Goal: Use online tool/utility: Utilize a website feature to perform a specific function

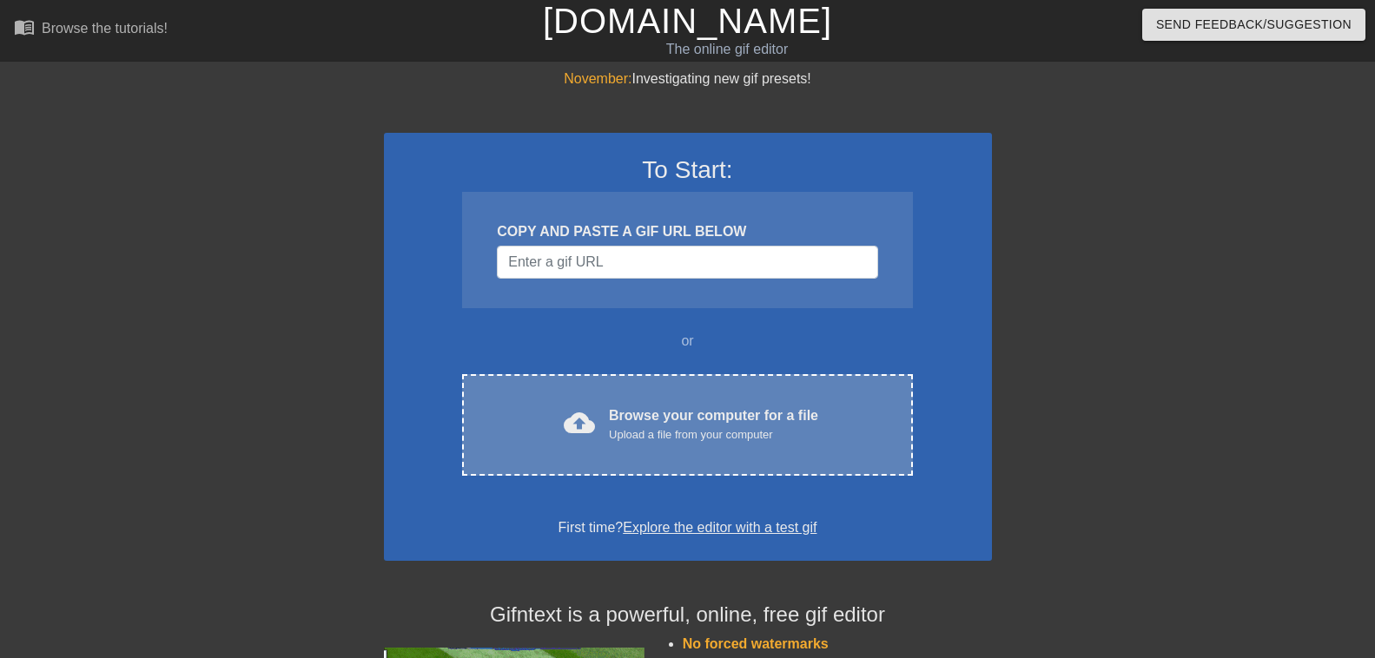
click at [723, 421] on div "Browse your computer for a file Upload a file from your computer" at bounding box center [713, 425] width 209 height 38
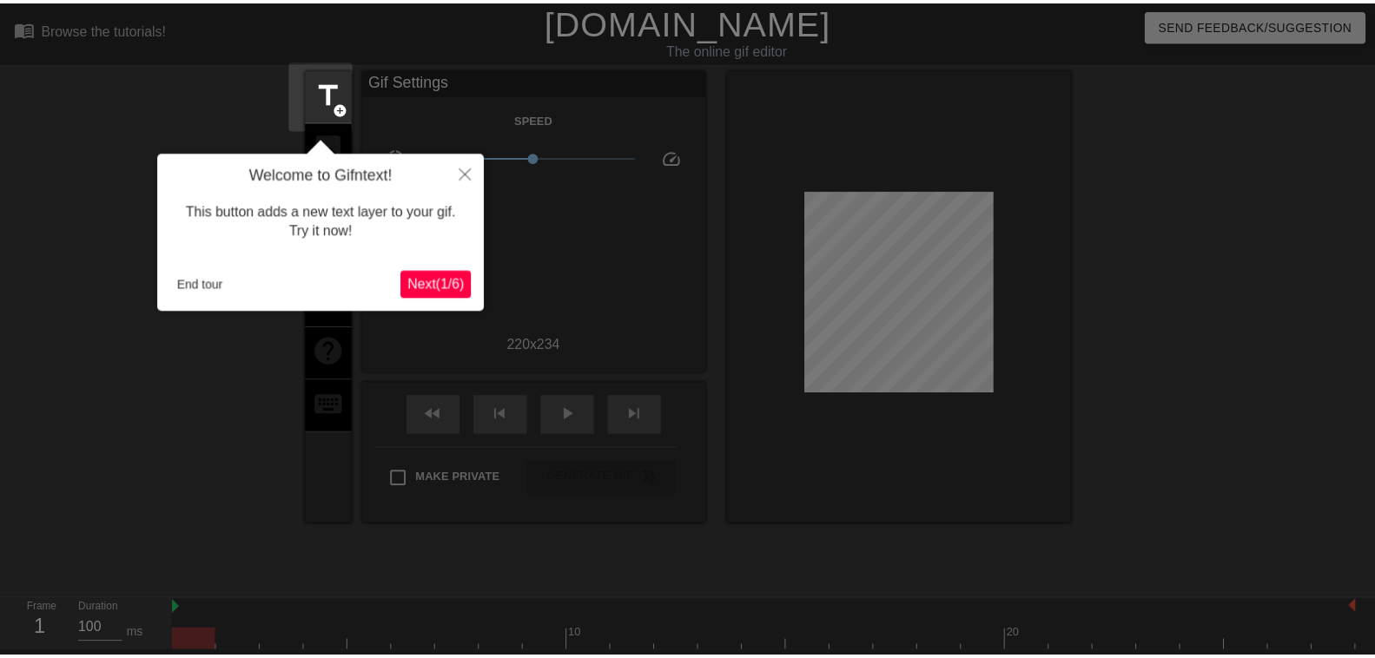
scroll to position [43, 0]
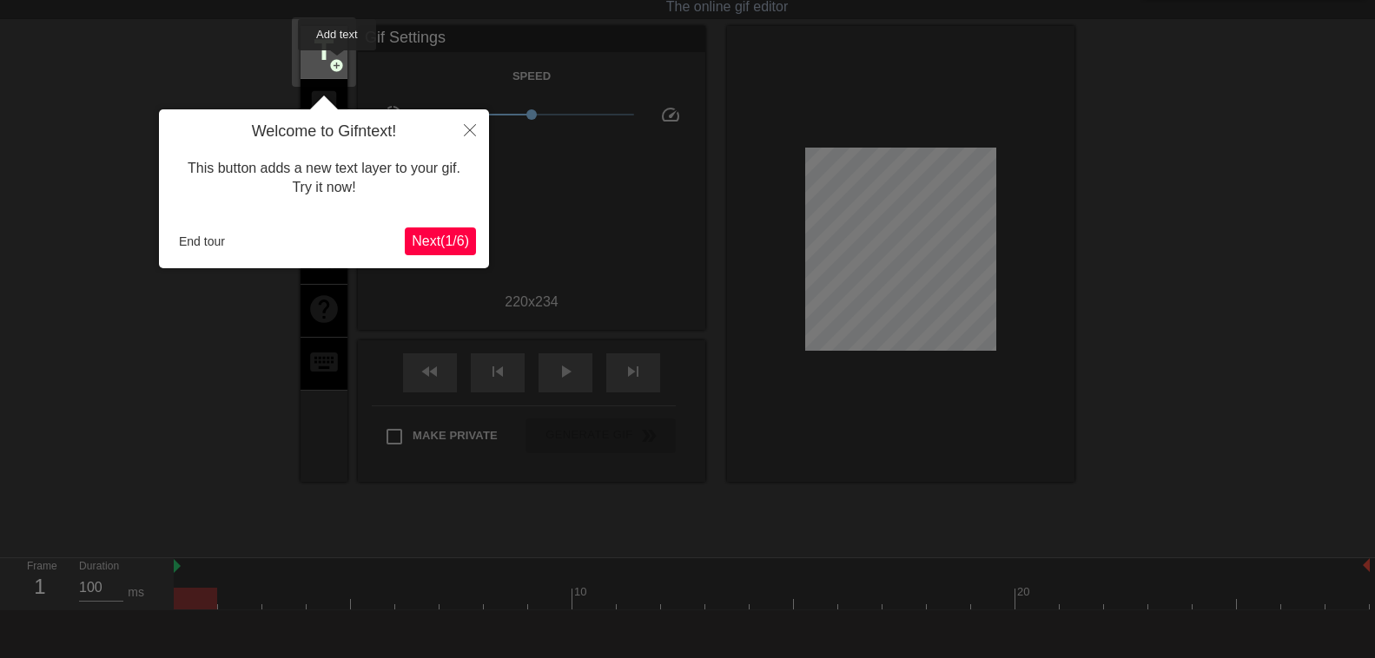
click at [338, 63] on span "add_circle" at bounding box center [336, 65] width 15 height 15
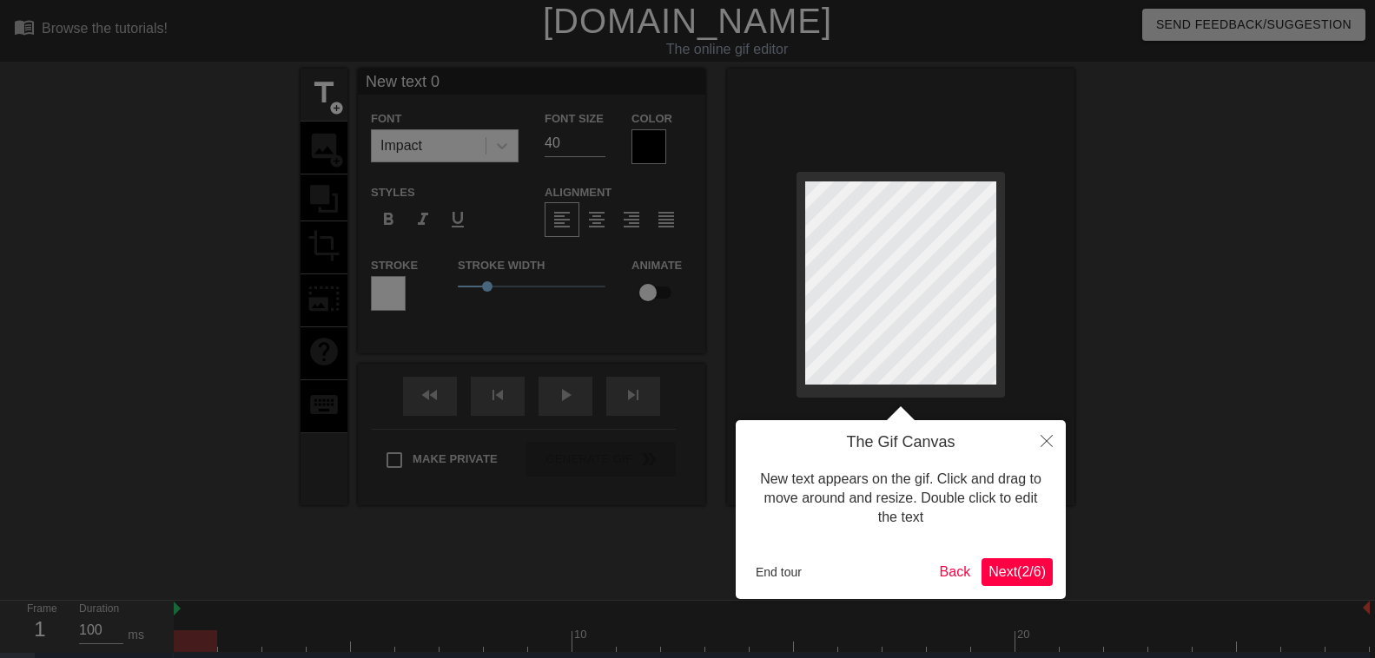
scroll to position [0, 3]
type input "New text"
type textarea "New text"
type input "New text"
type textarea "New text"
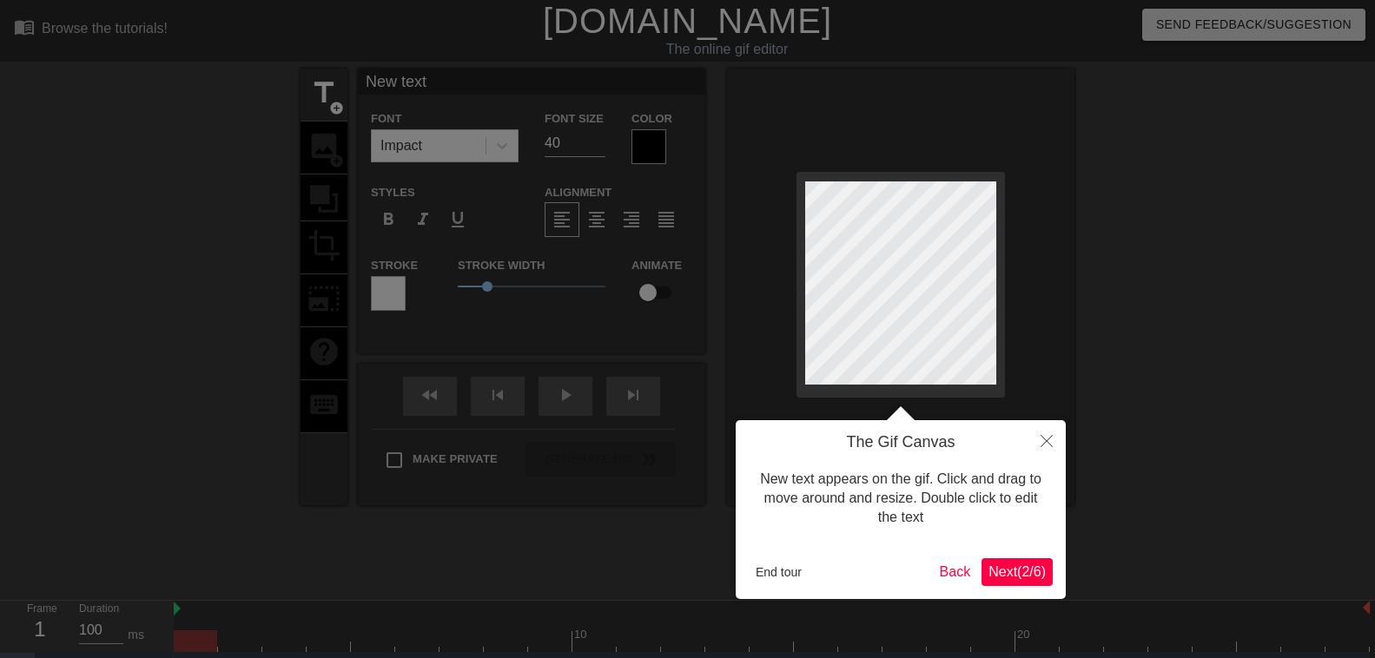
type input "New tex"
type textarea "New tex"
type input "New te"
type textarea "New te"
type input "New t"
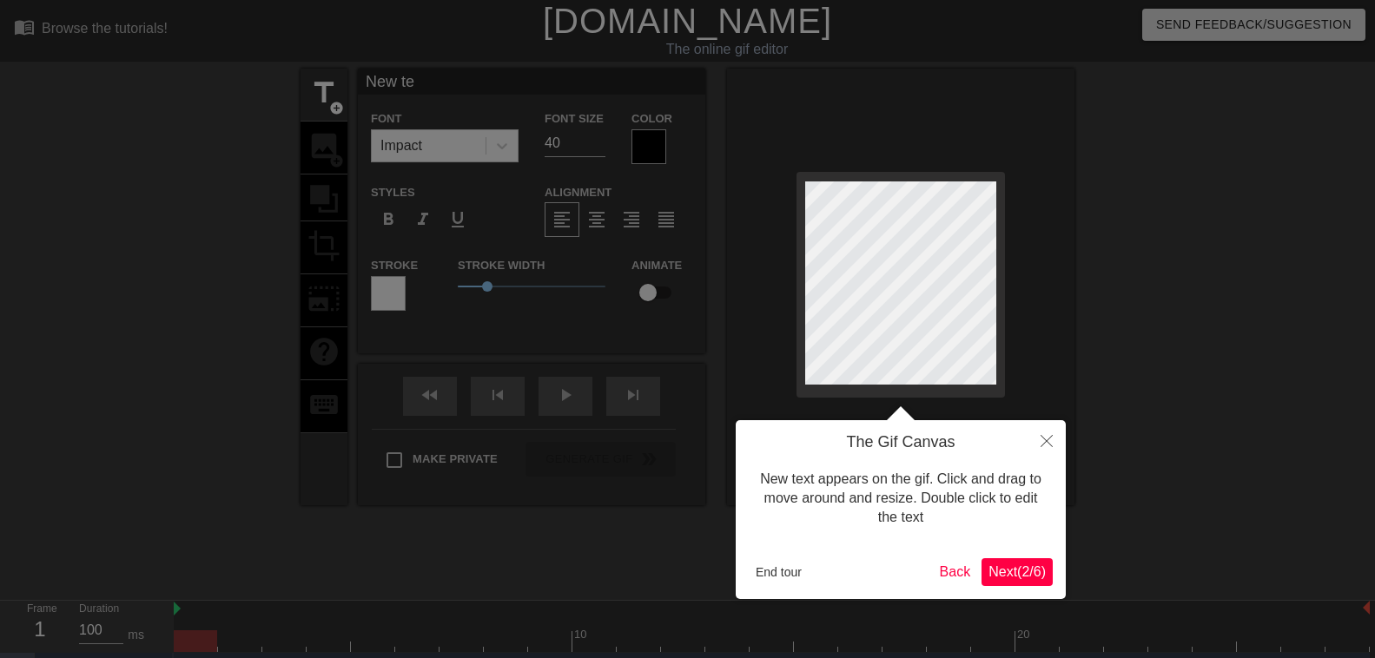
type textarea "New t"
type input "New"
type textarea "New"
type input "New"
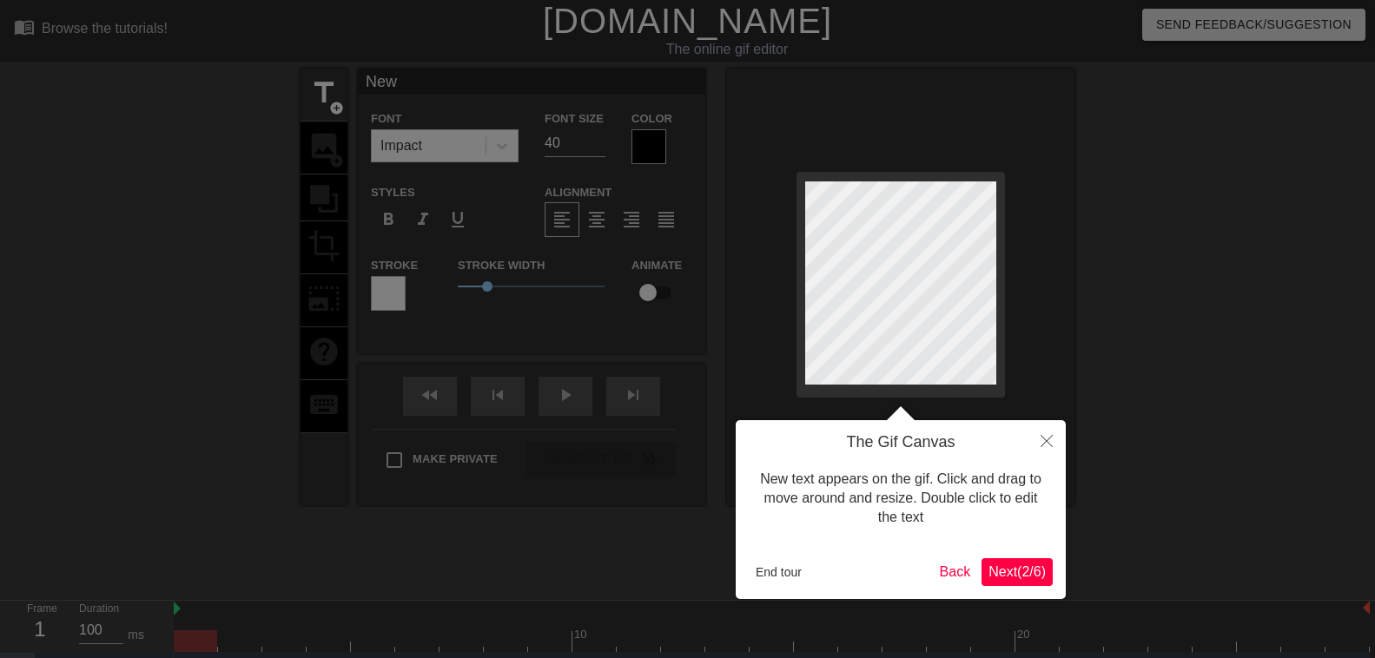
type textarea "New"
type input "Ne"
type textarea "Ne"
type input "N"
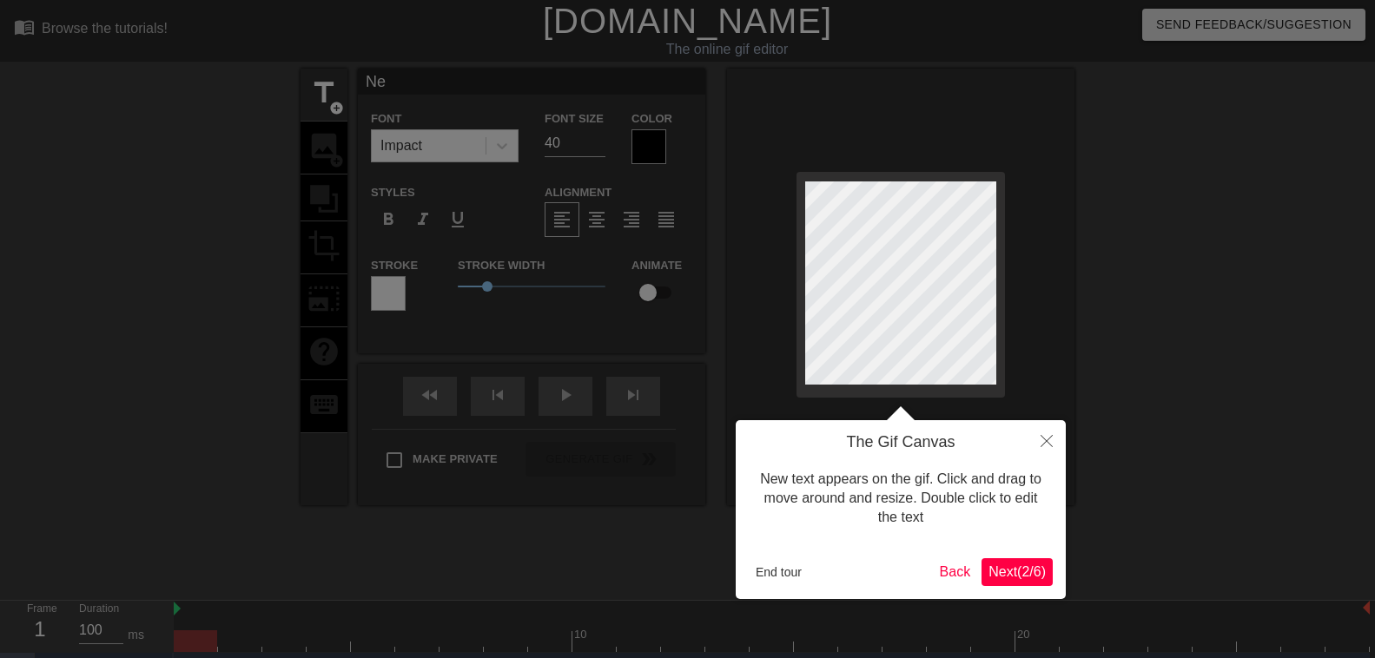
type textarea "N"
type input "M"
type textarea "M"
type input "Ma"
type textarea "Ma"
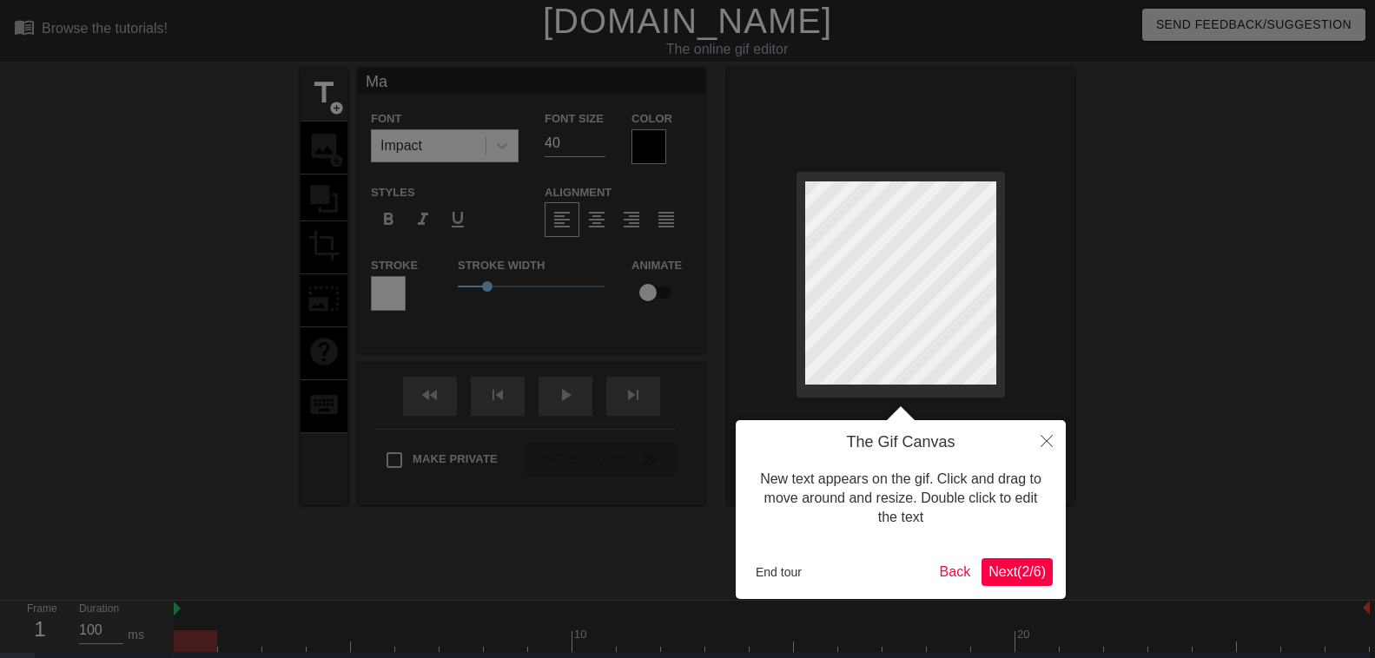
type input "Mar"
type textarea "Mar"
type input "Mart"
type textarea "Mart"
type input "[PERSON_NAME]"
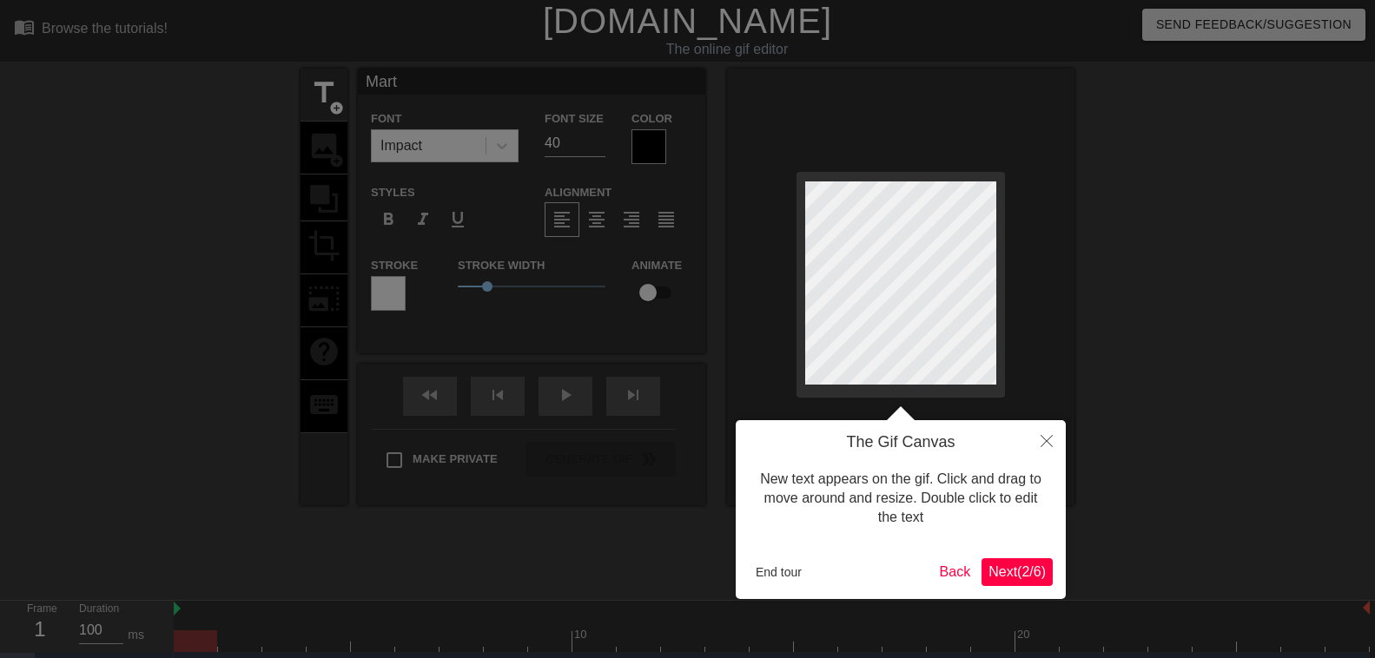
type textarea "[PERSON_NAME]"
type input "[PERSON_NAME]"
type textarea "[PERSON_NAME]"
type input "[PERSON_NAME]"
type textarea "[PERSON_NAME]"
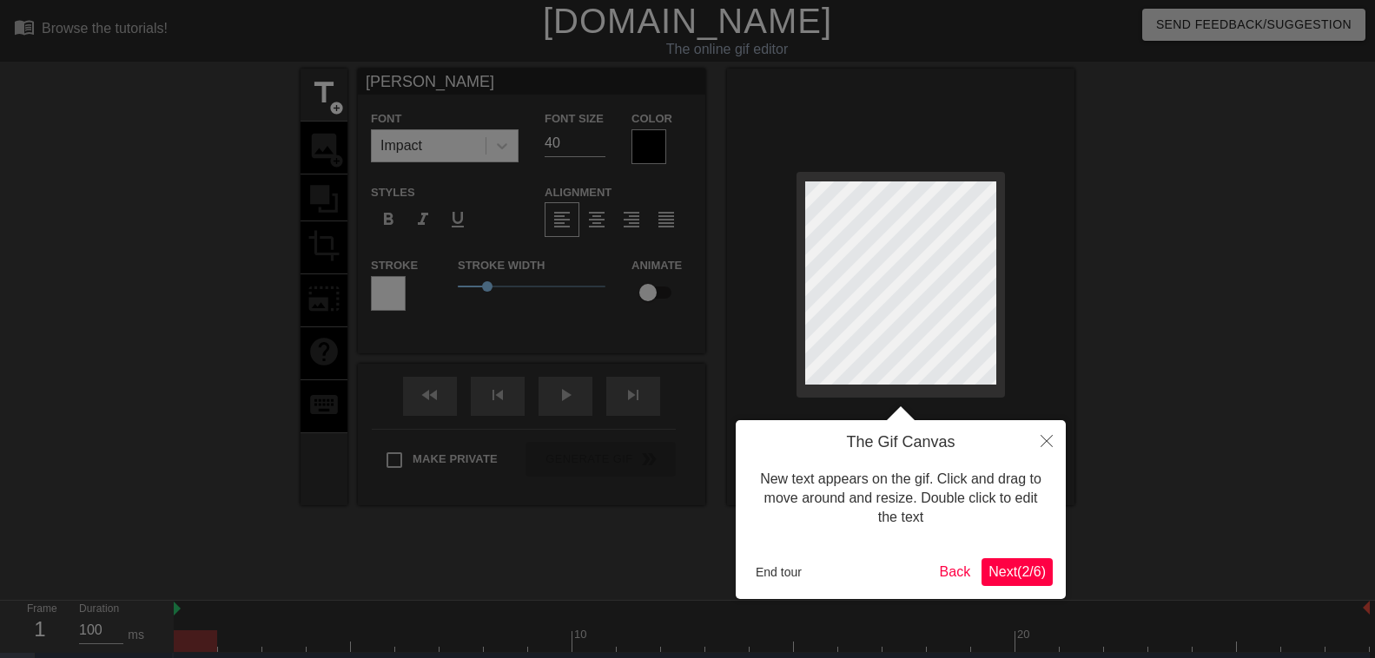
scroll to position [0, 2]
type input "[PERSON_NAME]"
type textarea "[PERSON_NAME]"
type input "[PERSON_NAME]"
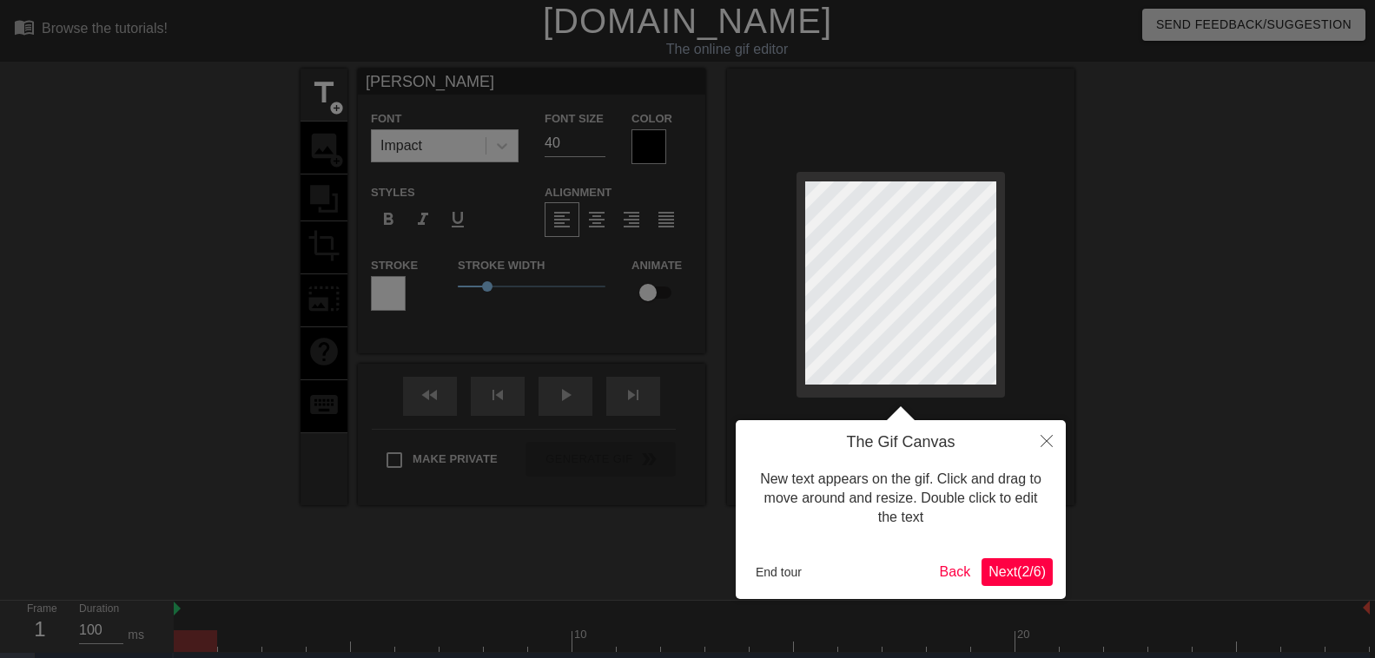
type textarea "[PERSON_NAME]"
type input "Mart"
type textarea "Mart"
type input "Mar"
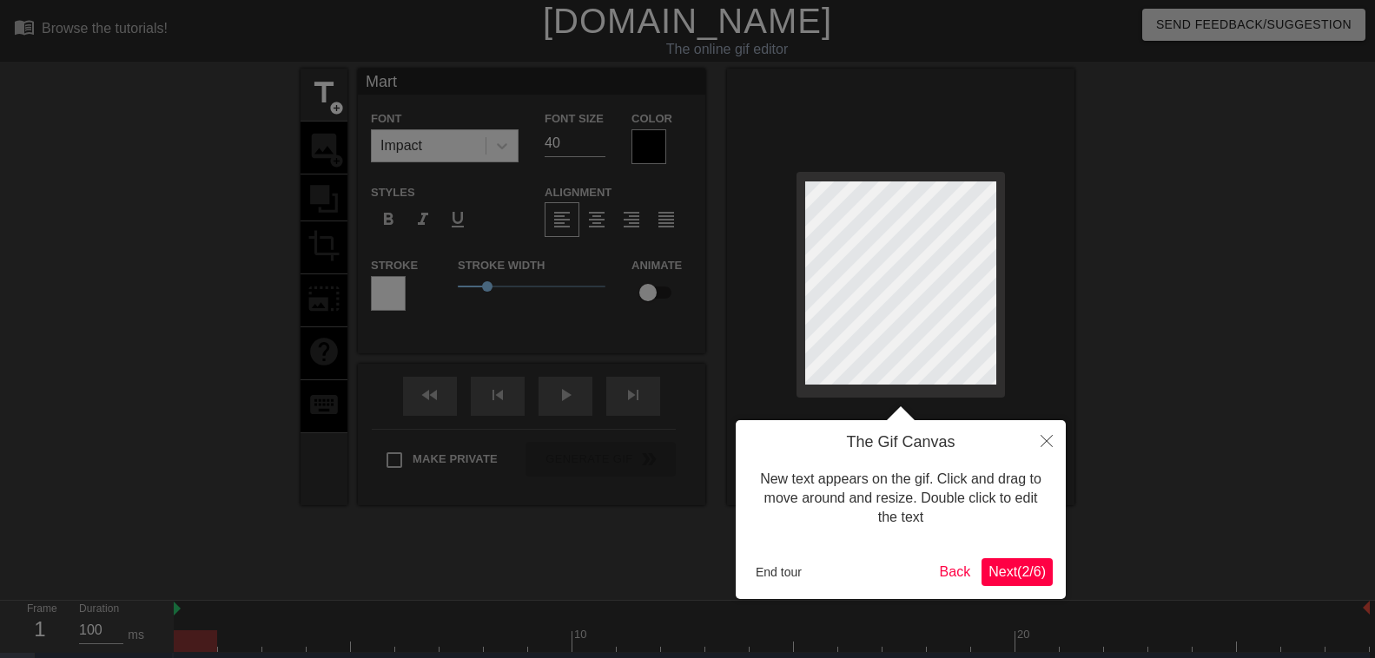
type textarea "Mar"
type input "Ma"
type textarea "Ma"
type input "M"
type textarea "M"
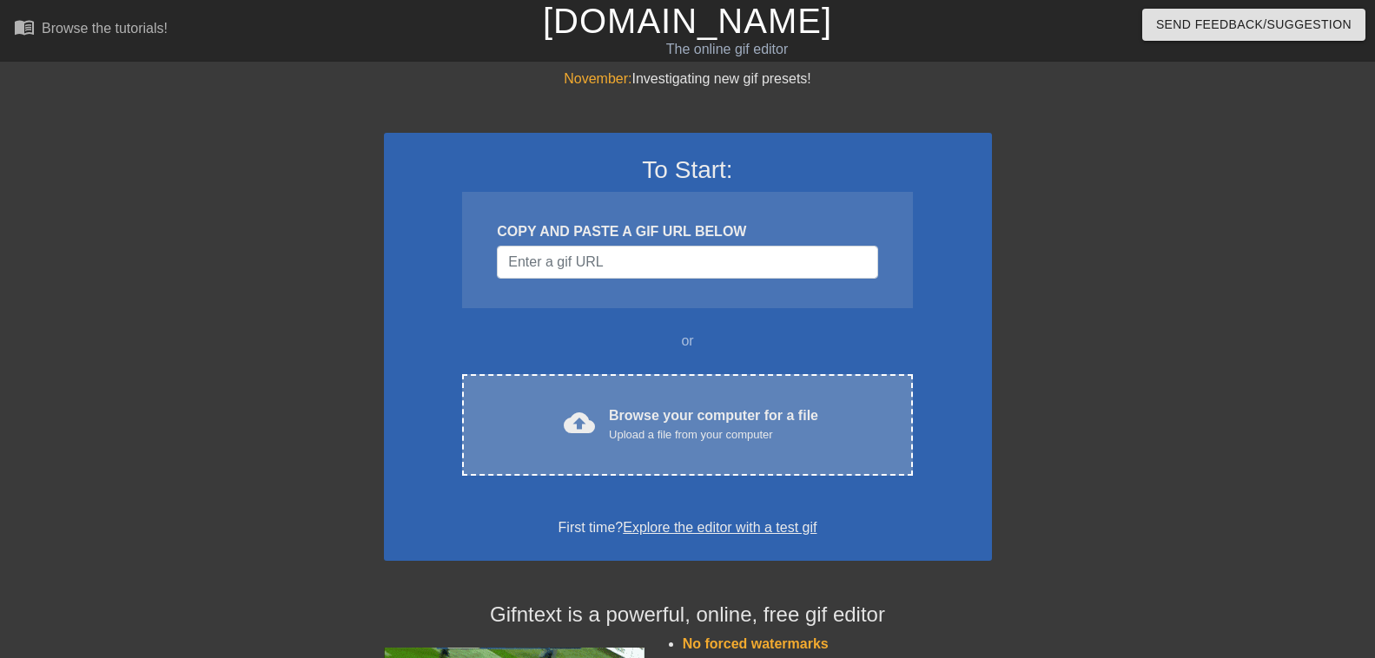
click at [673, 410] on div "Browse your computer for a file Upload a file from your computer" at bounding box center [713, 425] width 209 height 38
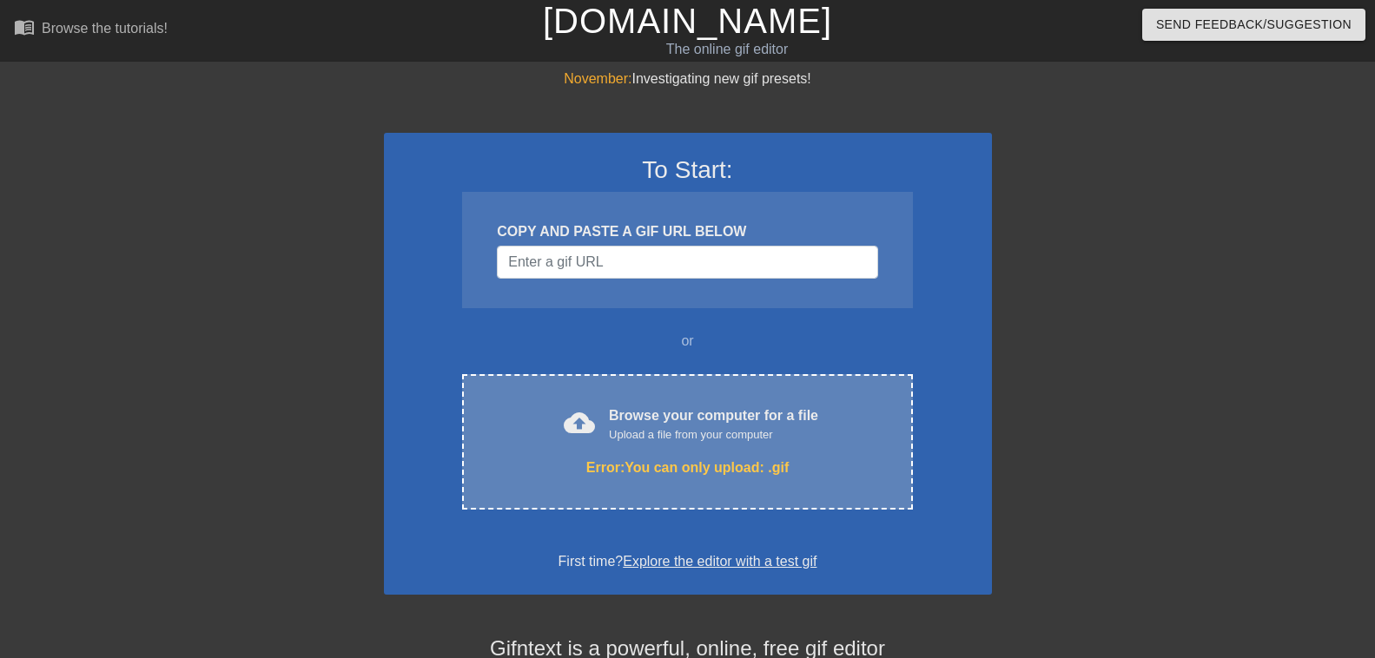
click at [665, 418] on div "Browse your computer for a file Upload a file from your computer" at bounding box center [713, 425] width 209 height 38
click at [741, 429] on div "Upload a file from your computer" at bounding box center [713, 434] width 209 height 17
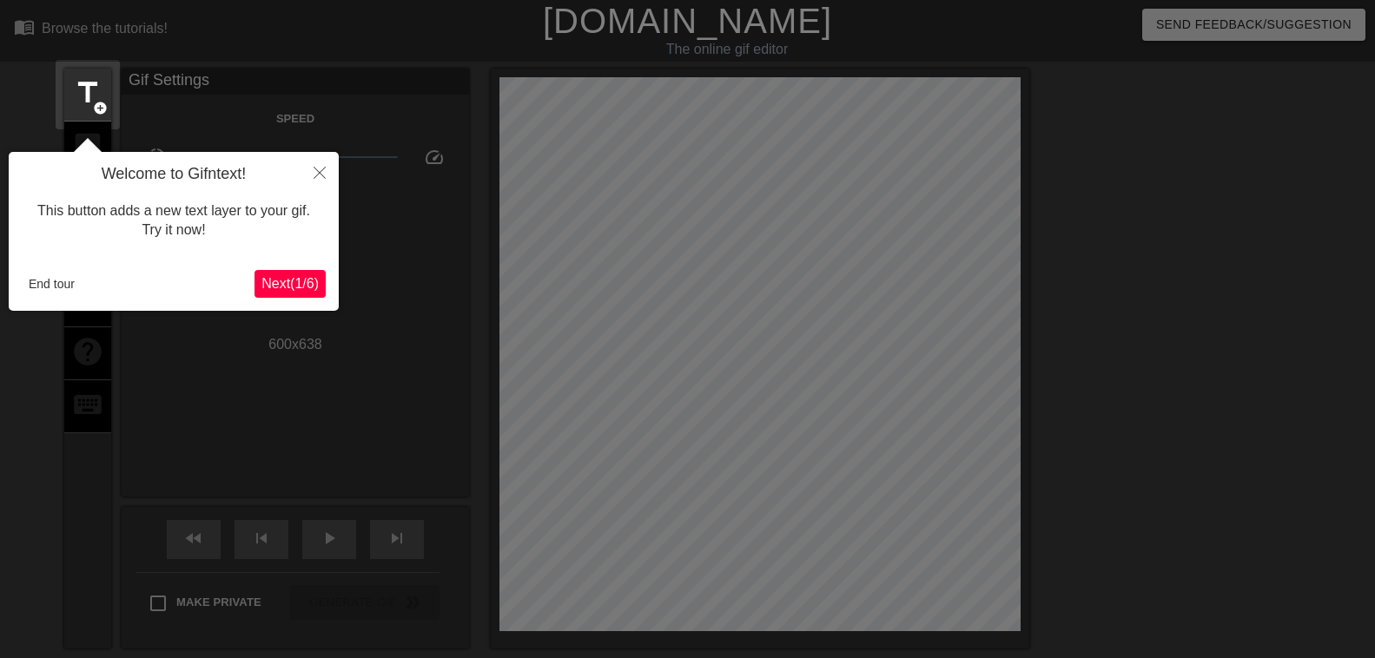
scroll to position [43, 0]
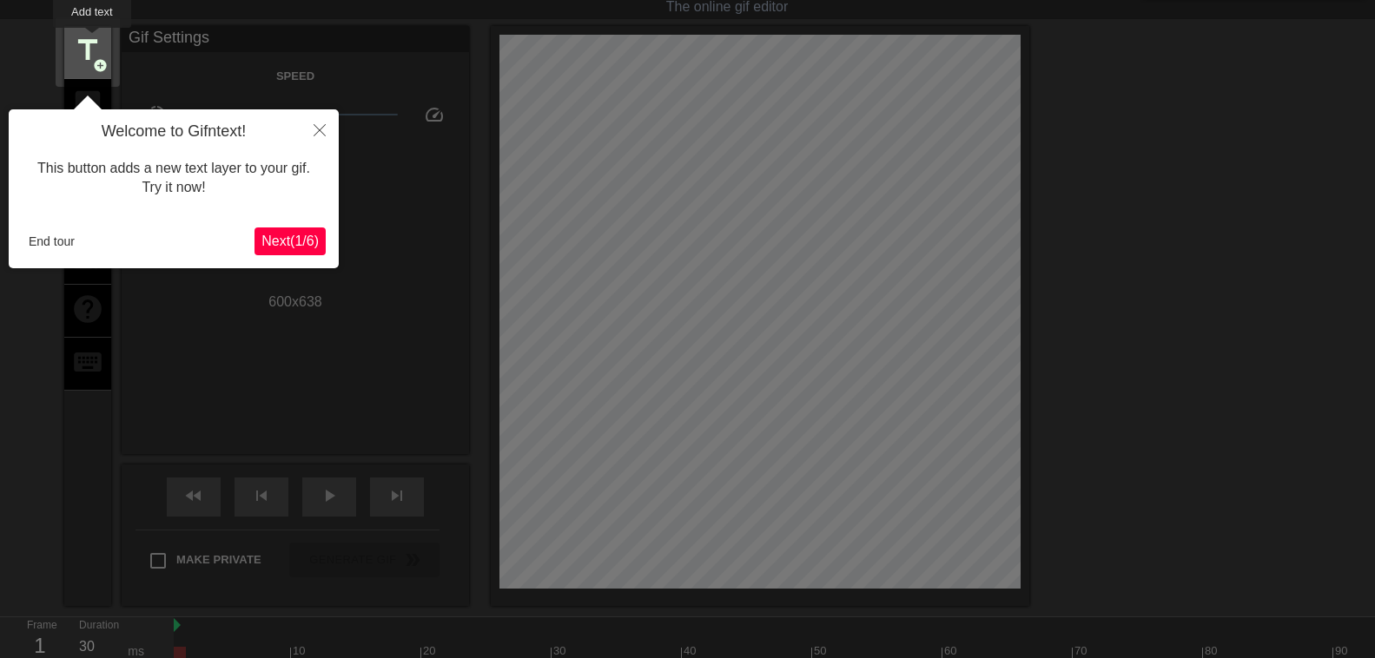
click at [93, 40] on span "title" at bounding box center [87, 50] width 33 height 33
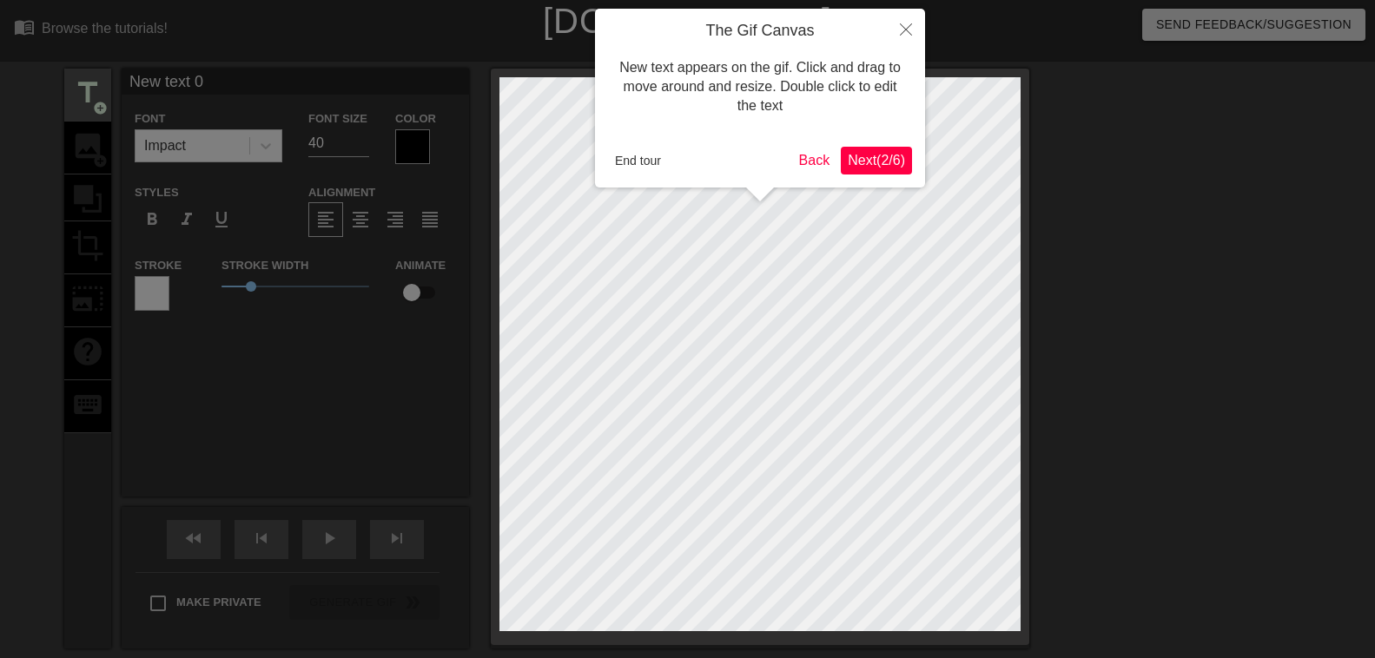
scroll to position [0, 3]
type input "New text"
type textarea "New text"
type input "New text"
type textarea "New text"
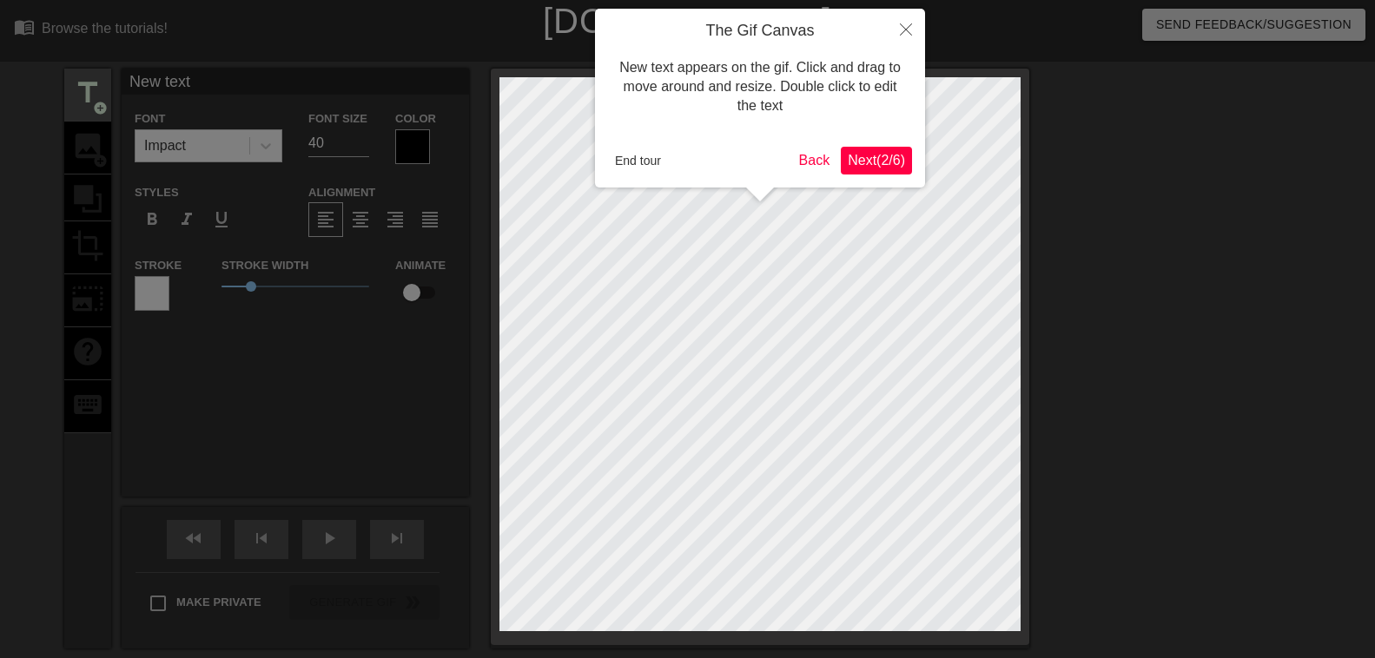
type input "New tex"
type textarea "New tex"
type input "New te"
type textarea "New te"
type input "New t"
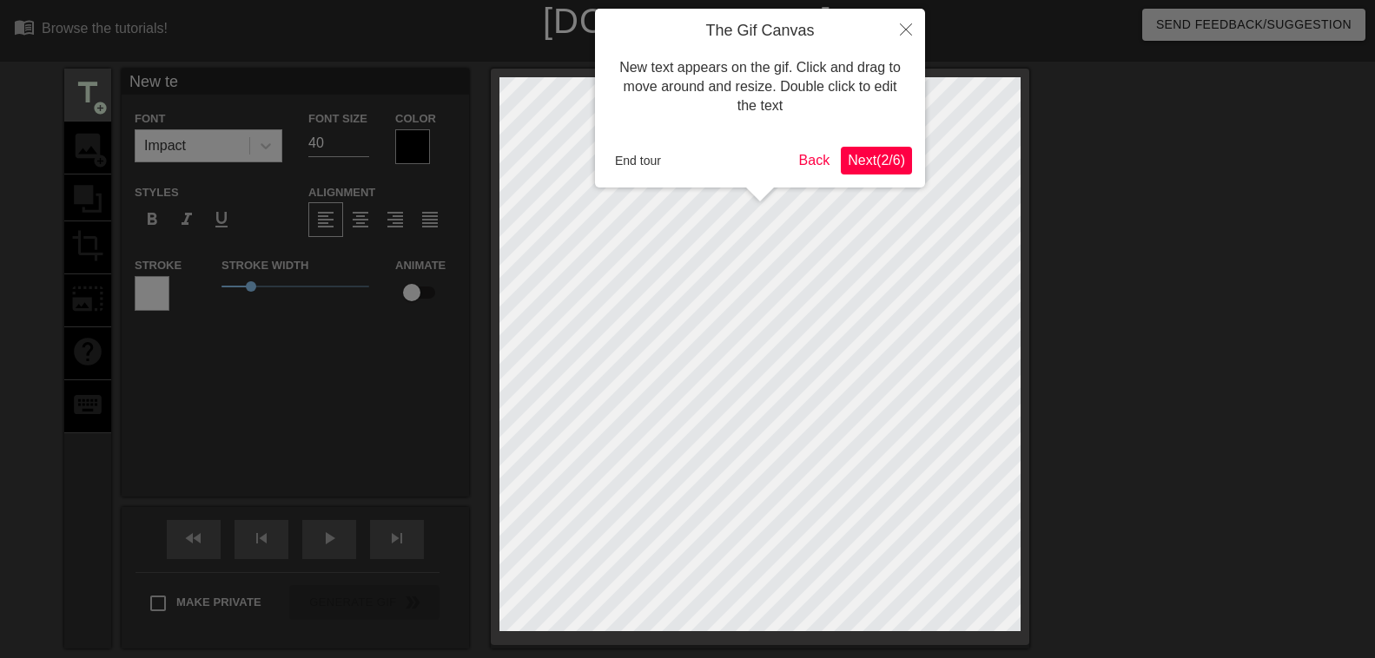
type textarea "New t"
type input "New"
type textarea "New"
type input "New"
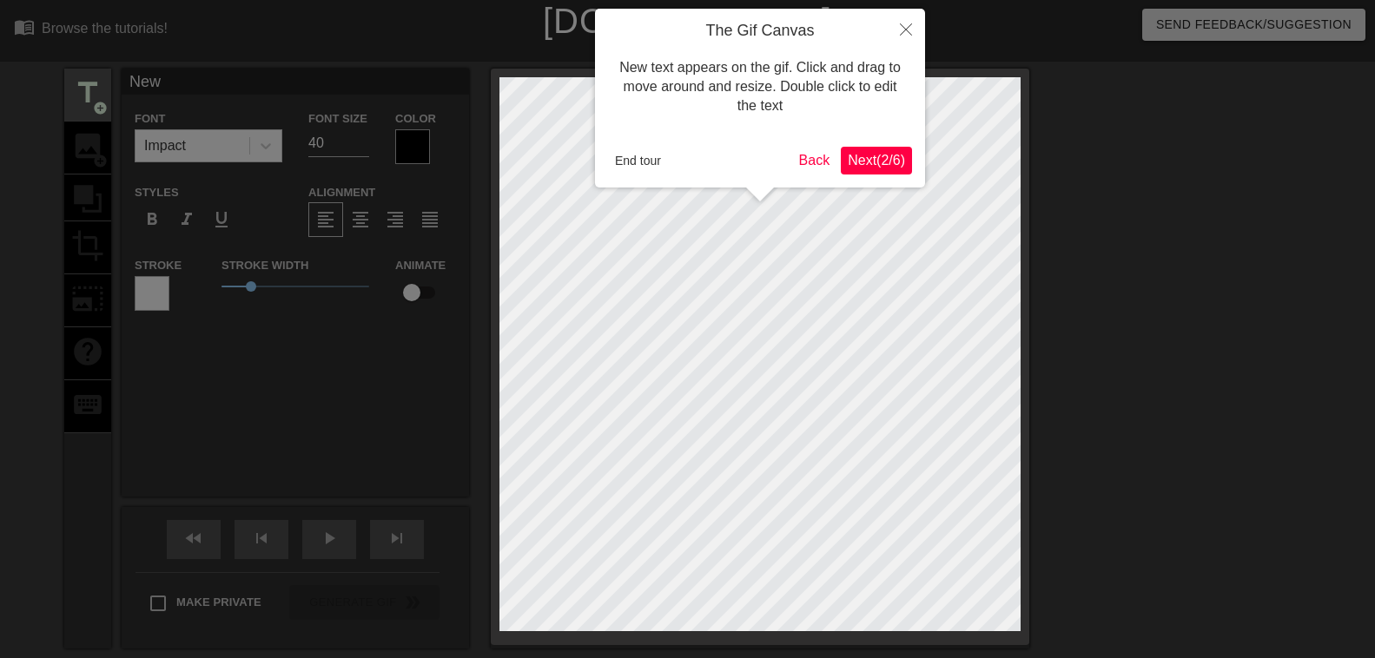
type textarea "New"
type input "Ne"
type textarea "Ne"
type input "N"
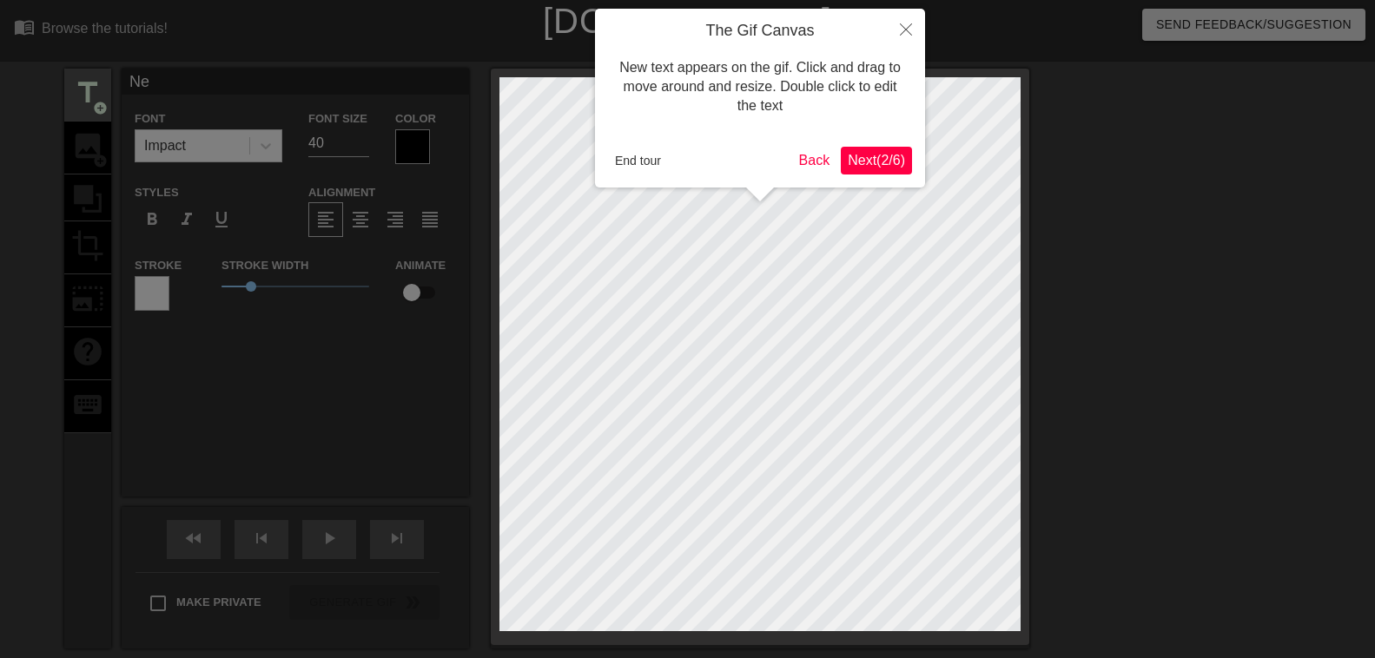
type textarea "N"
type input "M"
type textarea "M"
type input "Ma"
type textarea "Ma"
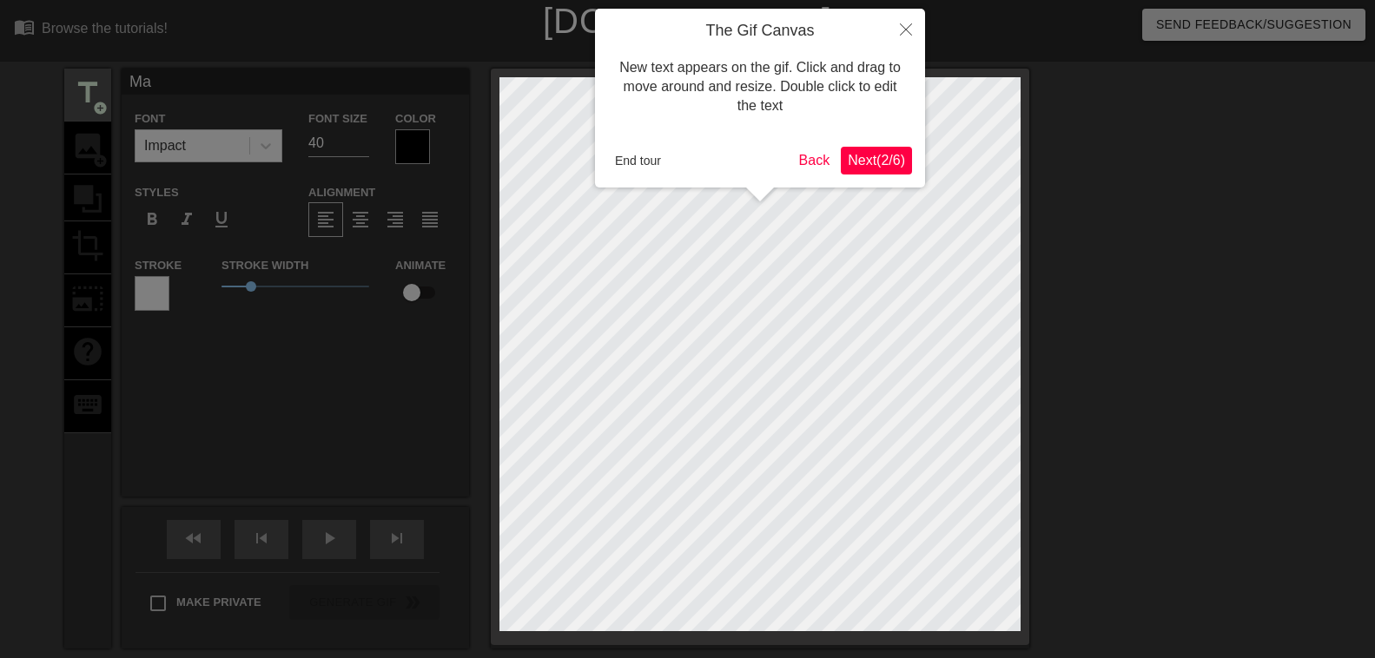
type input "Mar"
type textarea "Mar"
type input "Mart"
type textarea "Mart"
type input "[PERSON_NAME]"
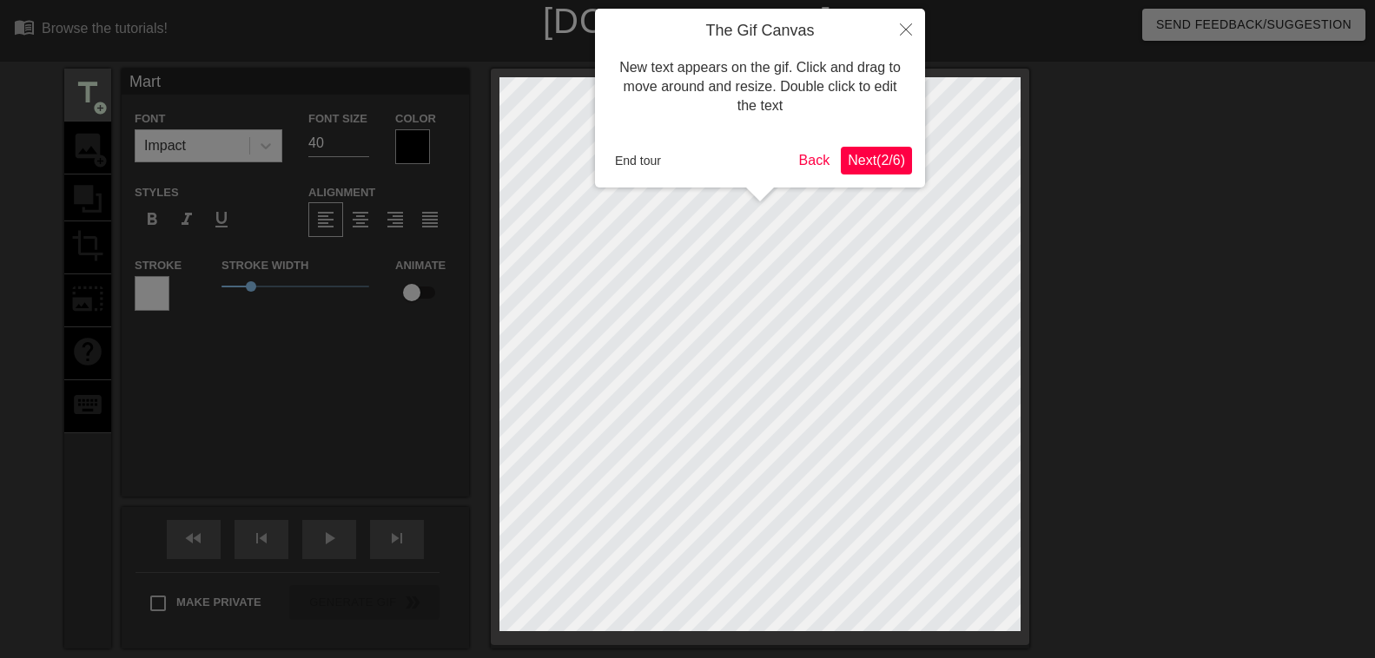
type textarea "[PERSON_NAME]"
type input "[PERSON_NAME]"
type textarea "[PERSON_NAME]"
type input "[PERSON_NAME]"
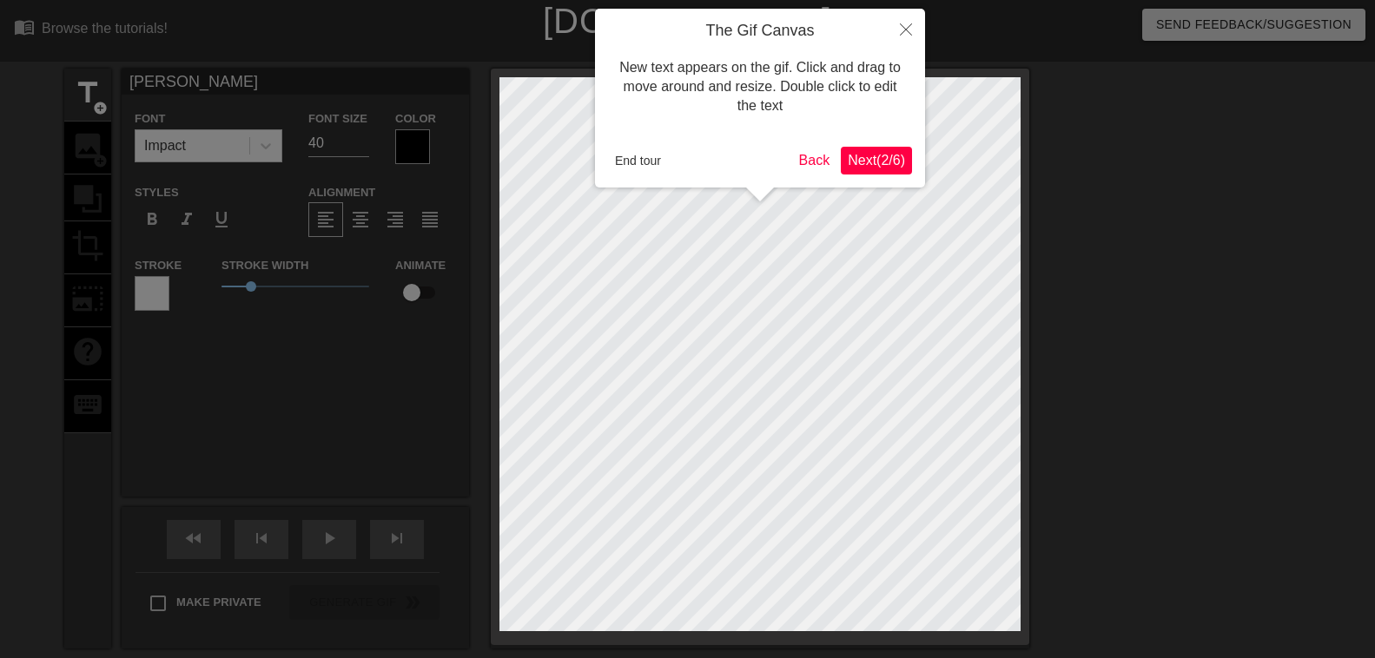
type textarea "[PERSON_NAME]"
type input "[PERSON_NAME]"
type textarea "[PERSON_NAME]"
type input "[PERSON_NAME]"
type textarea "[PERSON_NAME]"
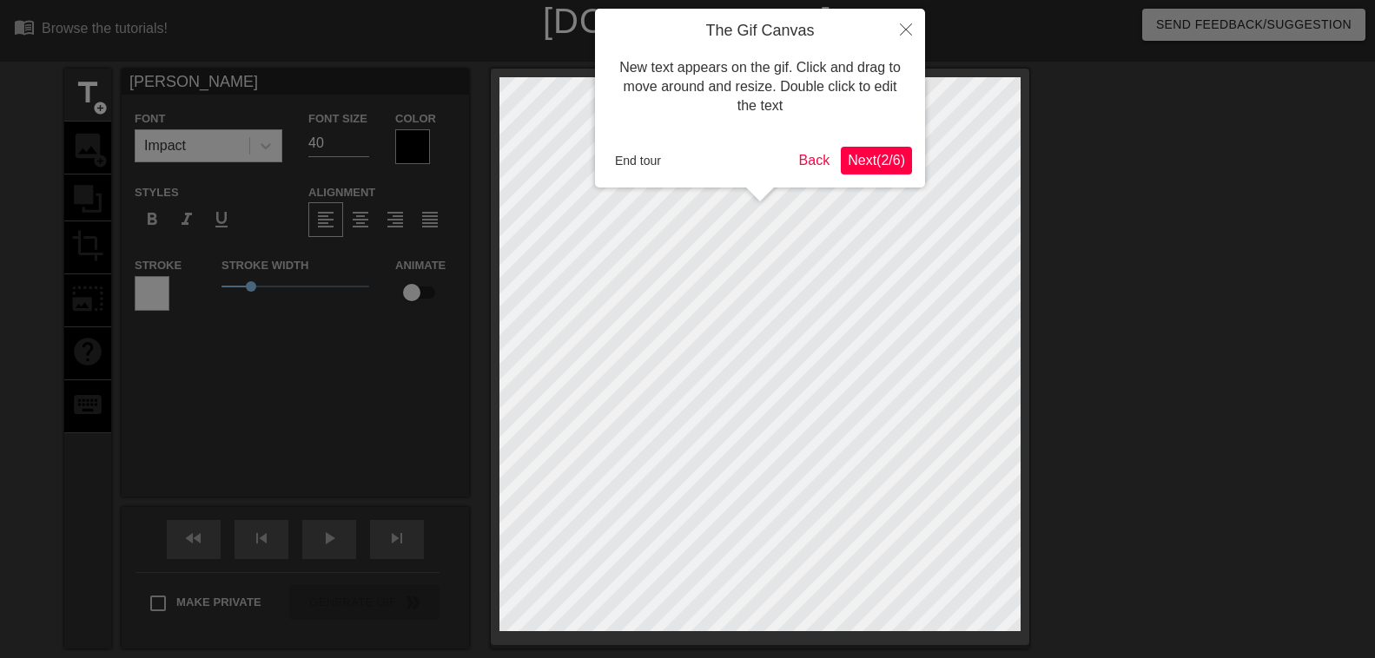
type input "[PERSON_NAME]"
type textarea "[PERSON_NAME]"
type input "[PERSON_NAME]"
type textarea "[PERSON_NAME]"
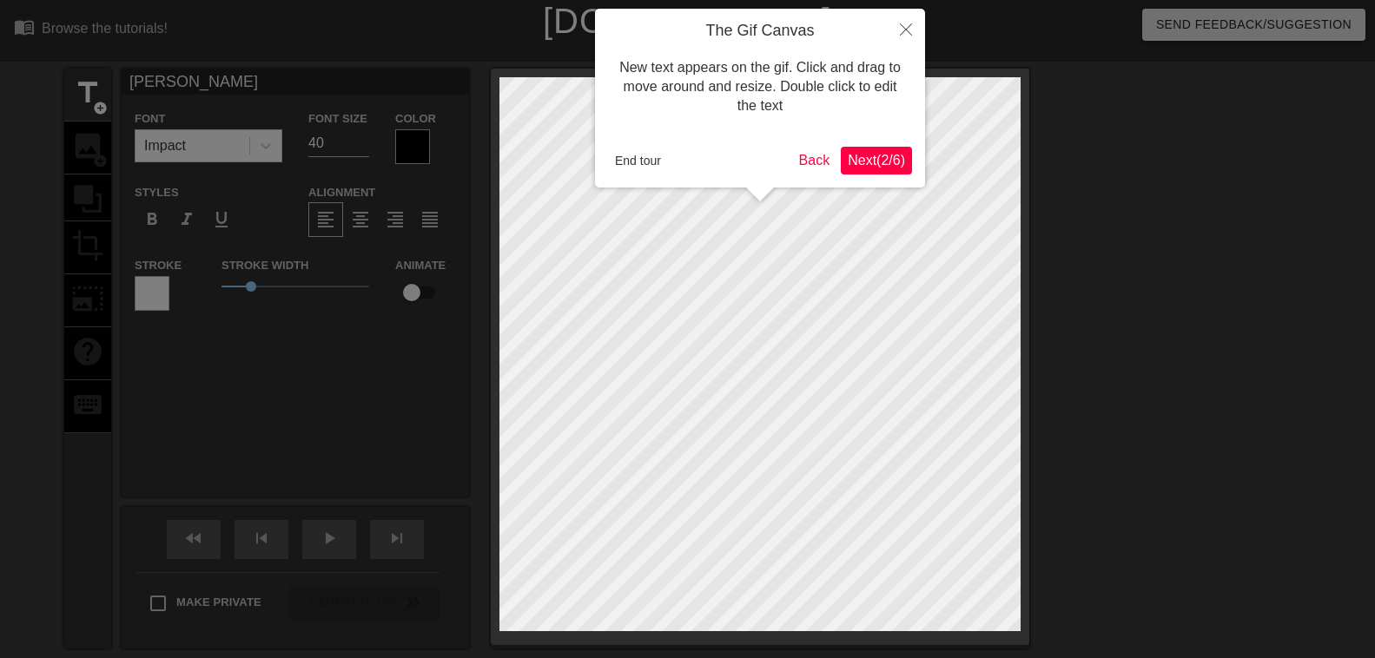
type input "[PERSON_NAME]"
type textarea "[PERSON_NAME]"
type input "[PERSON_NAME]"
type textarea "[PERSON_NAME]"
type input "[PERSON_NAME]"
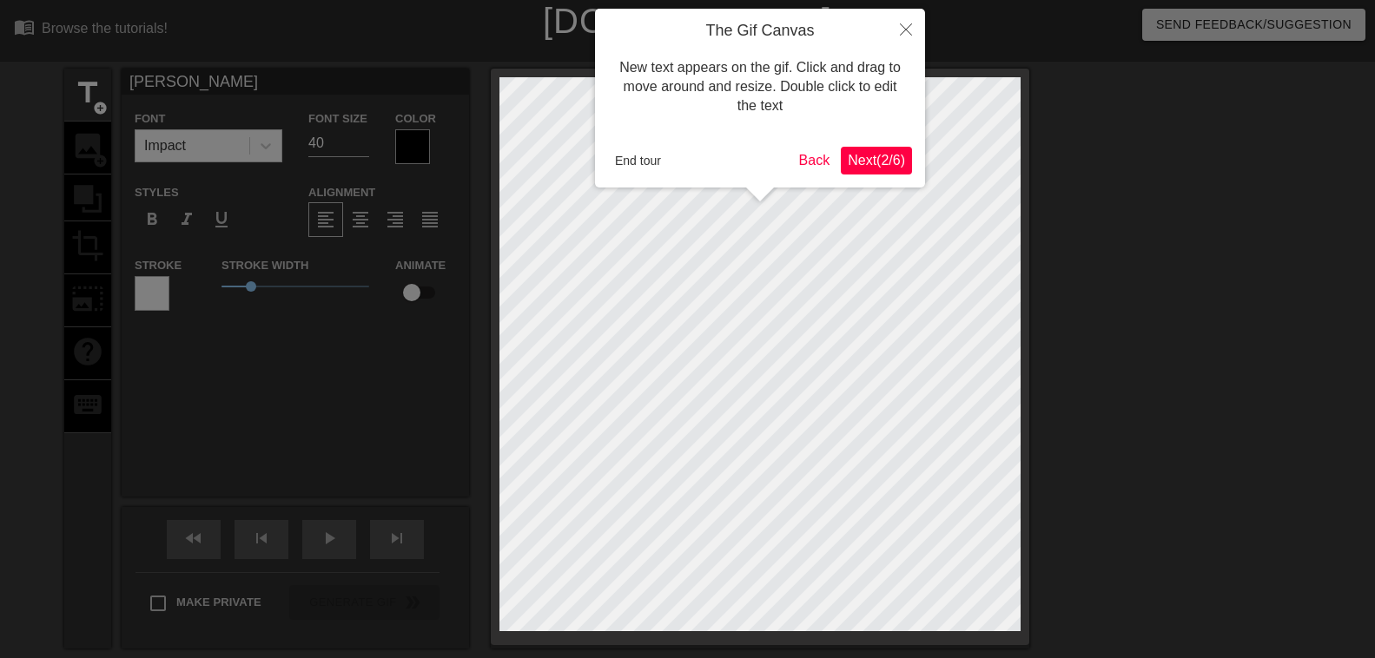
type textarea "[PERSON_NAME]"
type input "[PERSON_NAME]"
type textarea "[PERSON_NAME]"
click at [364, 144] on div at bounding box center [687, 384] width 1375 height 769
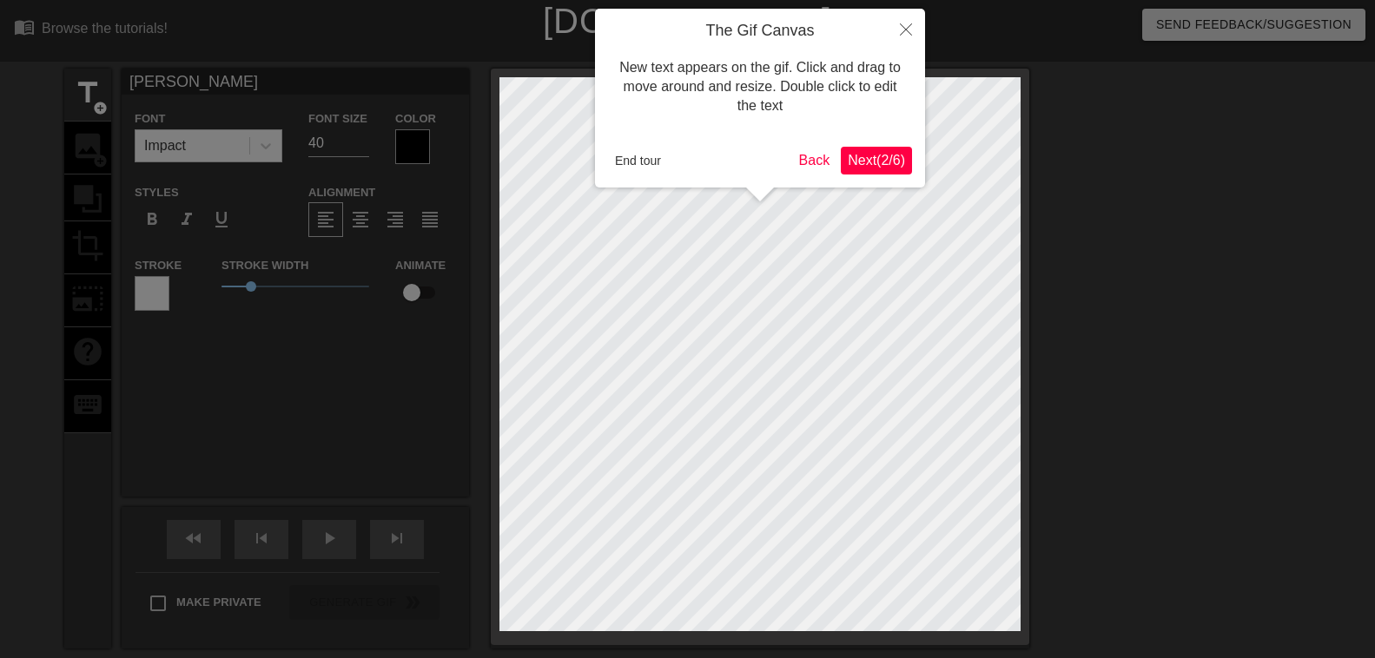
click at [363, 145] on div at bounding box center [687, 384] width 1375 height 769
click at [363, 146] on div at bounding box center [687, 384] width 1375 height 769
click at [363, 147] on div at bounding box center [687, 384] width 1375 height 769
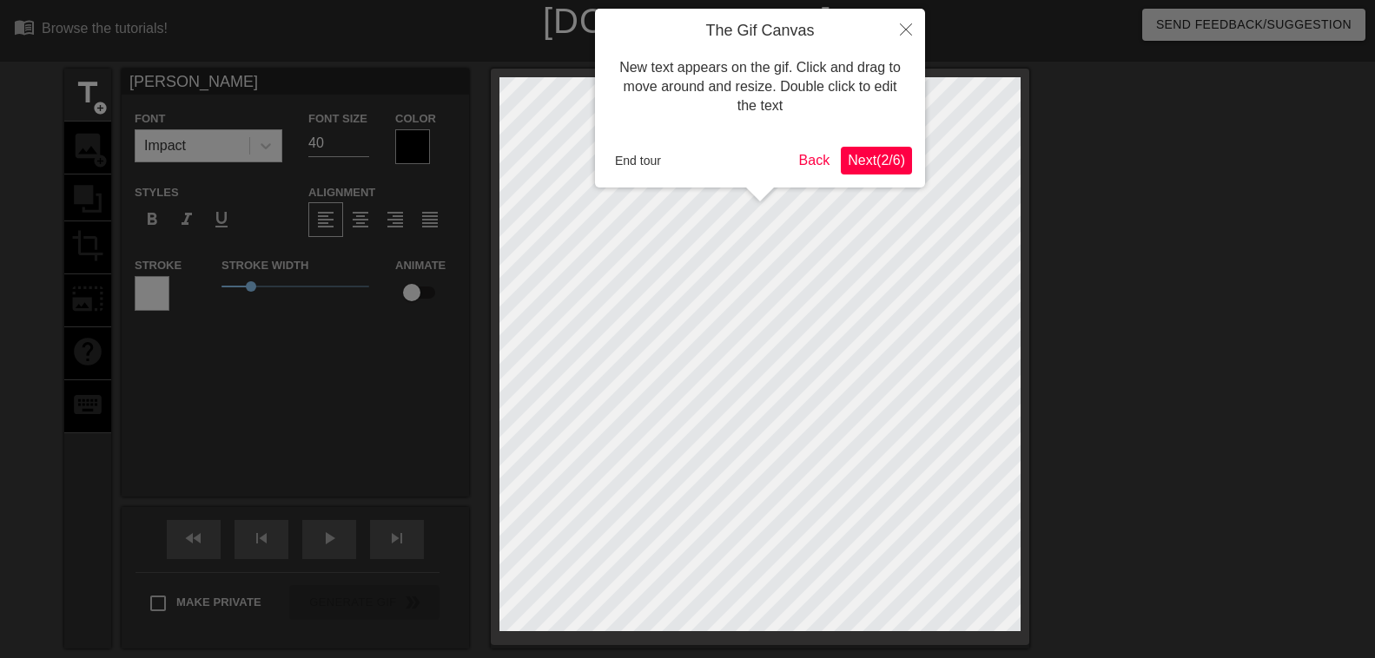
click at [363, 147] on div at bounding box center [687, 384] width 1375 height 769
click at [358, 140] on div at bounding box center [687, 384] width 1375 height 769
type input "[PERSON_NAME]"
type textarea "[PERSON_NAME]"
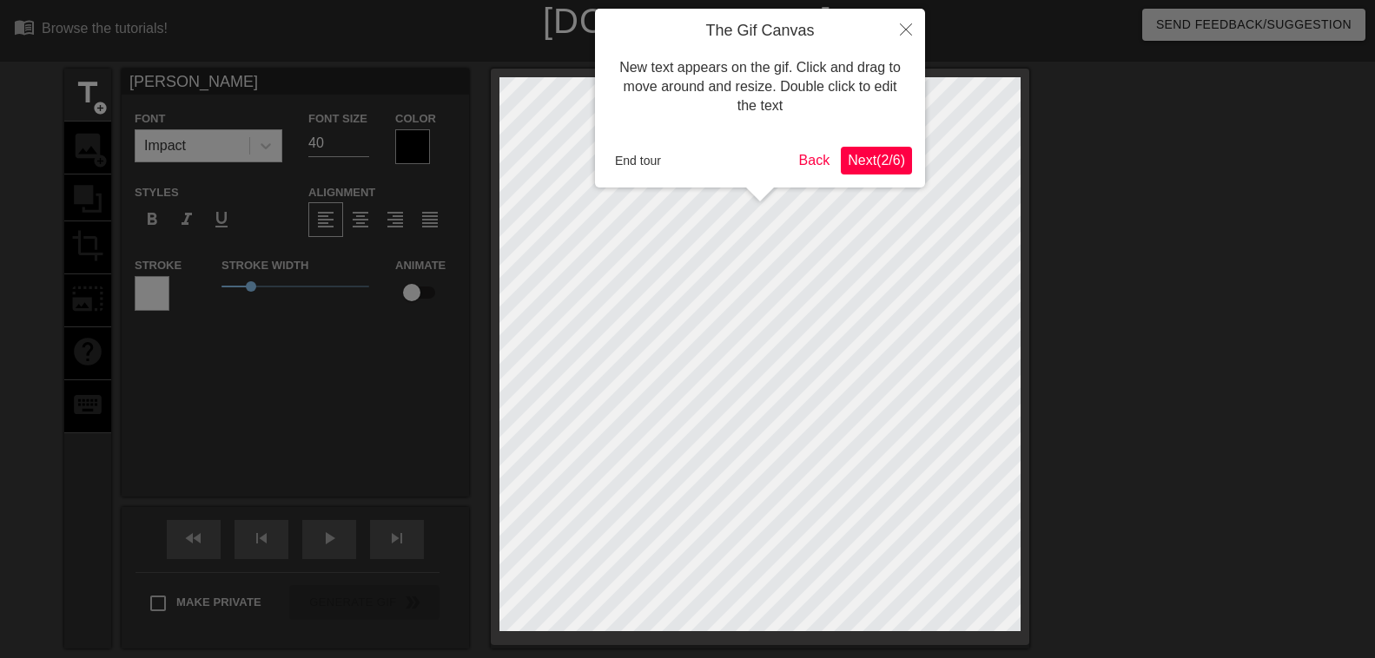
type input "[PERSON_NAME]"
type textarea "[PERSON_NAME]"
click at [307, 138] on div at bounding box center [687, 384] width 1375 height 769
click at [220, 138] on div at bounding box center [687, 384] width 1375 height 769
click at [361, 147] on div at bounding box center [687, 384] width 1375 height 769
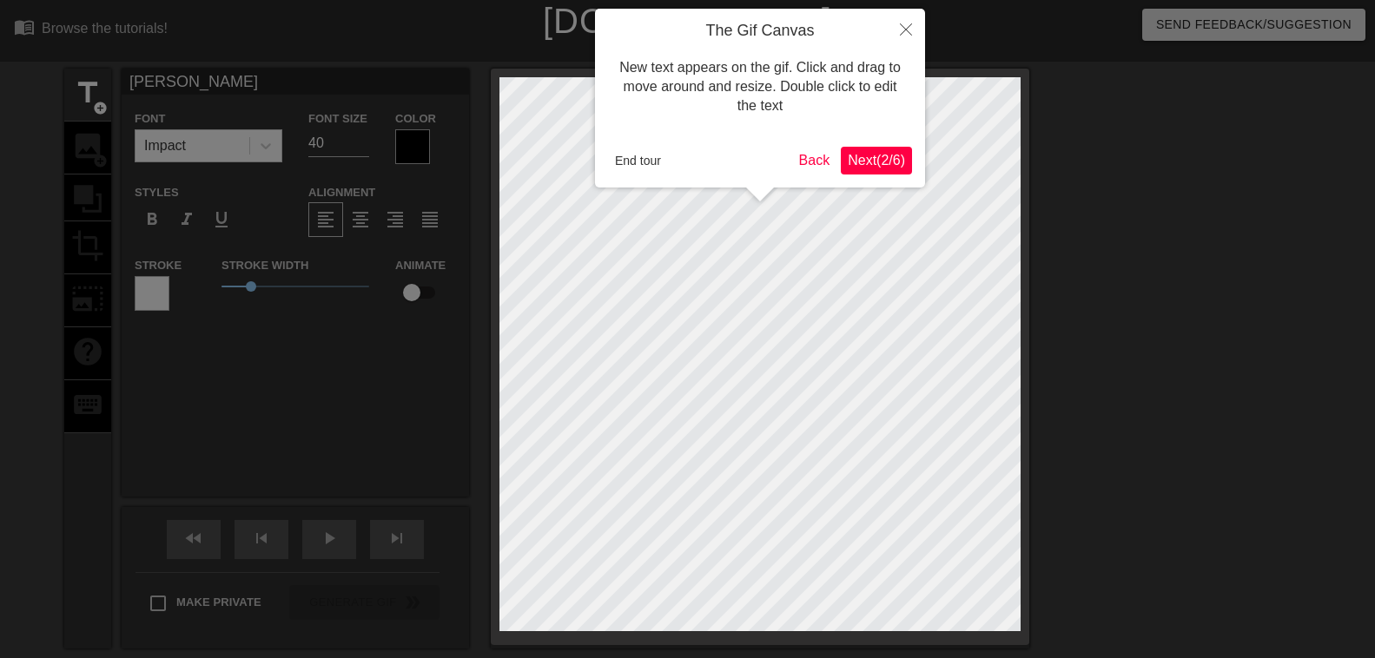
click at [361, 147] on div at bounding box center [687, 384] width 1375 height 769
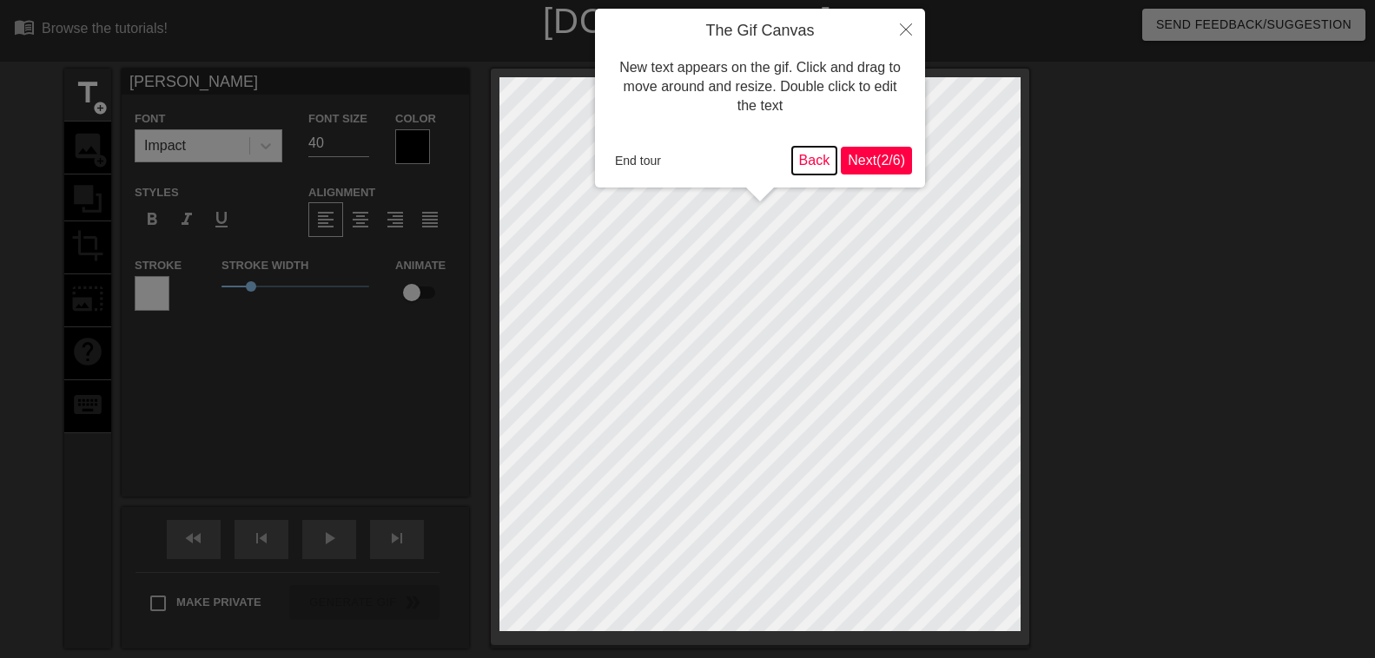
click at [812, 164] on button "Back" at bounding box center [814, 161] width 45 height 28
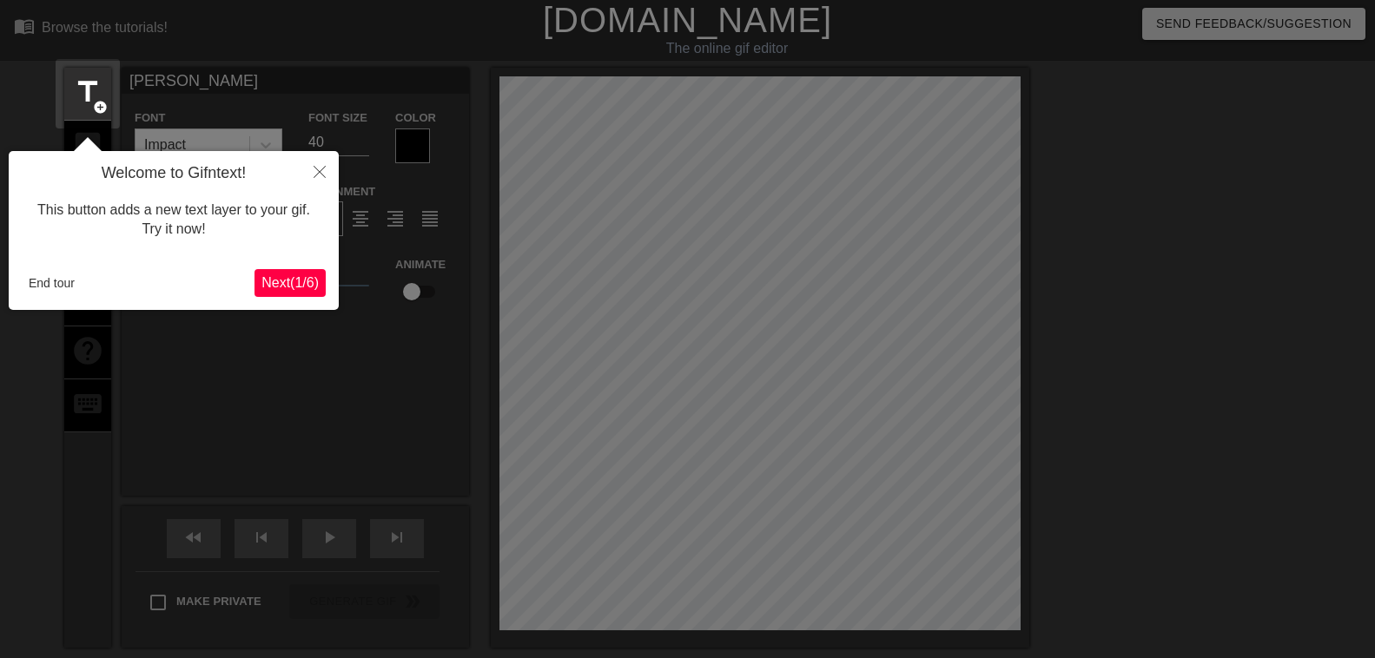
scroll to position [43, 0]
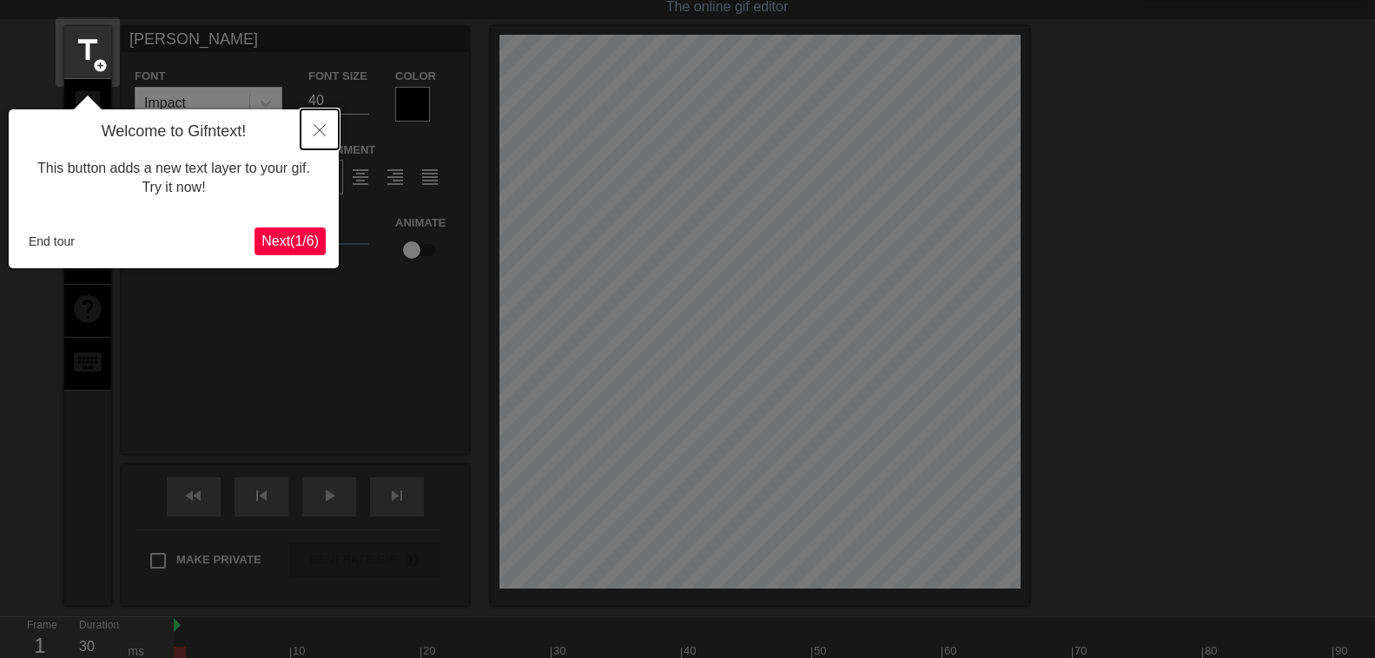
click at [320, 131] on icon "Close" at bounding box center [320, 130] width 12 height 12
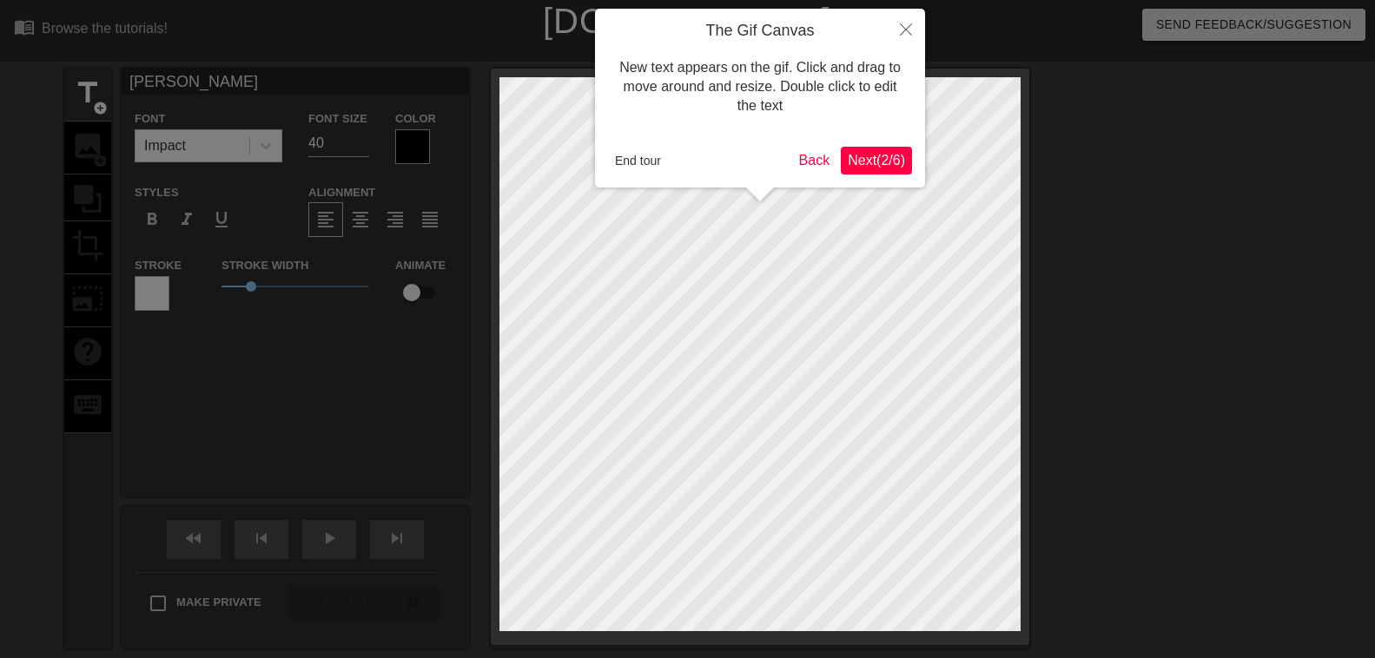
scroll to position [0, 3]
click at [874, 161] on span "Next ( 2 / 6 )" at bounding box center [876, 160] width 57 height 15
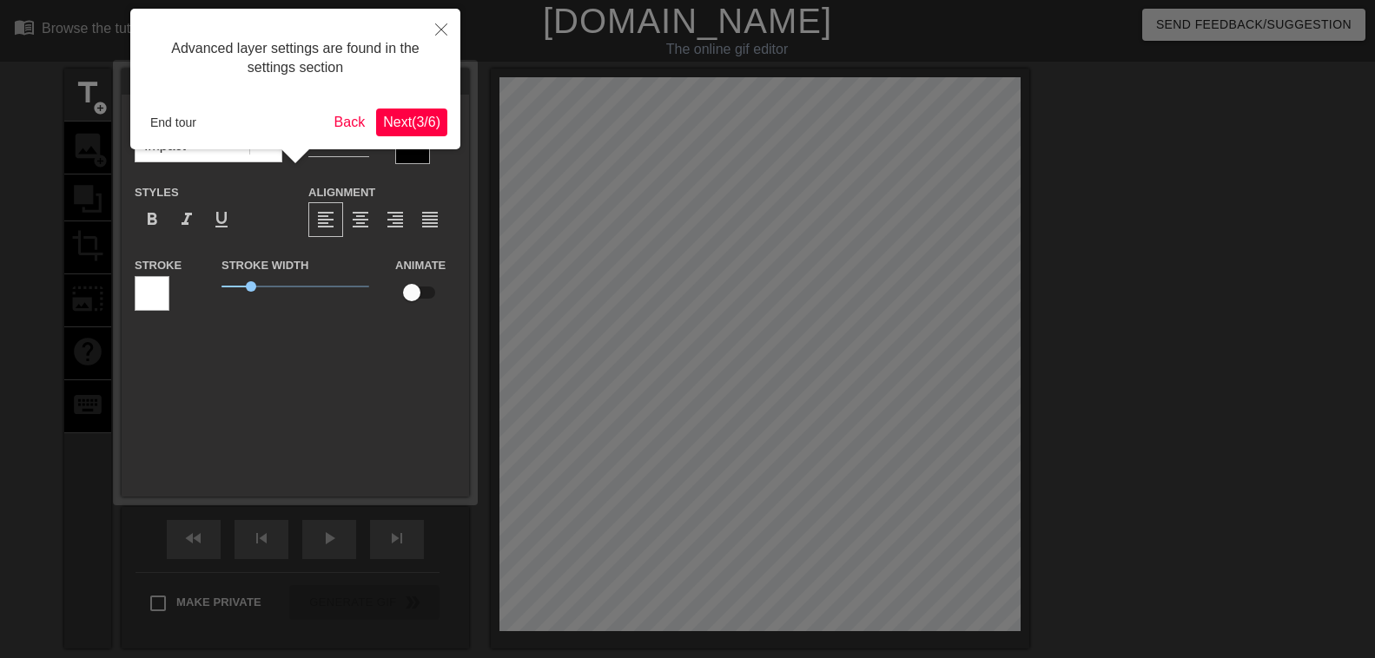
scroll to position [43, 0]
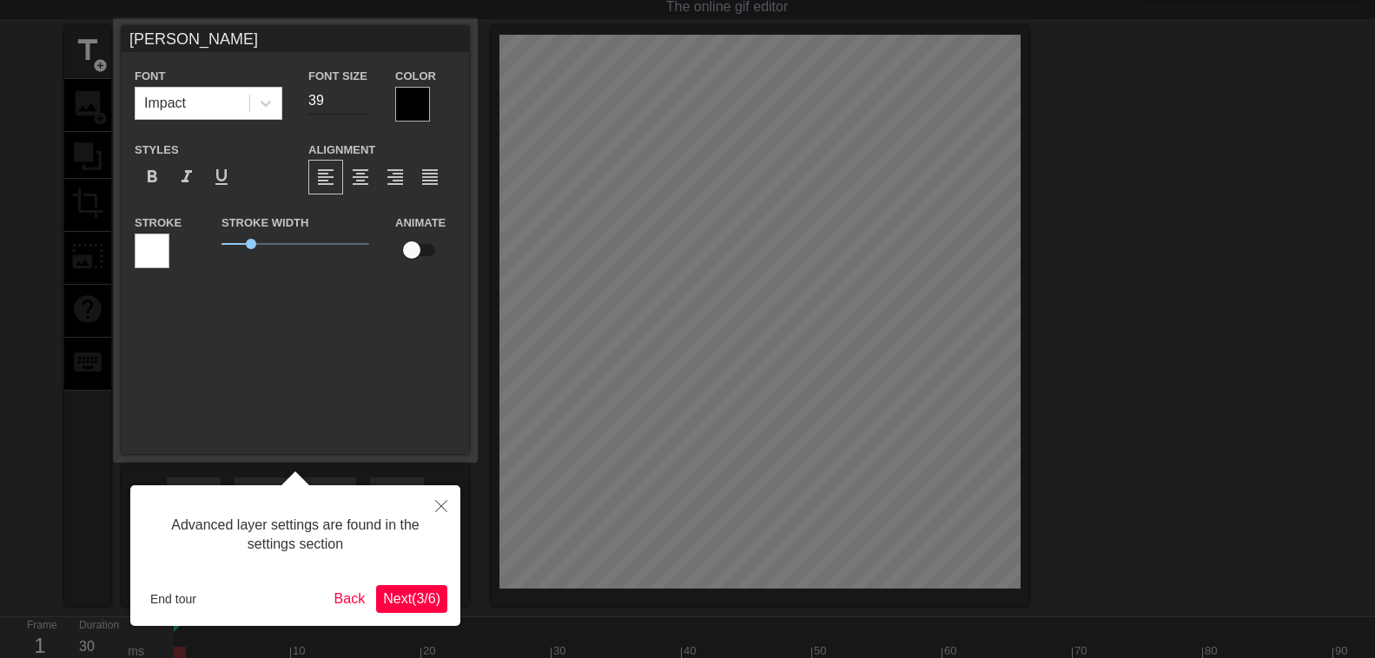
click at [360, 103] on input "39" at bounding box center [338, 101] width 61 height 28
click at [360, 103] on input "38" at bounding box center [338, 101] width 61 height 28
click at [360, 103] on input "37" at bounding box center [338, 101] width 61 height 28
click at [360, 103] on input "36" at bounding box center [338, 101] width 61 height 28
click at [360, 103] on input "35" at bounding box center [338, 101] width 61 height 28
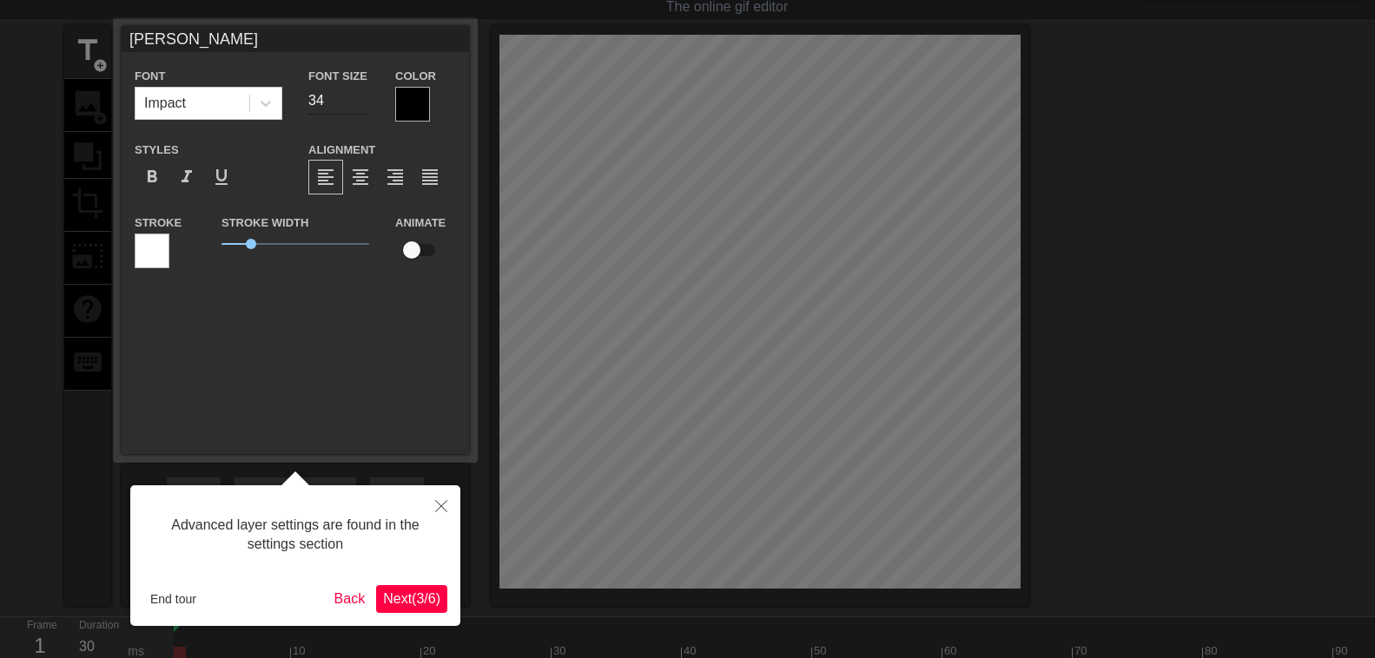
click at [360, 103] on input "34" at bounding box center [338, 101] width 61 height 28
click at [360, 103] on input "33" at bounding box center [338, 101] width 61 height 28
click at [360, 103] on input "32" at bounding box center [338, 101] width 61 height 28
click at [360, 103] on input "31" at bounding box center [338, 101] width 61 height 28
click at [360, 103] on input "30" at bounding box center [338, 101] width 61 height 28
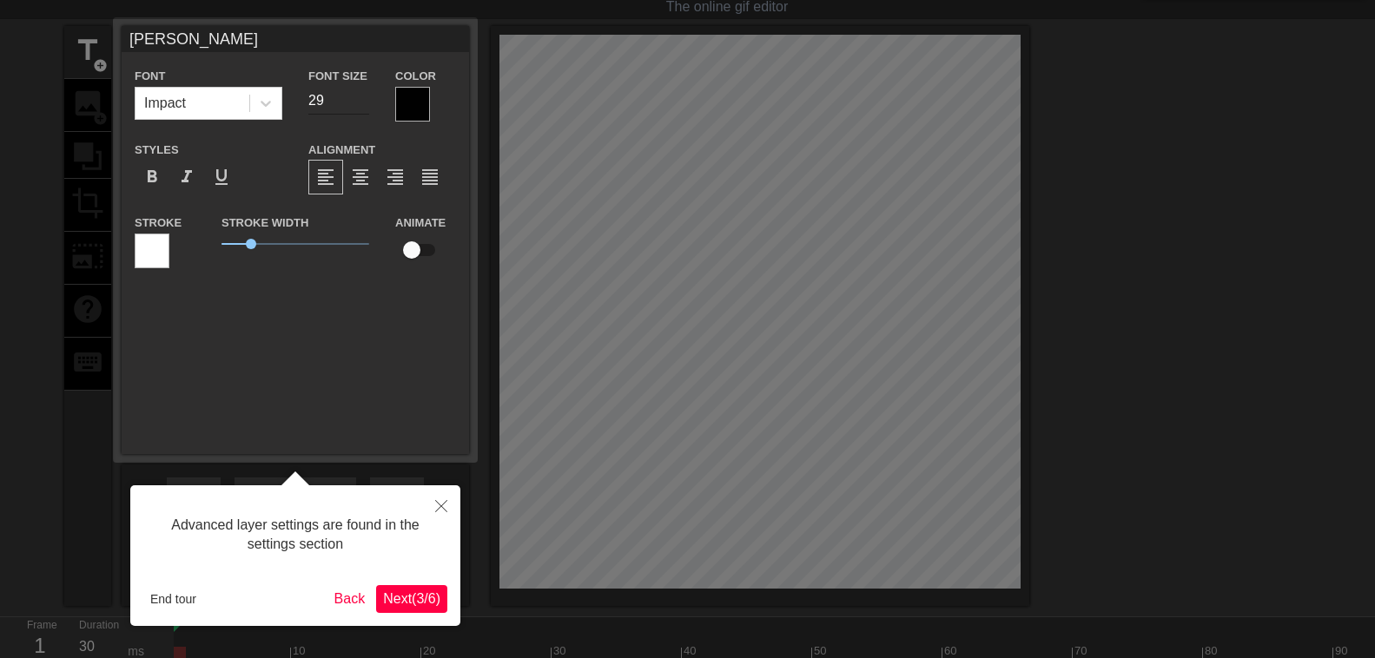
click at [360, 103] on input "29" at bounding box center [338, 101] width 61 height 28
click at [360, 103] on input "28" at bounding box center [338, 101] width 61 height 28
click at [360, 103] on input "27" at bounding box center [338, 101] width 61 height 28
click at [360, 103] on input "26" at bounding box center [338, 101] width 61 height 28
type input "25"
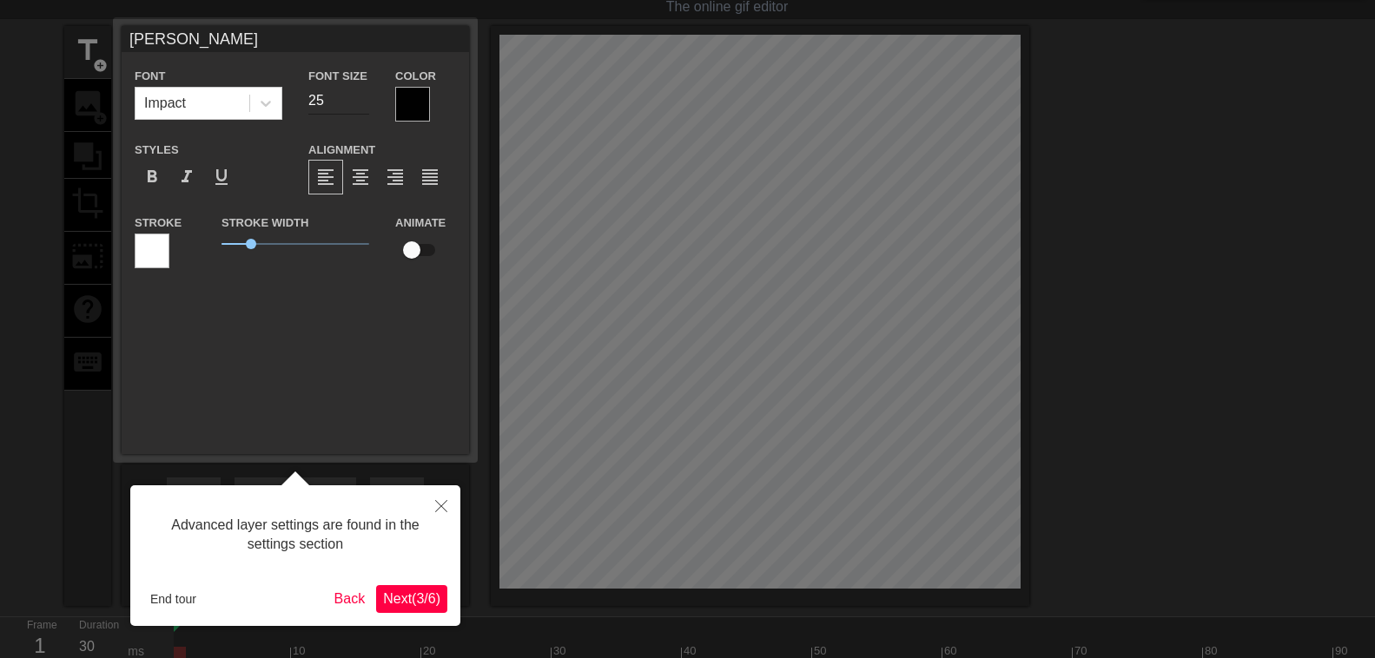
click at [360, 103] on input "25" at bounding box center [338, 101] width 61 height 28
click at [417, 105] on div at bounding box center [412, 104] width 35 height 35
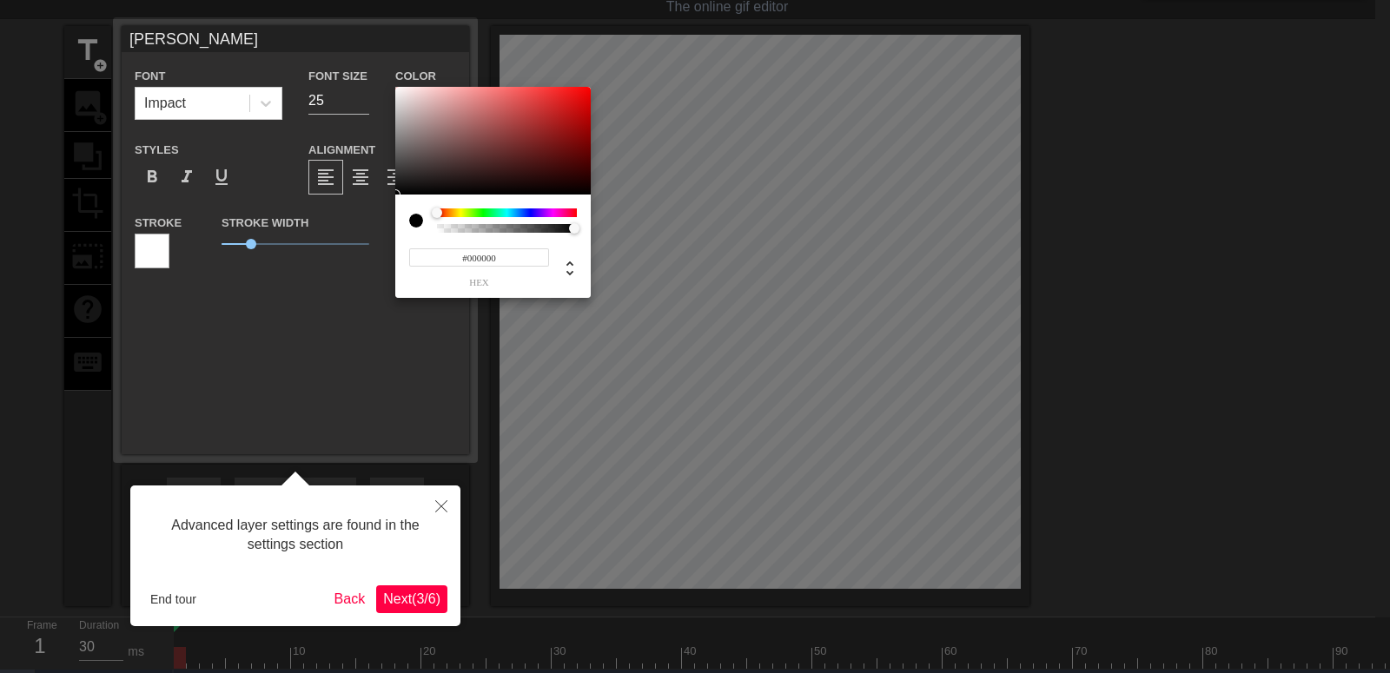
click at [554, 211] on div at bounding box center [507, 212] width 140 height 9
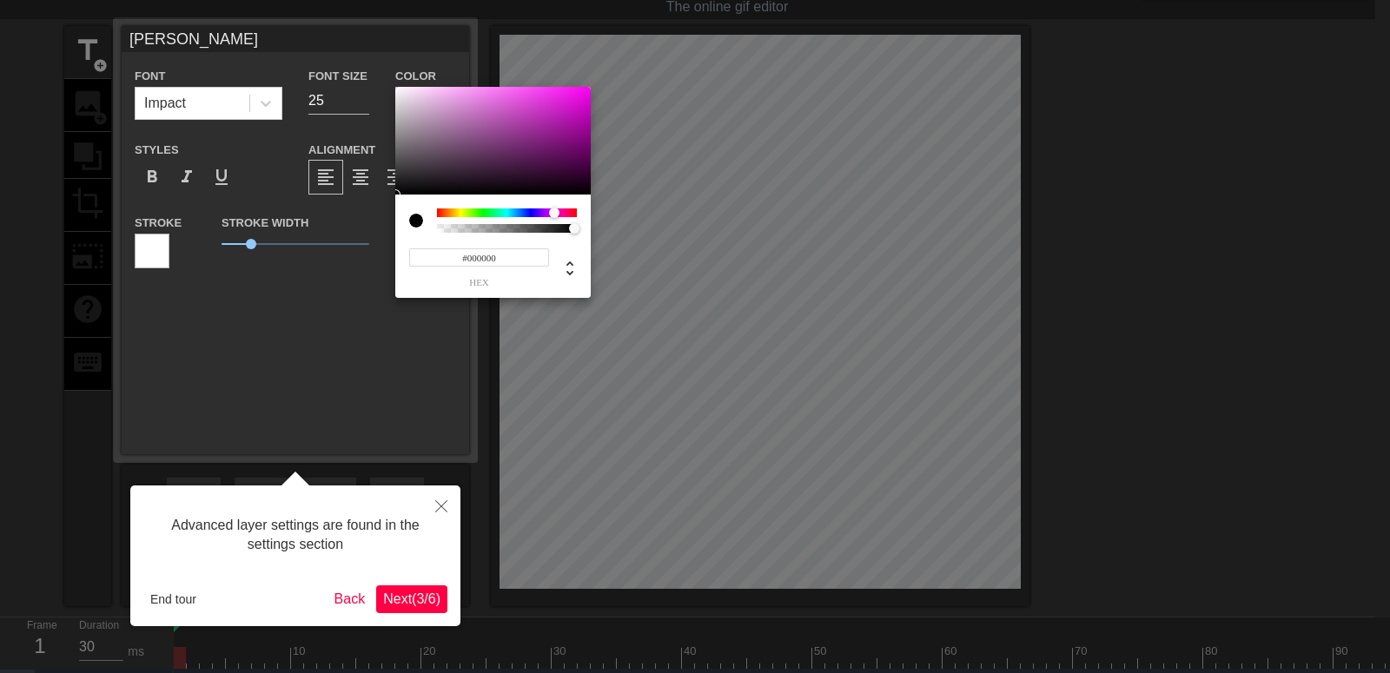
click at [420, 601] on div at bounding box center [695, 336] width 1390 height 673
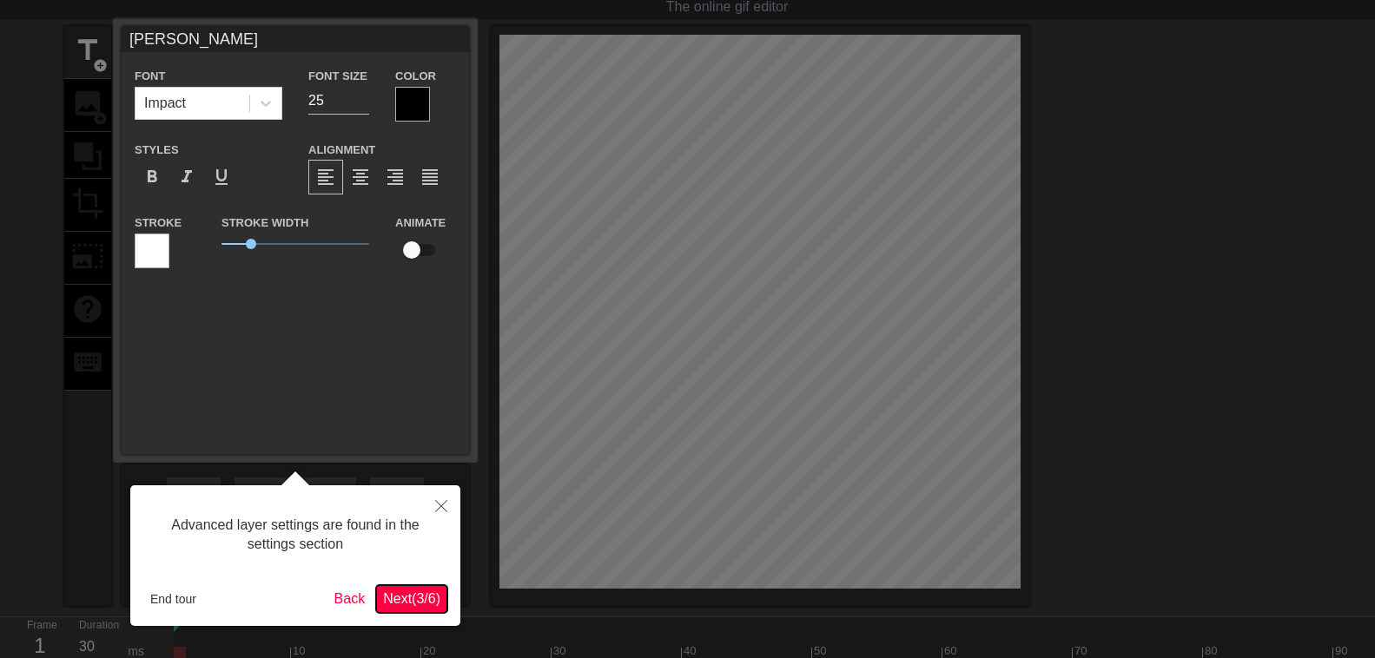
click at [406, 601] on span "Next ( 3 / 6 )" at bounding box center [411, 598] width 57 height 15
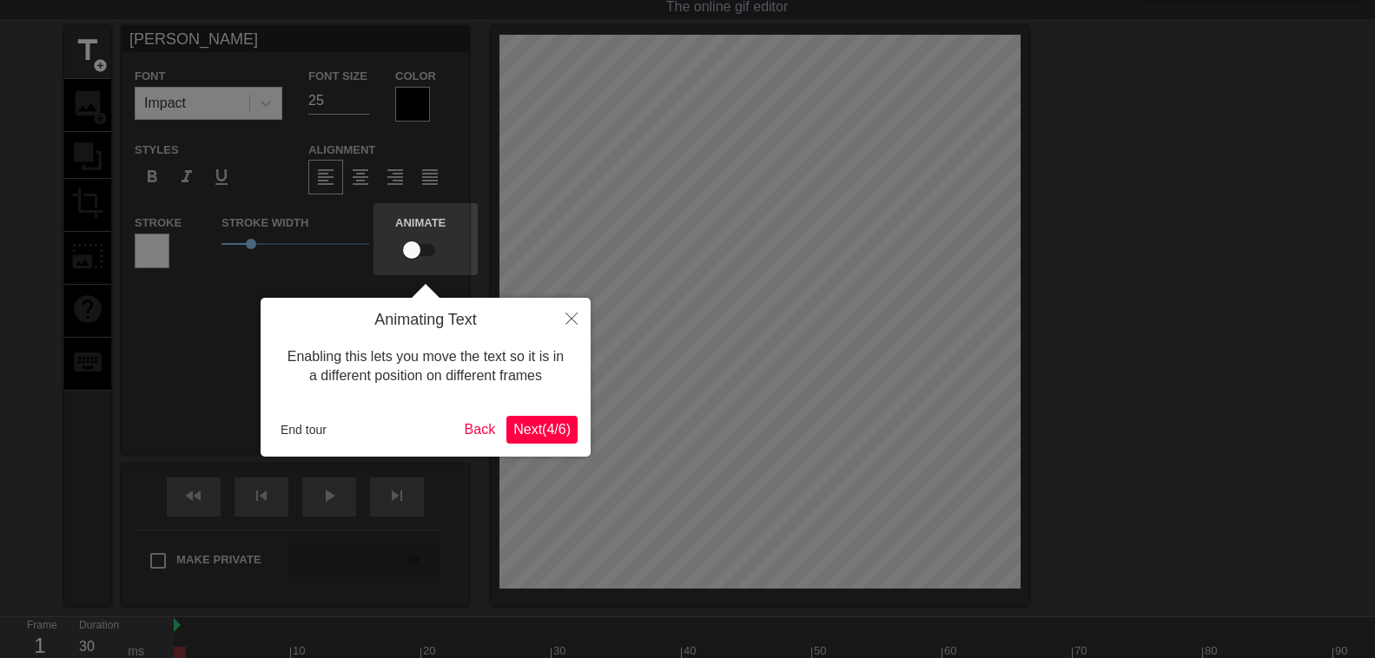
scroll to position [0, 0]
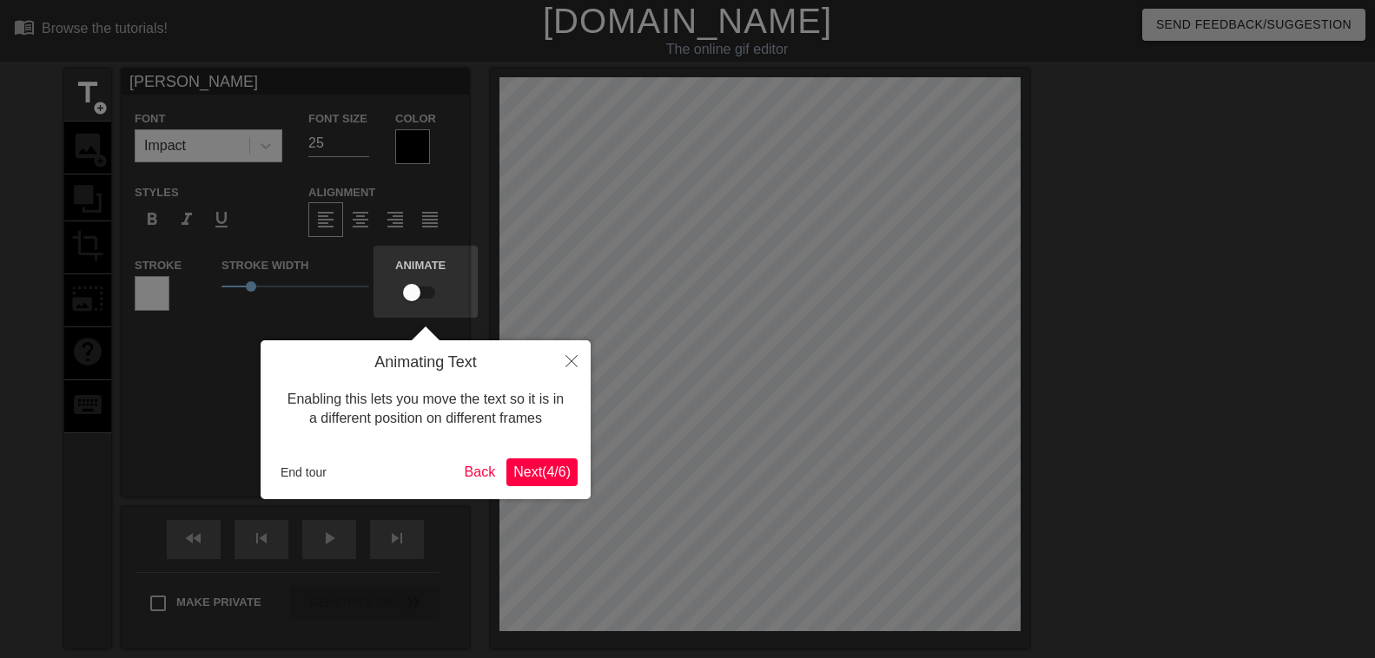
click at [558, 473] on span "Next ( 4 / 6 )" at bounding box center [541, 472] width 57 height 15
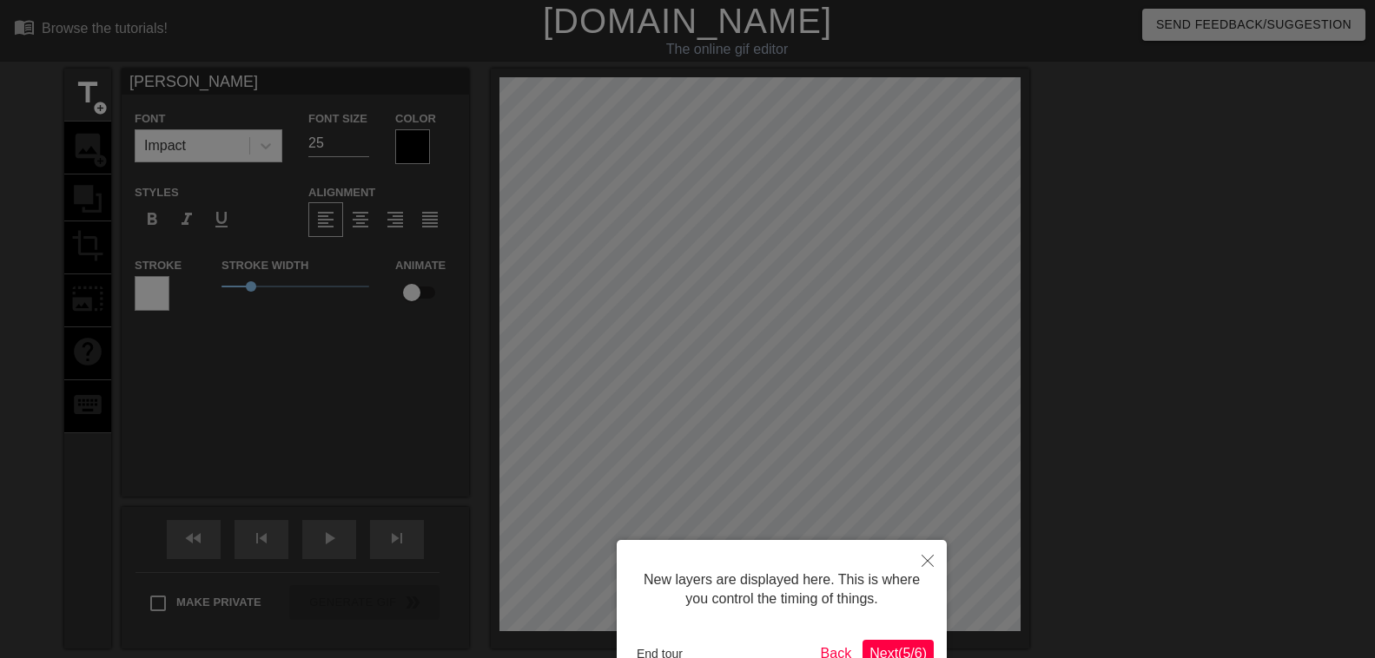
scroll to position [109, 0]
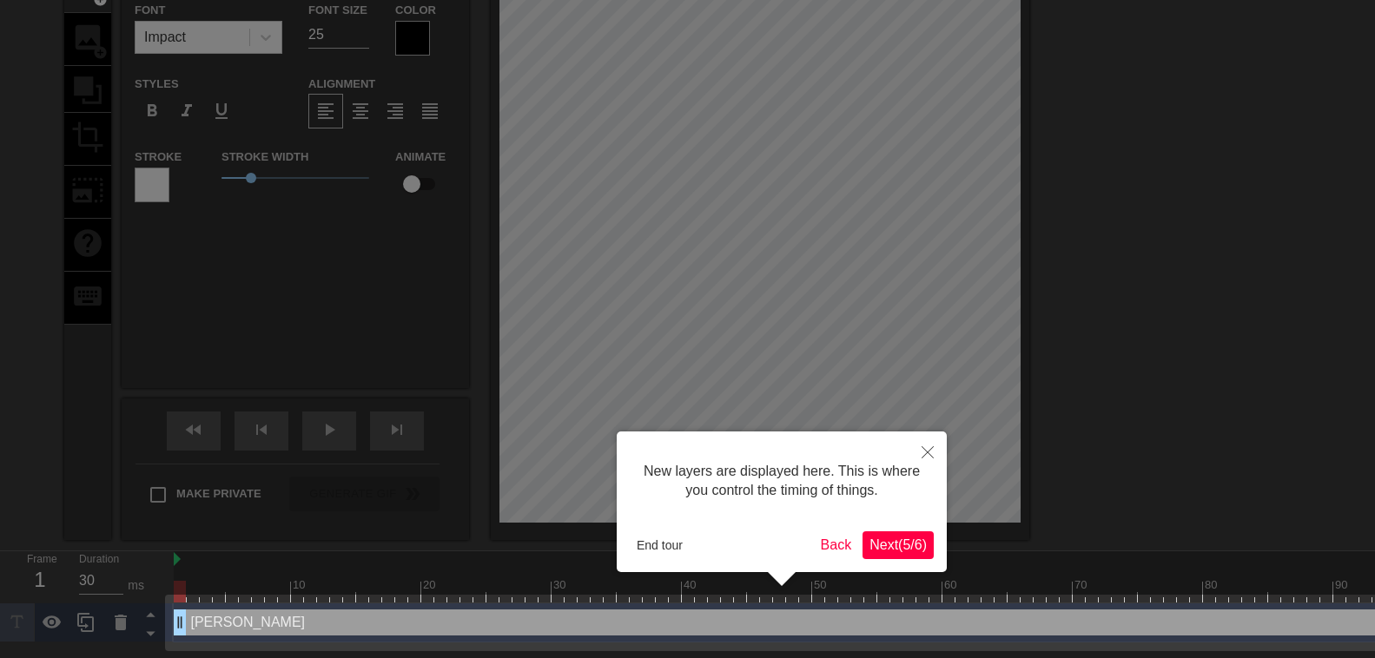
click at [890, 545] on span "Next ( 5 / 6 )" at bounding box center [897, 545] width 57 height 15
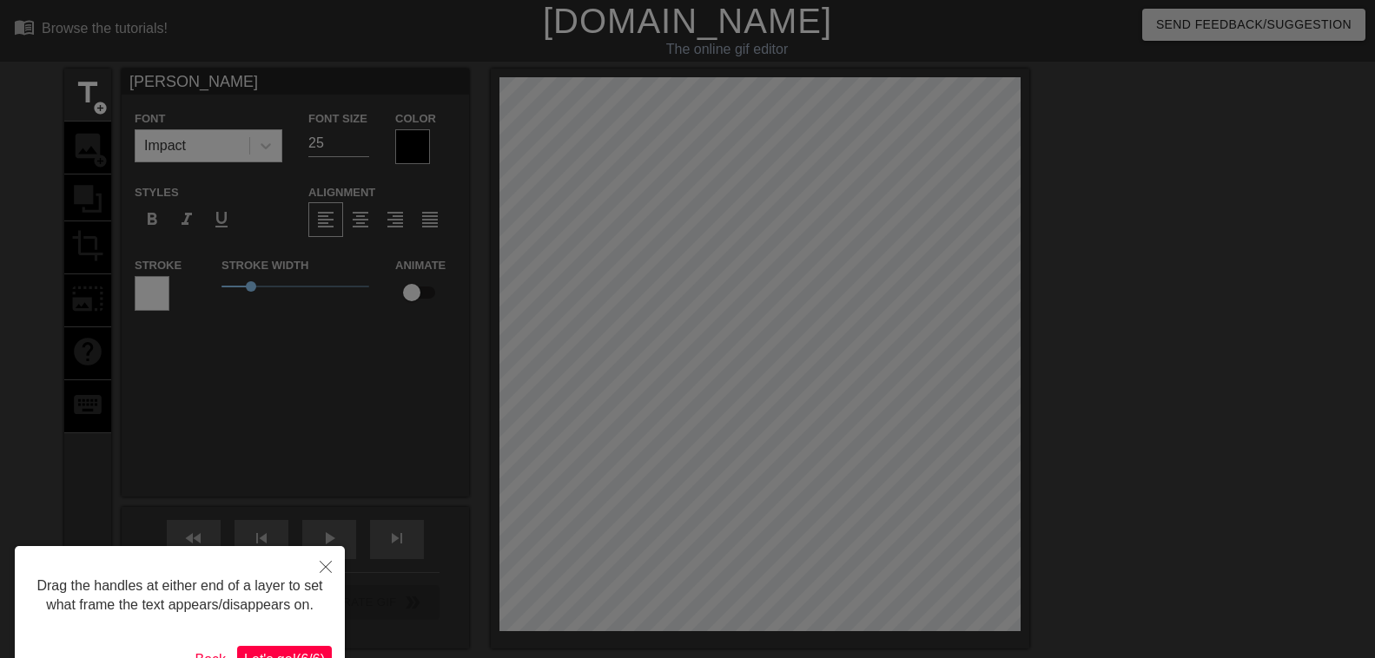
scroll to position [102, 0]
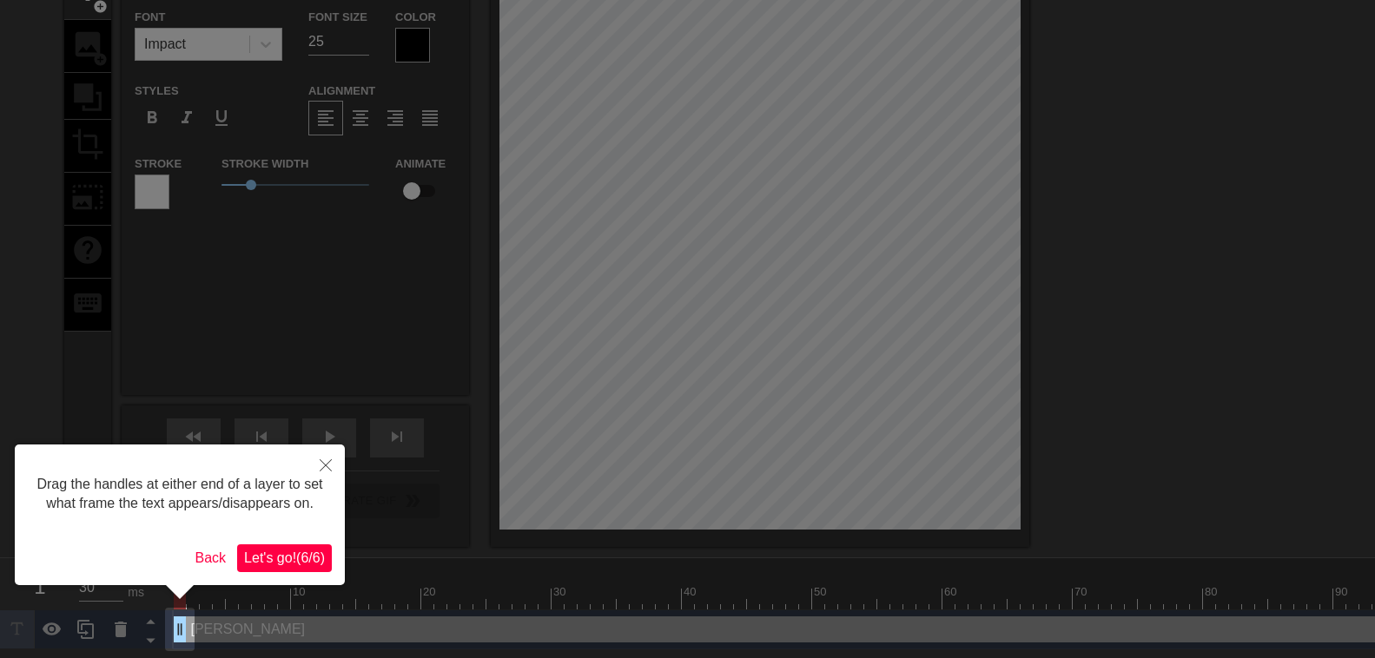
click at [306, 554] on span "Let's go! ( 6 / 6 )" at bounding box center [284, 558] width 81 height 15
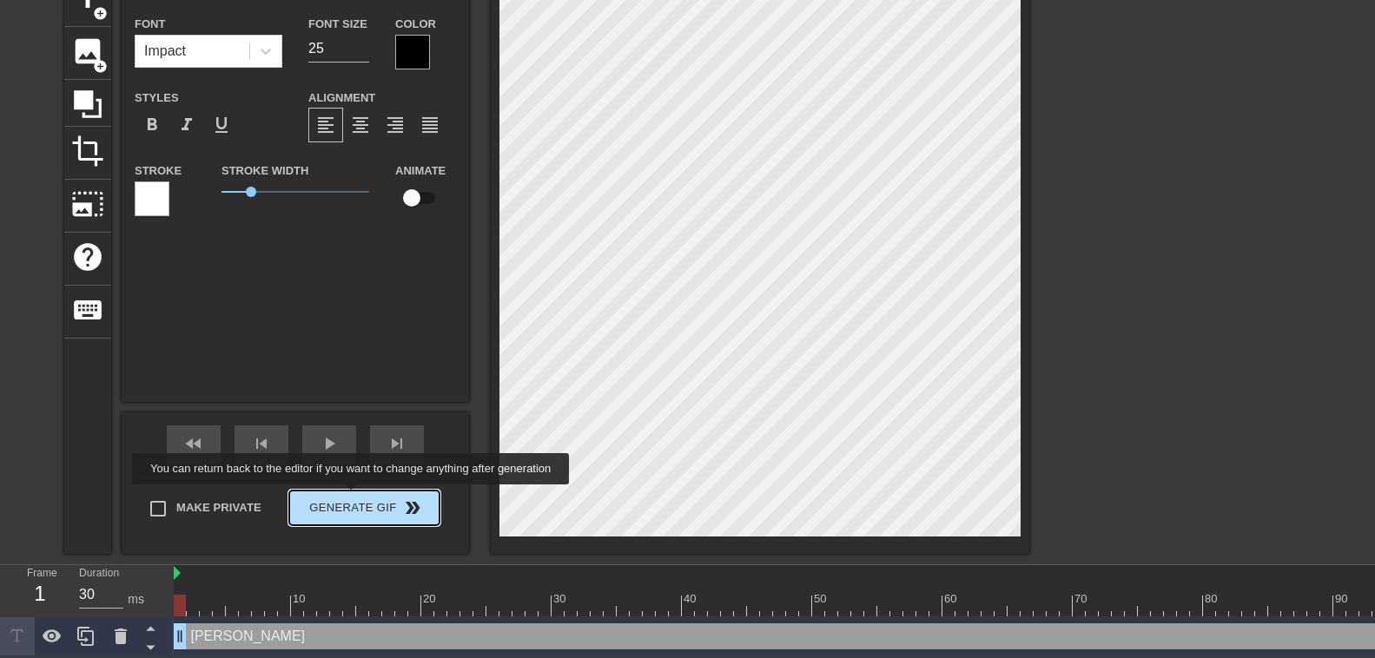
click at [355, 498] on span "Generate Gif double_arrow" at bounding box center [364, 508] width 136 height 21
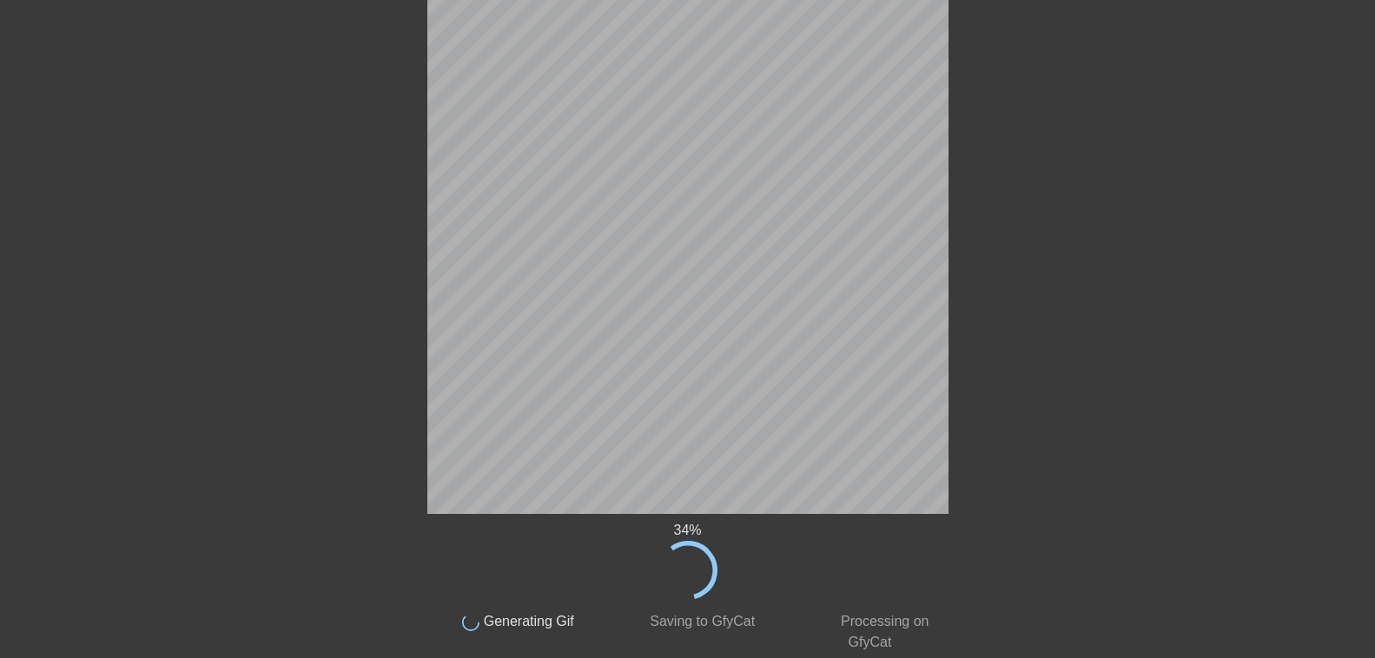
scroll to position [0, 0]
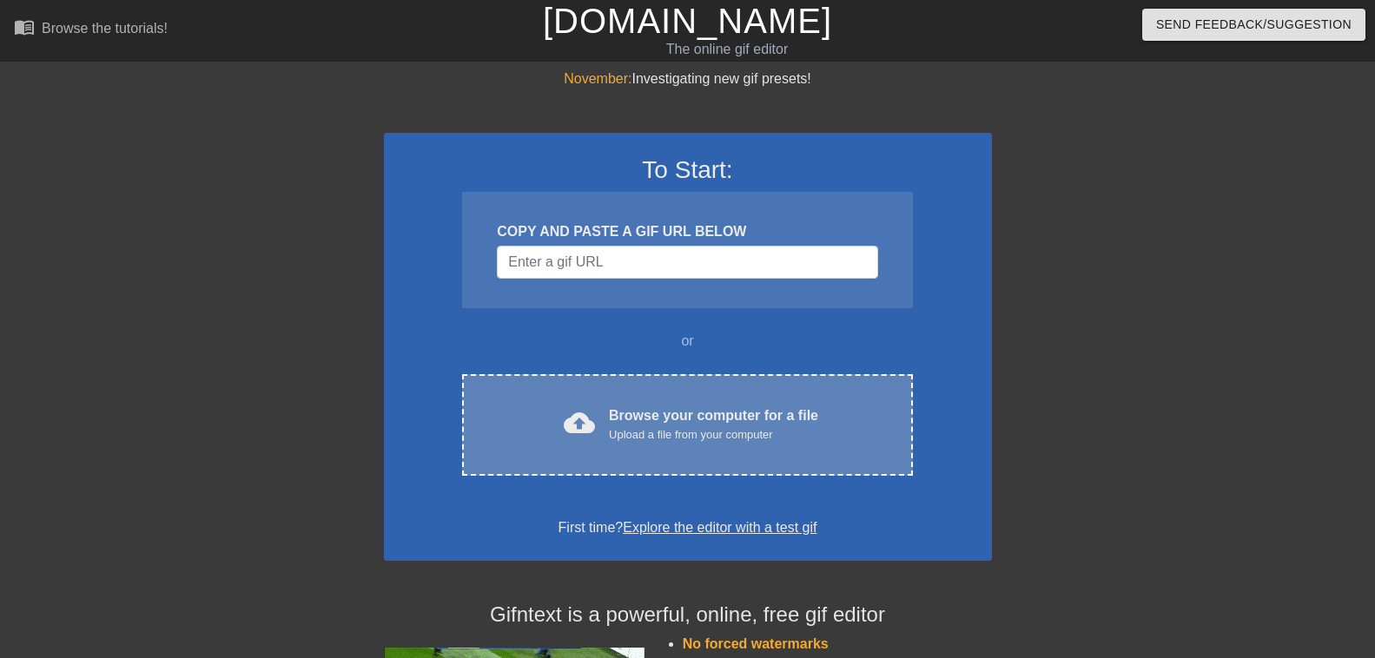
click at [687, 414] on div "Browse your computer for a file Upload a file from your computer" at bounding box center [713, 425] width 209 height 38
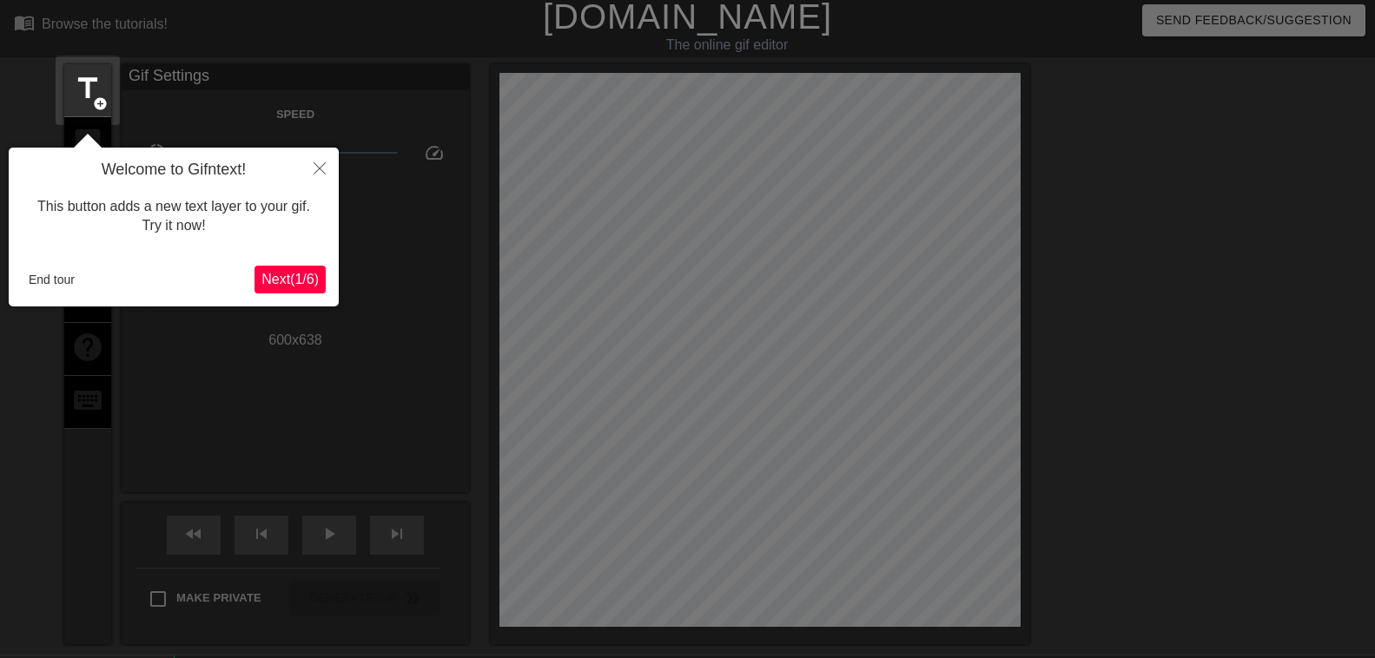
scroll to position [43, 0]
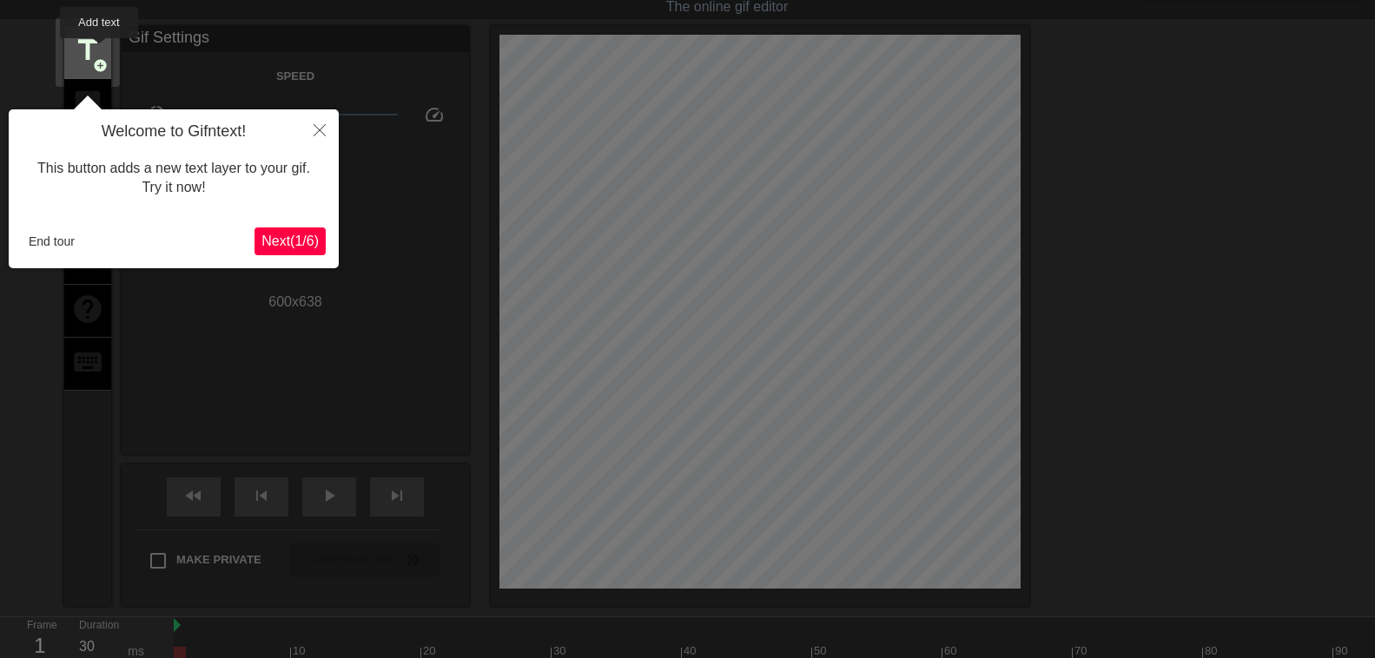
click at [102, 50] on span "title" at bounding box center [87, 50] width 33 height 33
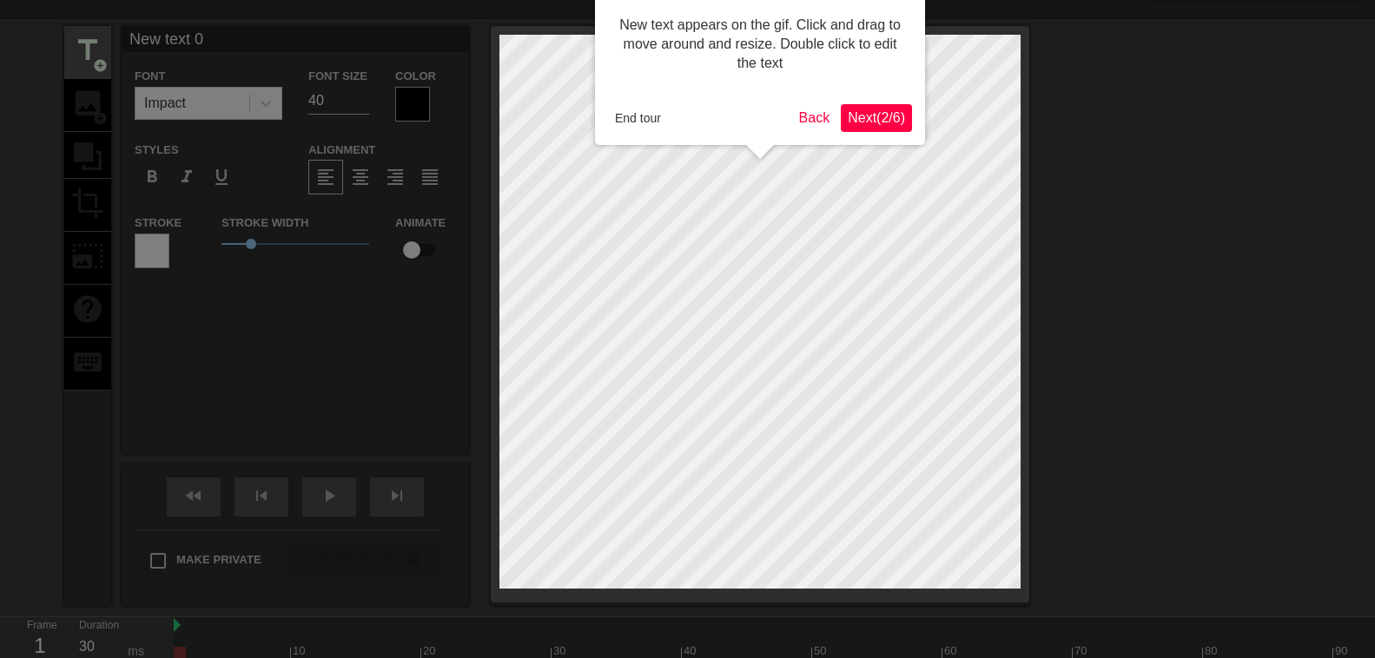
scroll to position [0, 0]
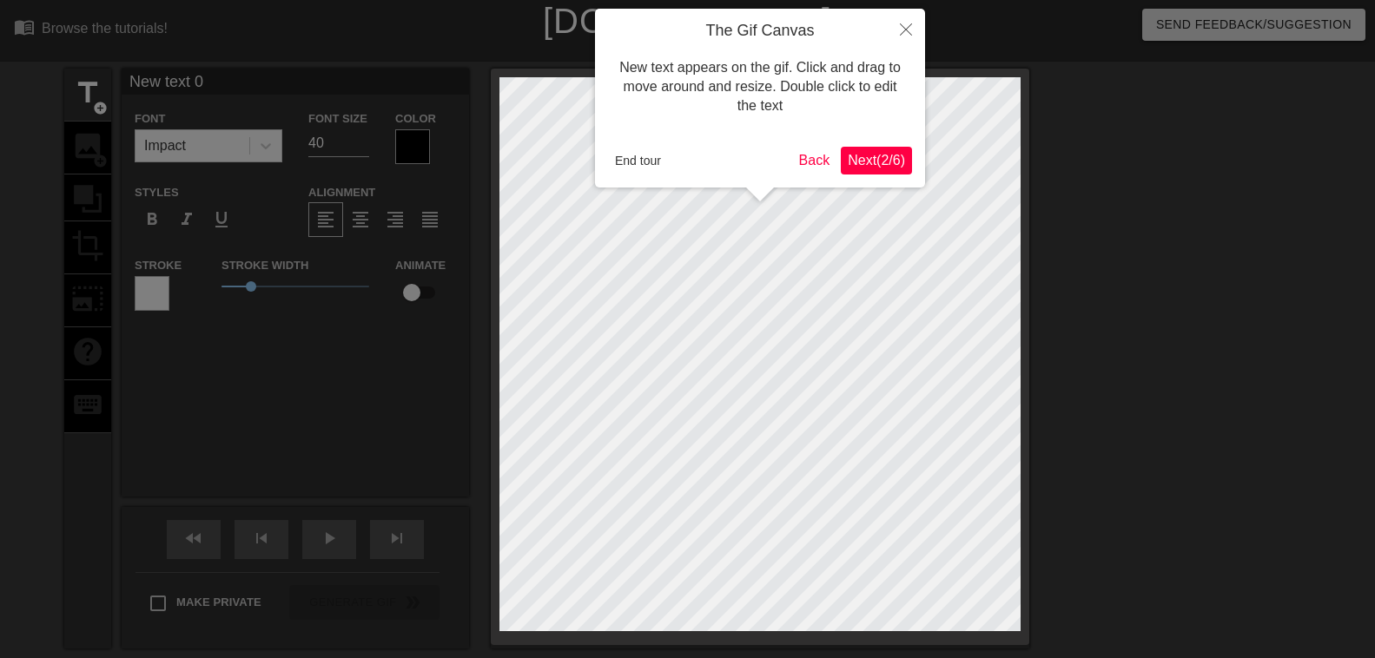
type input "MNew text 0"
type textarea "MNew text 0"
type input "MNew text"
type textarea "MNew text"
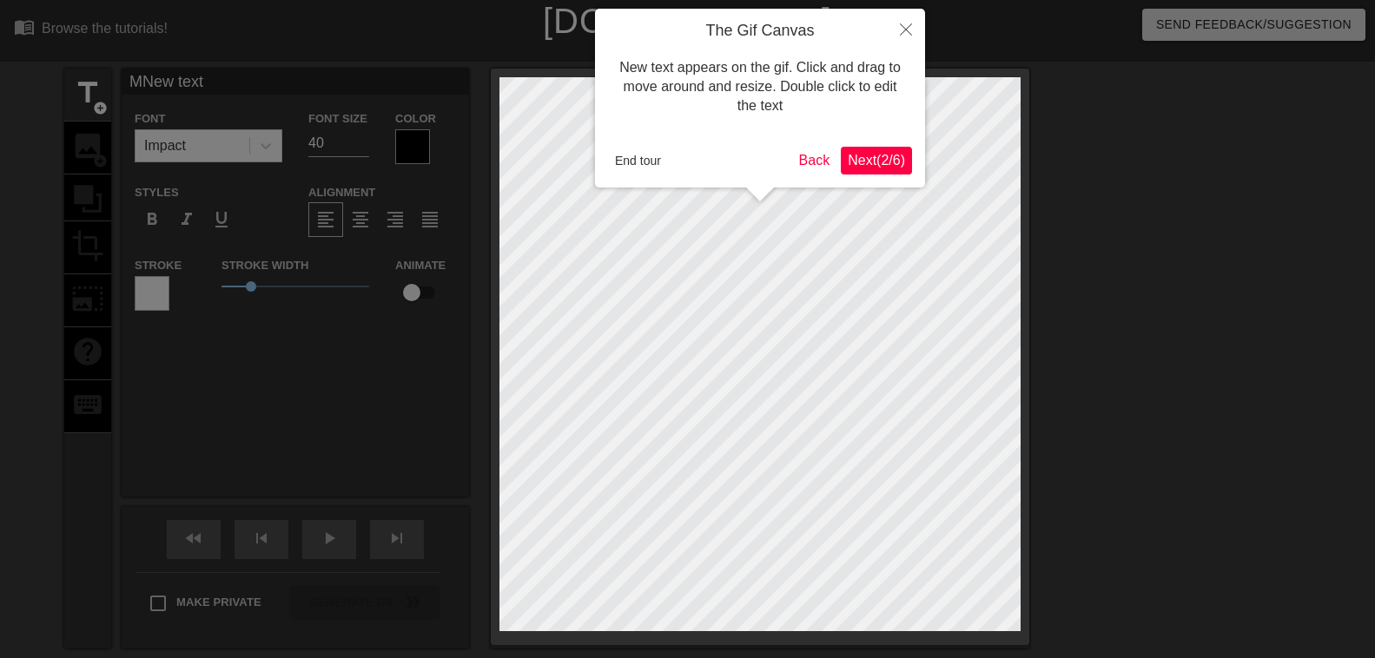
type input "MNew text"
type textarea "MNew text"
type input "MNew tex"
type textarea "MNew tex"
type input "MNew te"
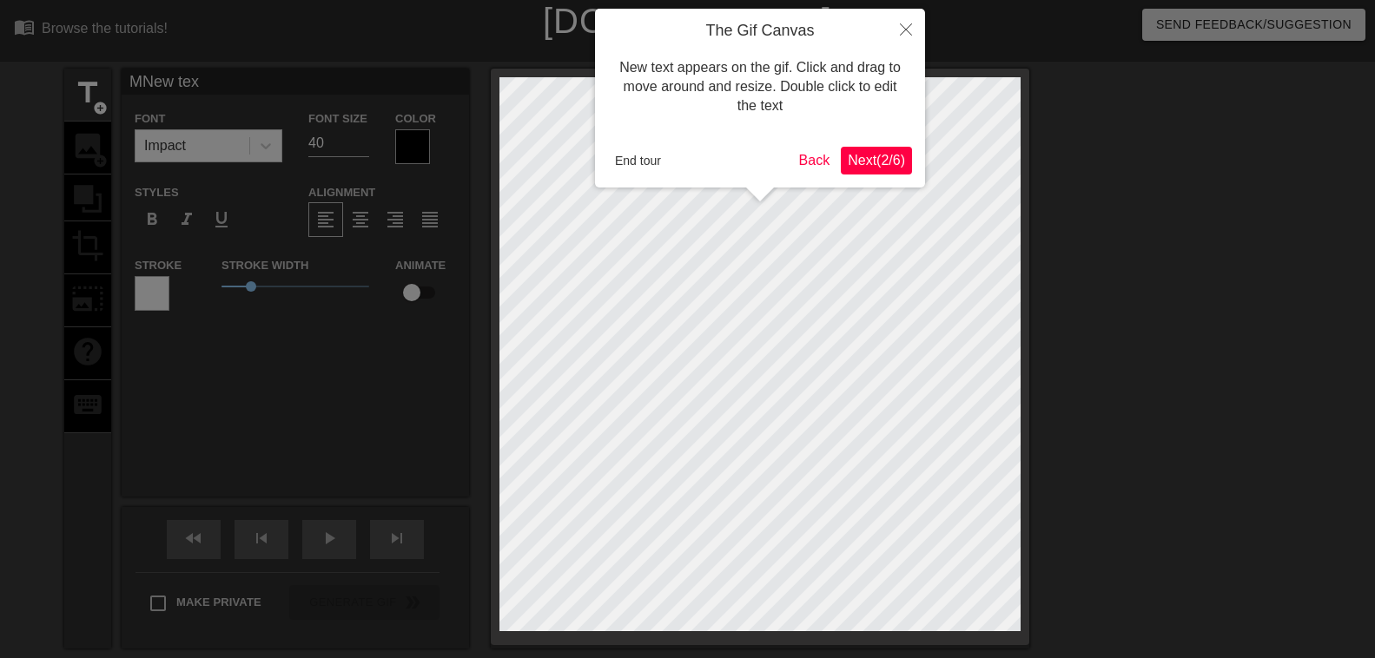
type textarea "MNew te"
type input "MNew t"
type textarea "MNew t"
type input "MNew"
type textarea "MNew"
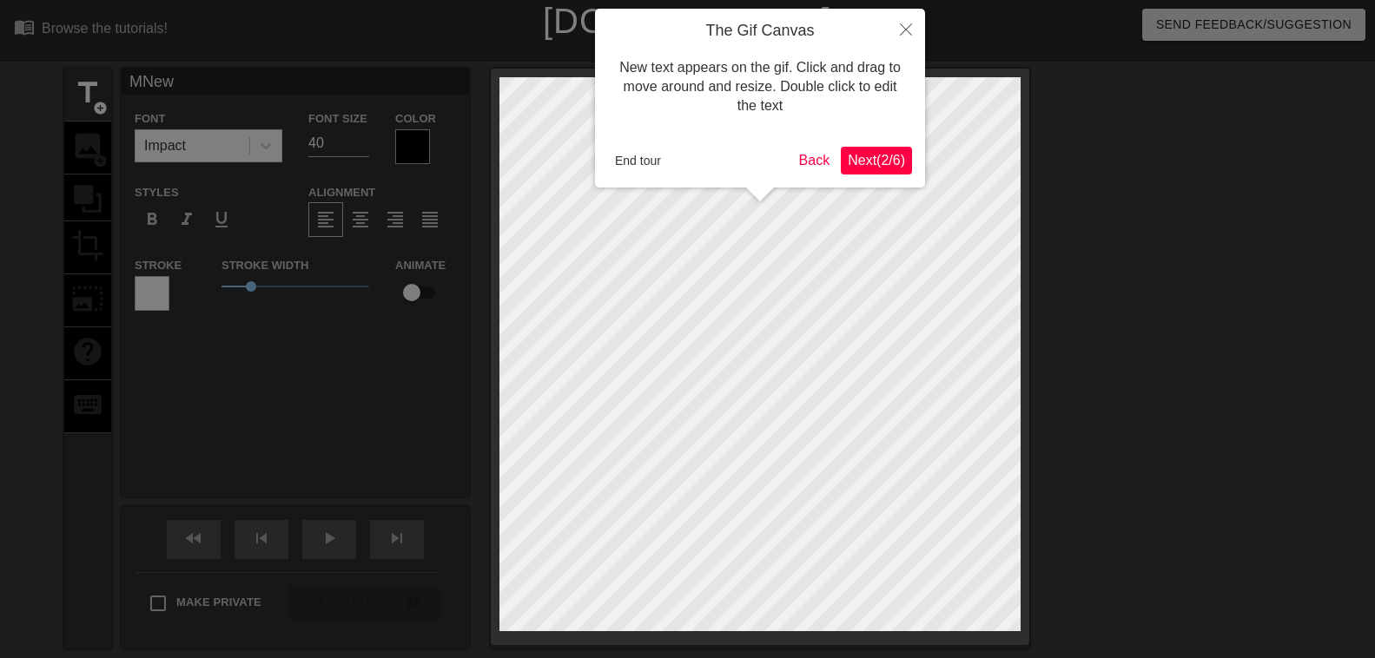
type input "MNew"
type textarea "MNew"
type input "MNe"
type textarea "MNe"
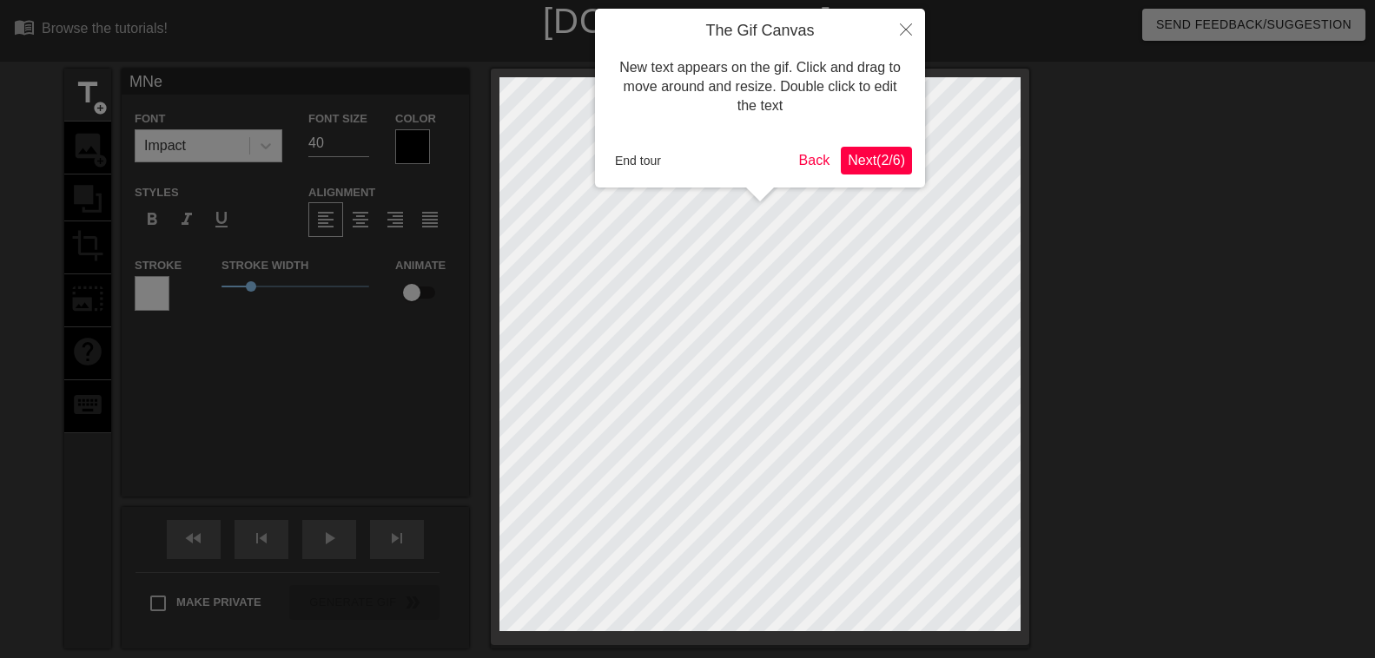
type input "MN"
type textarea "MN"
type input "M"
type textarea "M"
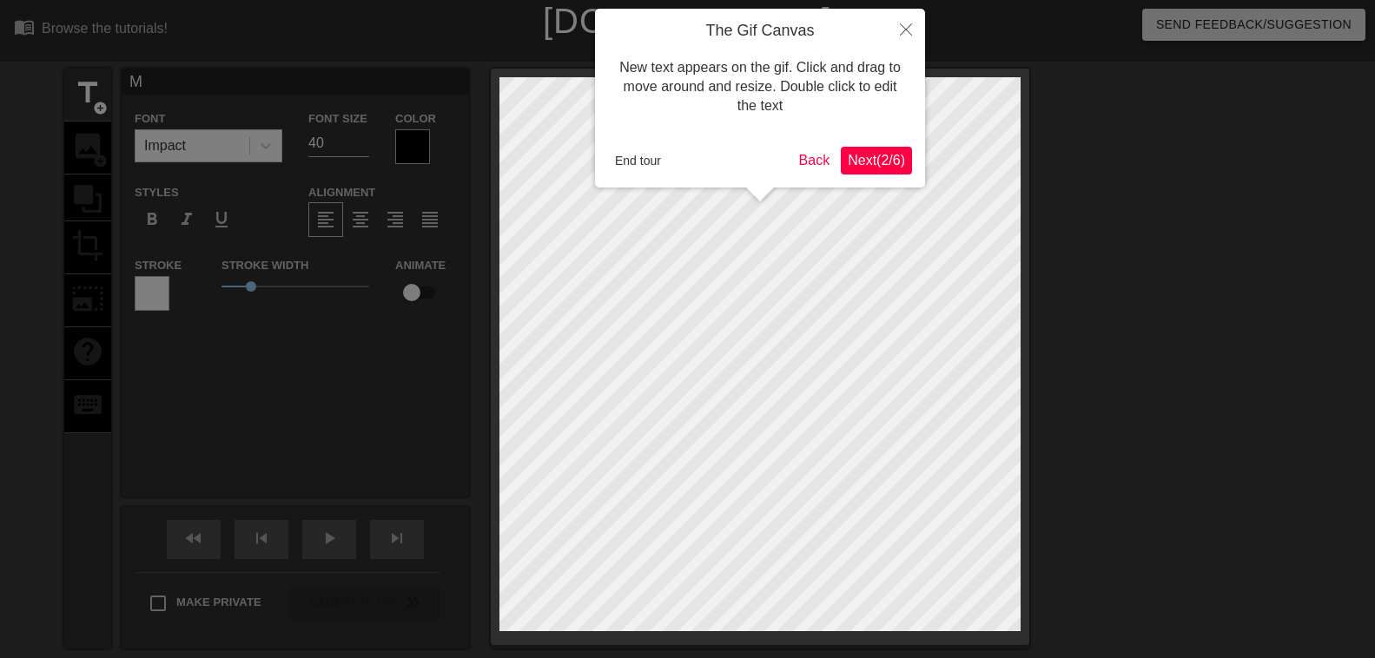
type input "Ma"
type textarea "Ma"
type input "Mar"
type textarea "Mar"
type input "Mart"
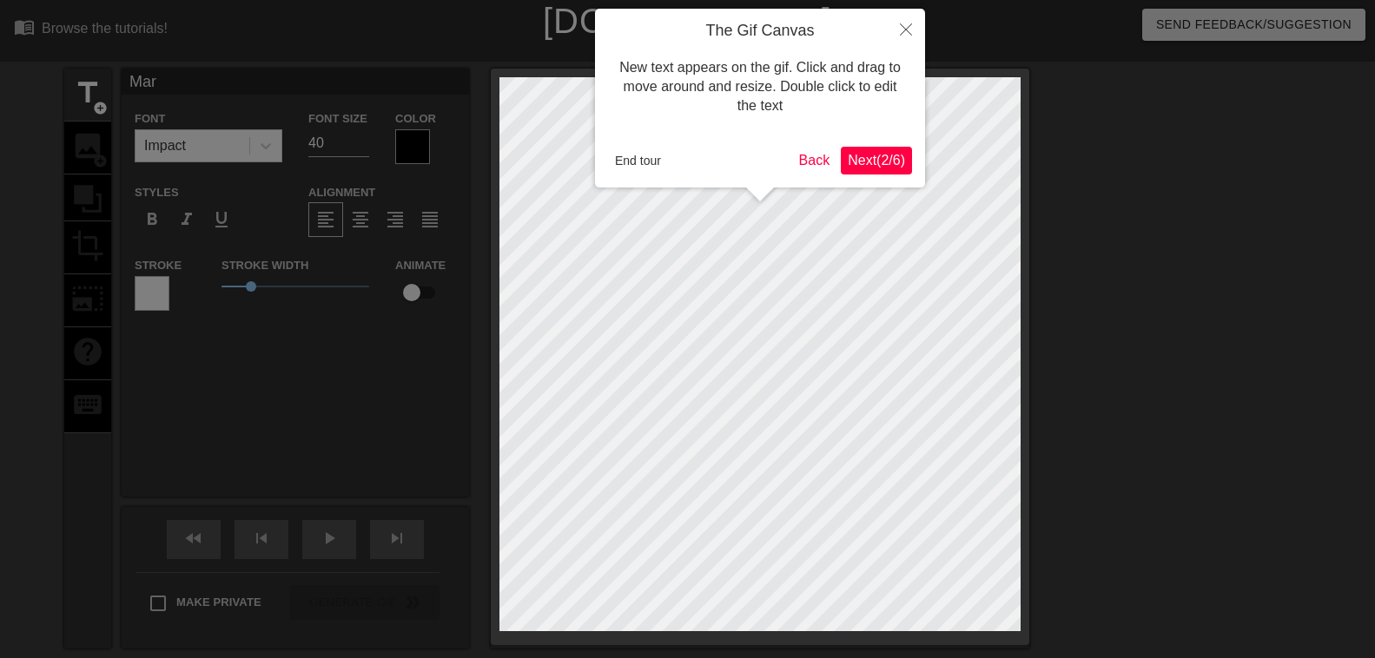
type textarea "Mart"
type input "[PERSON_NAME]"
type textarea "[PERSON_NAME]"
type input "[PERSON_NAME]"
type textarea "[PERSON_NAME]"
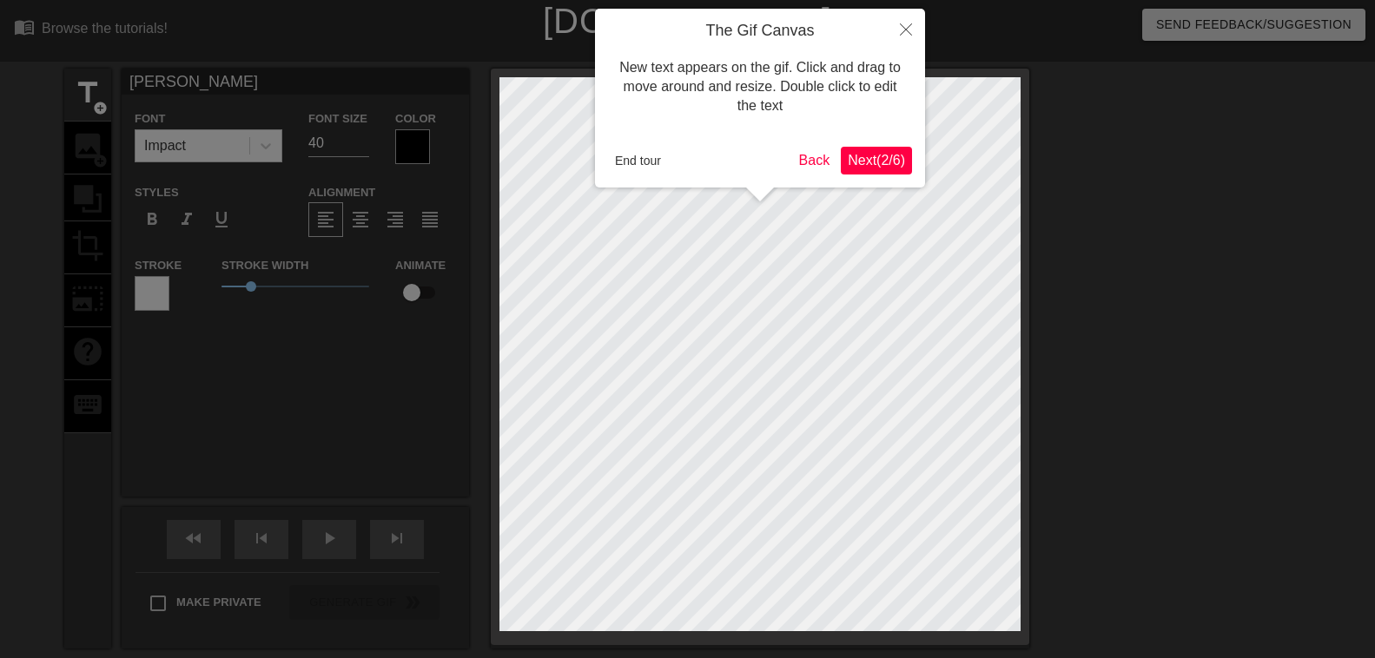
scroll to position [0, 2]
type input "[PERSON_NAME]"
type textarea "[PERSON_NAME]"
type input "[PERSON_NAME]"
type textarea "[PERSON_NAME]"
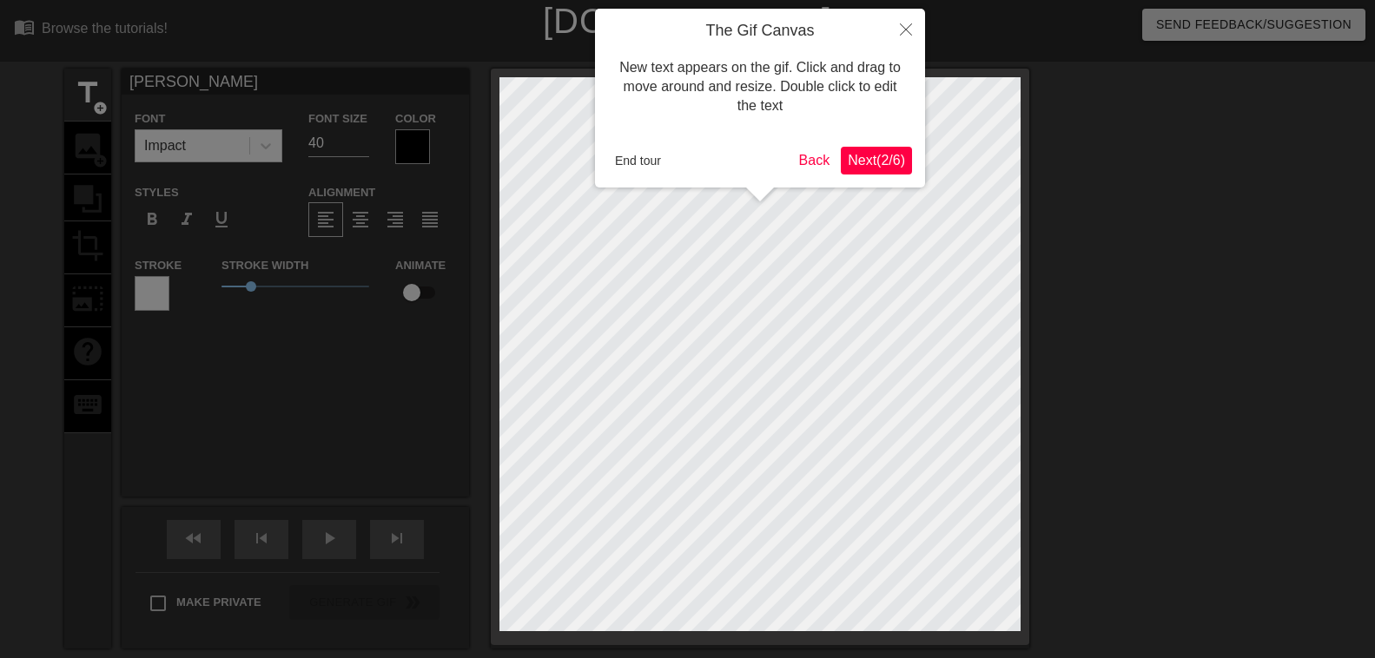
type input "[PERSON_NAME]"
type textarea "[PERSON_NAME]"
type input "[PERSON_NAME]"
type textarea "[PERSON_NAME]"
type input "[PERSON_NAME]"
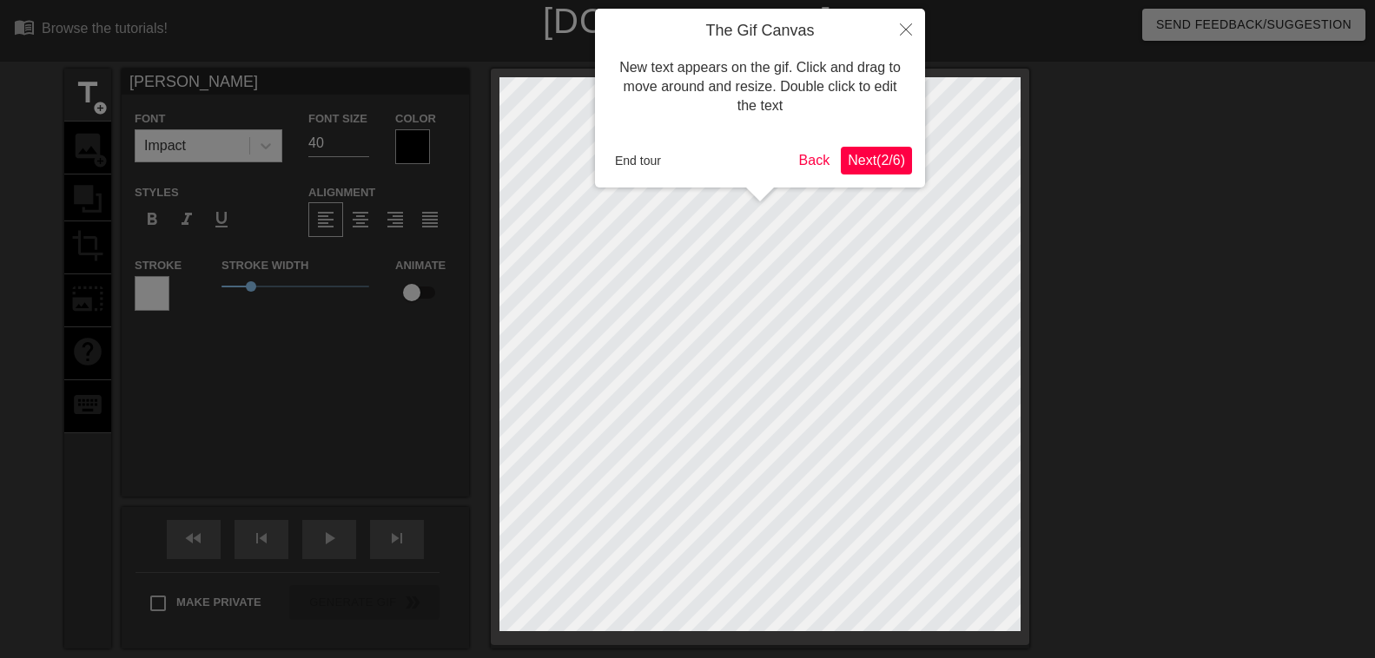
type textarea "[PERSON_NAME]"
type input "[PERSON_NAME]"
type textarea "[PERSON_NAME]"
type input "[PERSON_NAME]"
type textarea "[PERSON_NAME]"
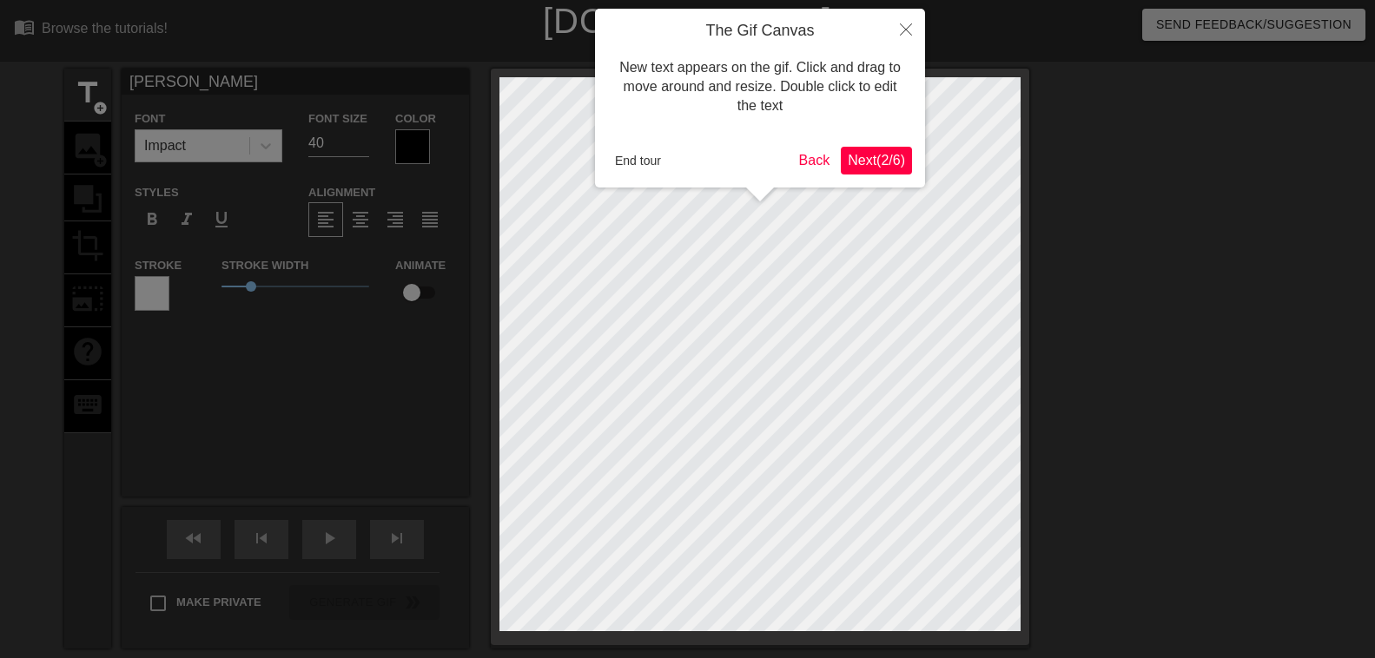
type input "[PERSON_NAME]"
type textarea "[PERSON_NAME]"
type input "[PERSON_NAME]"
type textarea "[PERSON_NAME]"
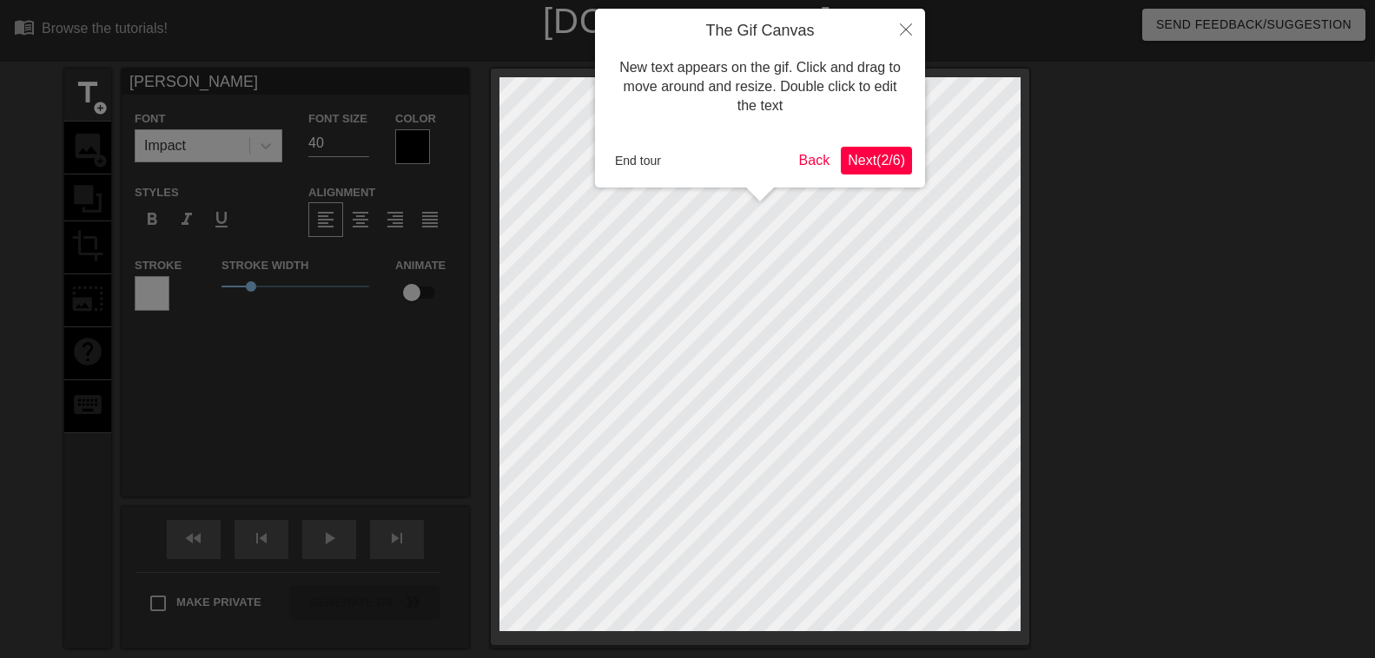
scroll to position [0, 2]
click at [873, 164] on span "Next ( 2 / 6 )" at bounding box center [876, 160] width 57 height 15
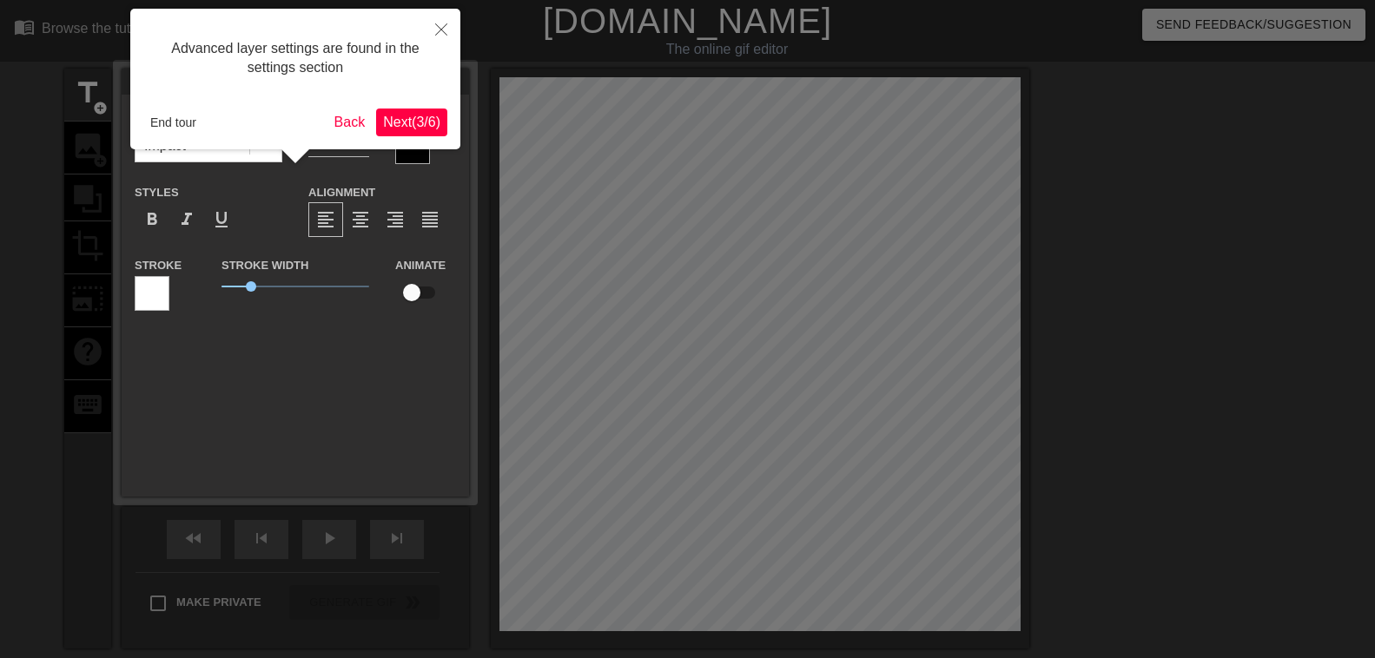
scroll to position [43, 0]
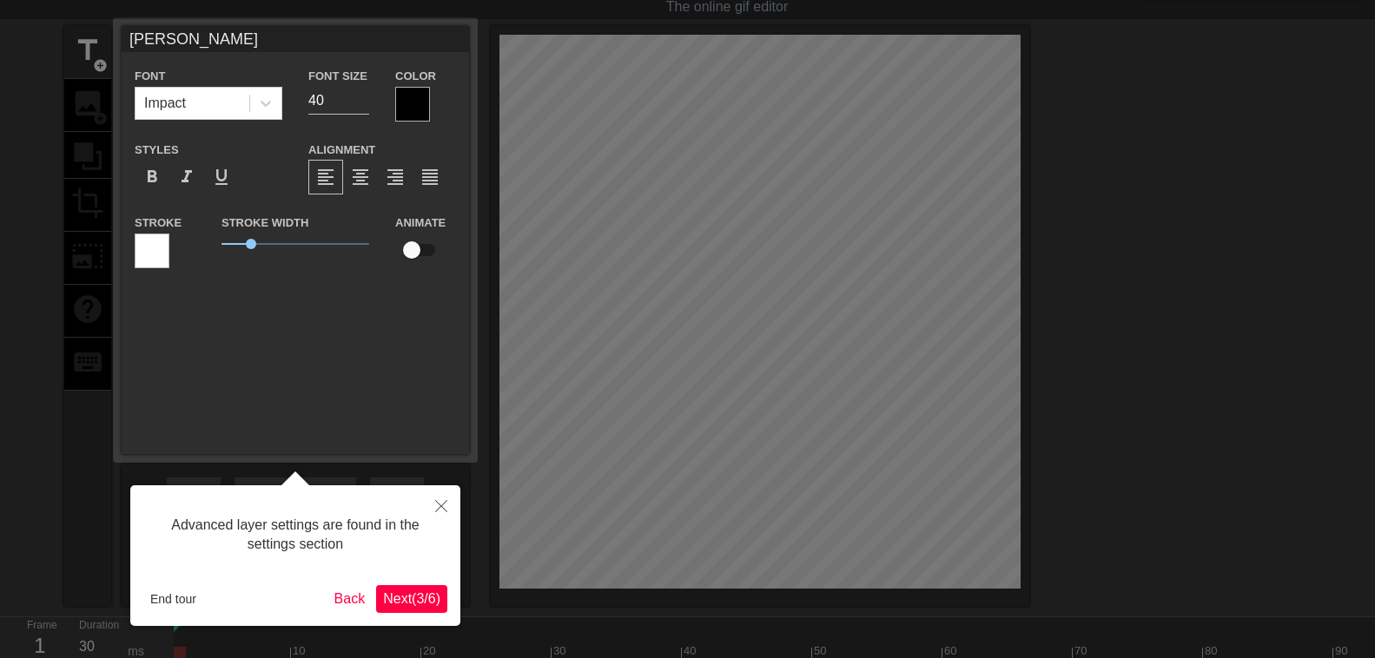
click at [684, 509] on div at bounding box center [687, 341] width 1375 height 769
click at [245, 104] on div "Impact" at bounding box center [192, 103] width 114 height 31
click at [370, 93] on div "Font Size 40" at bounding box center [338, 93] width 87 height 56
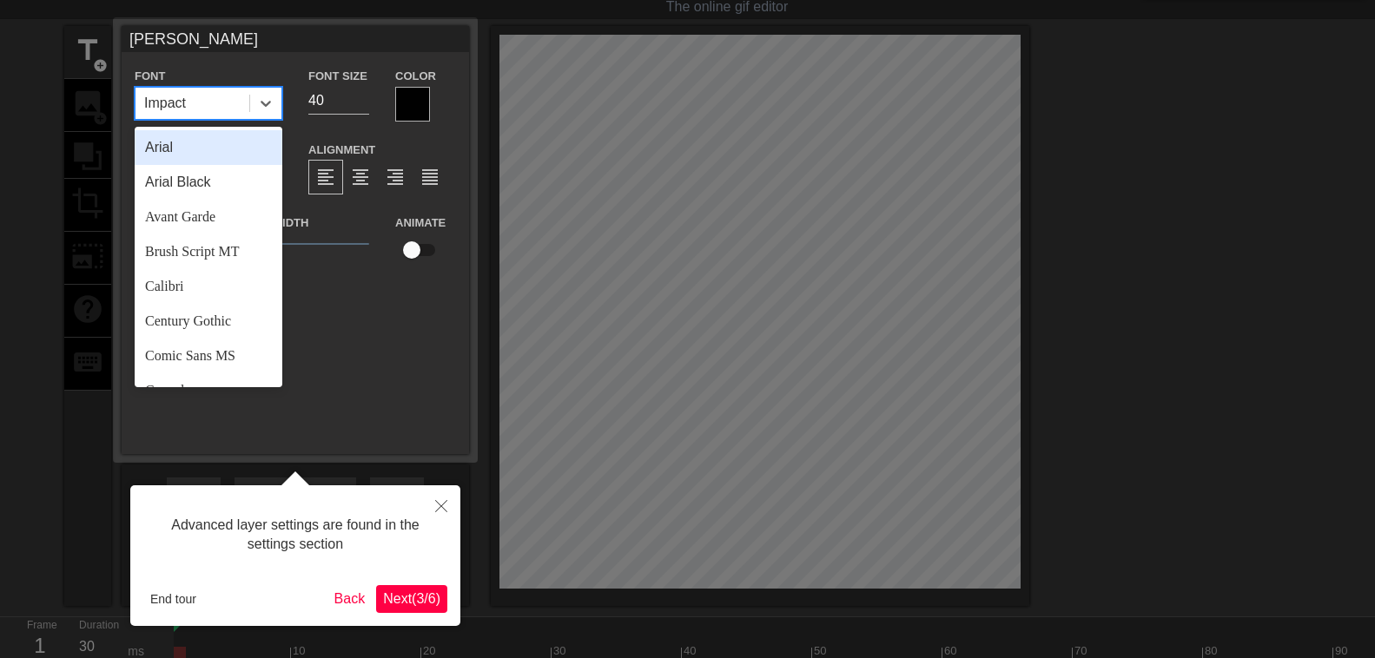
click at [222, 99] on div "Impact" at bounding box center [192, 103] width 114 height 31
click at [214, 361] on div "Comic Sans MS" at bounding box center [209, 356] width 148 height 35
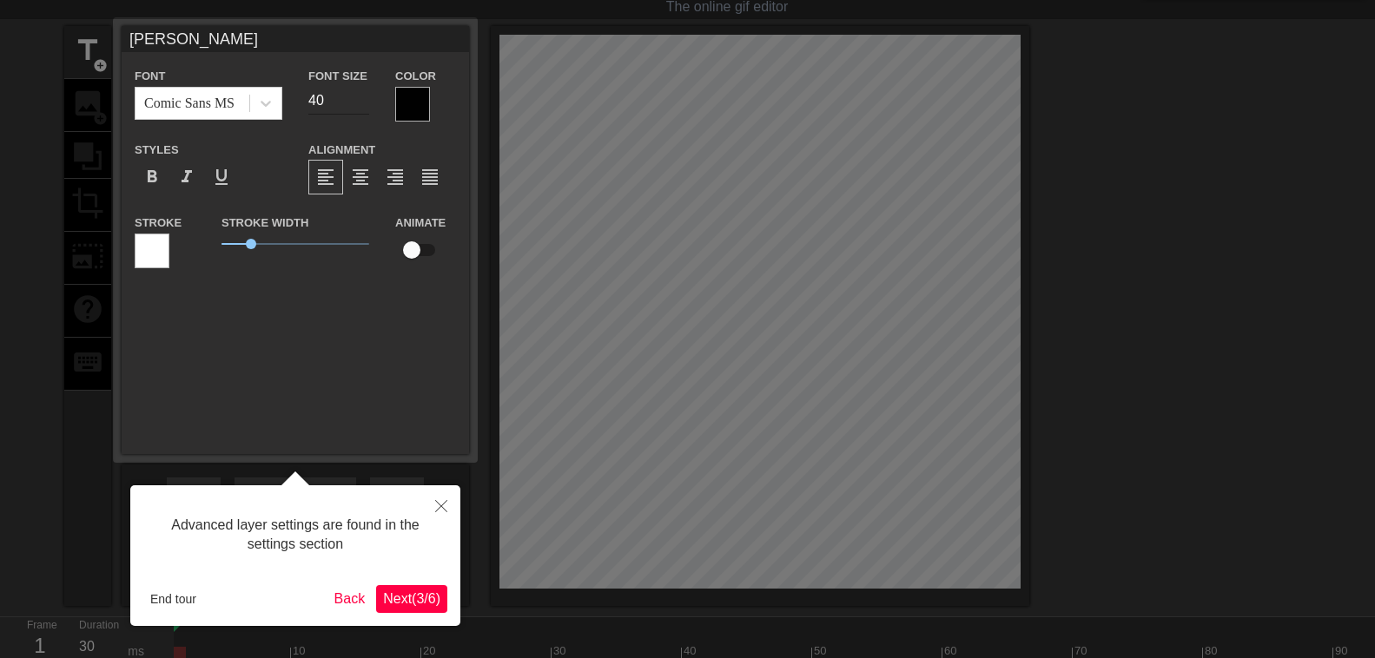
click at [359, 109] on input "40" at bounding box center [338, 101] width 61 height 28
click at [361, 103] on input "39" at bounding box center [338, 101] width 61 height 28
click at [361, 103] on input "38" at bounding box center [338, 101] width 61 height 28
click at [361, 103] on input "37" at bounding box center [338, 101] width 61 height 28
click at [361, 103] on input "36" at bounding box center [338, 101] width 61 height 28
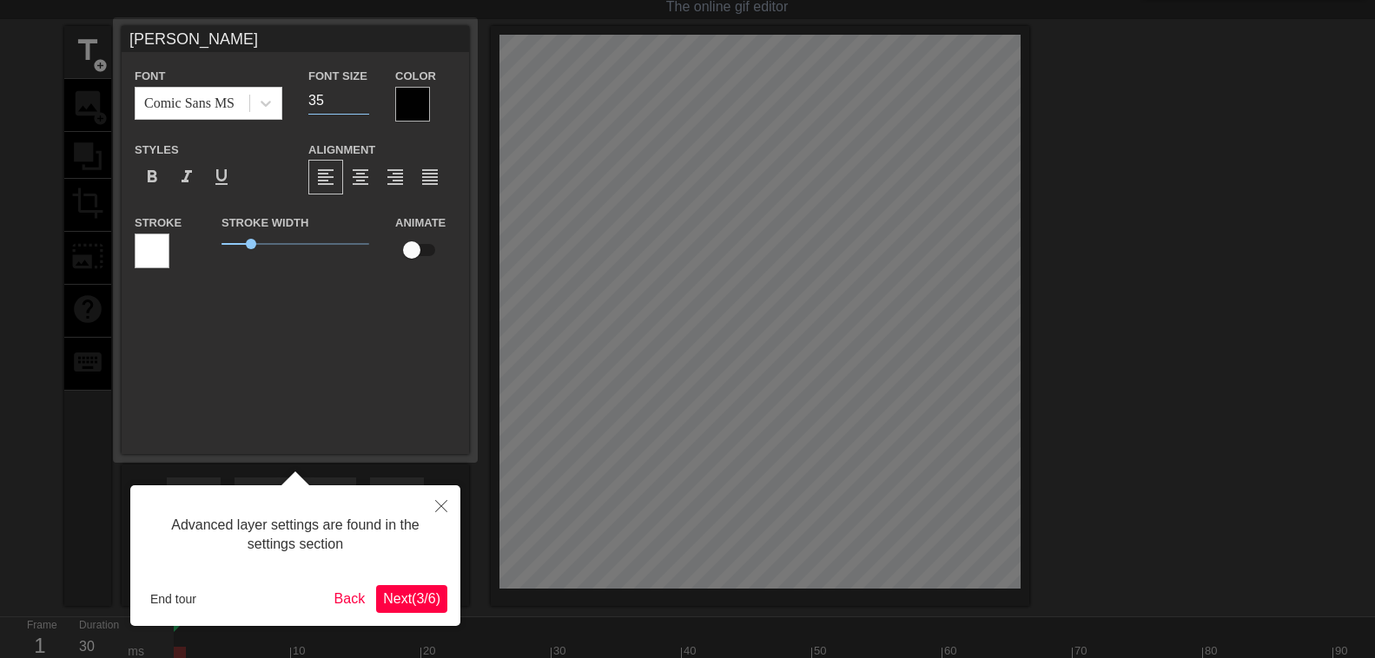
click at [361, 103] on input "35" at bounding box center [338, 101] width 61 height 28
click at [363, 103] on input "34" at bounding box center [338, 101] width 61 height 28
click at [363, 103] on input "33" at bounding box center [338, 101] width 61 height 28
click at [363, 103] on input "32" at bounding box center [338, 101] width 61 height 28
type input "31"
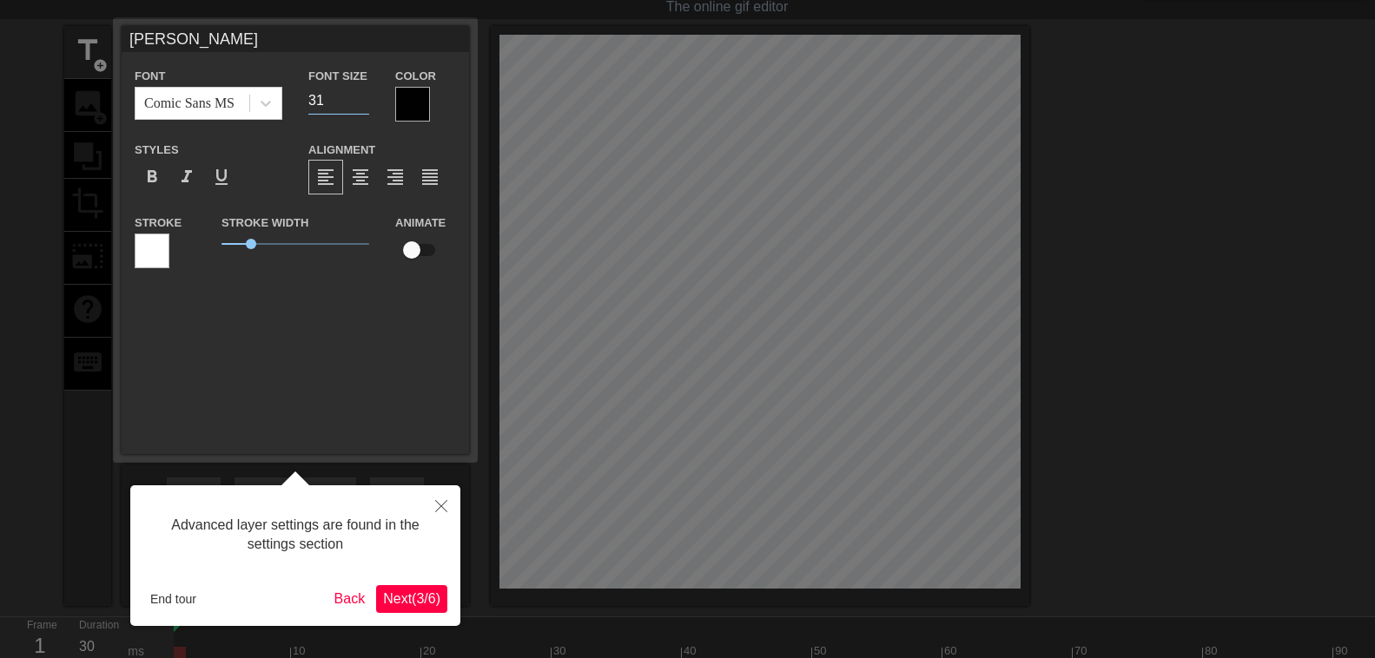
click at [363, 103] on input "31" at bounding box center [338, 101] width 61 height 28
click at [364, 180] on span "format_align_center" at bounding box center [360, 177] width 21 height 21
click at [396, 182] on span "format_align_right" at bounding box center [395, 177] width 21 height 21
click at [427, 181] on span "format_align_justify" at bounding box center [429, 177] width 21 height 21
click at [645, 517] on div at bounding box center [687, 341] width 1375 height 769
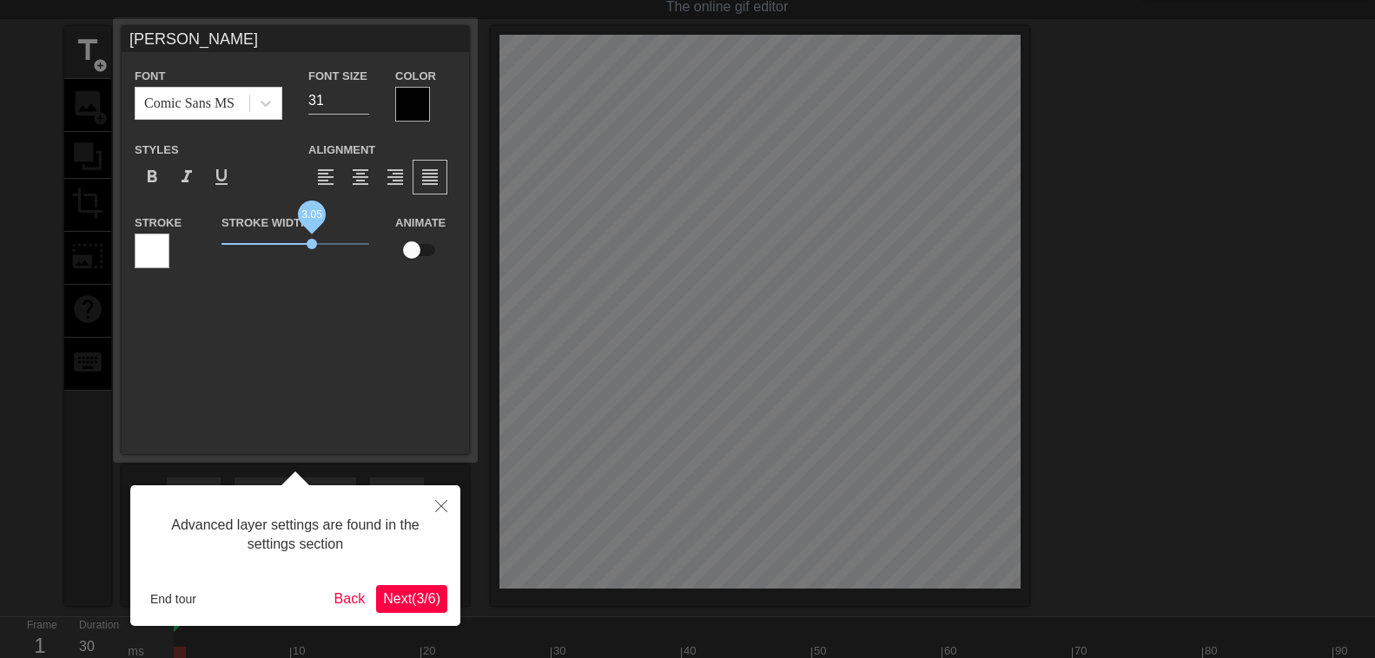
drag, startPoint x: 258, startPoint y: 244, endPoint x: 311, endPoint y: 241, distance: 53.1
click at [311, 241] on span "3.05" at bounding box center [312, 244] width 10 height 10
click at [379, 598] on button "Next ( 3 / 6 )" at bounding box center [411, 599] width 71 height 28
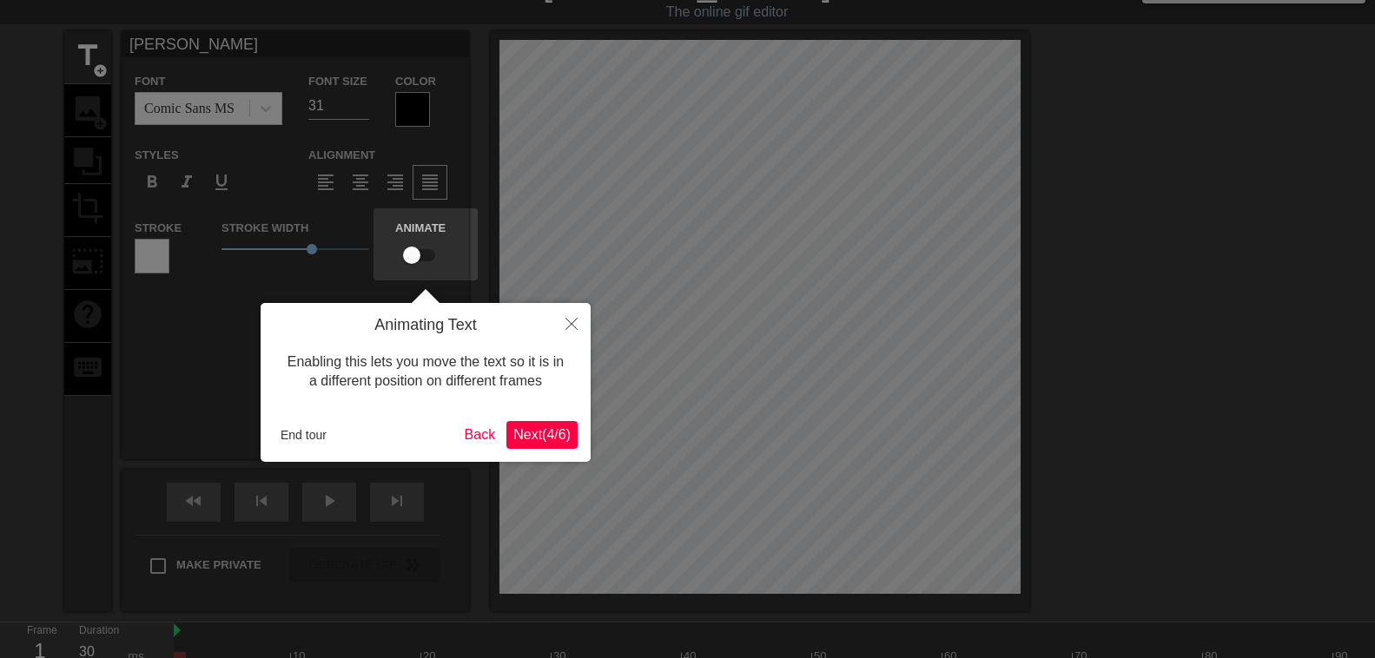
scroll to position [0, 0]
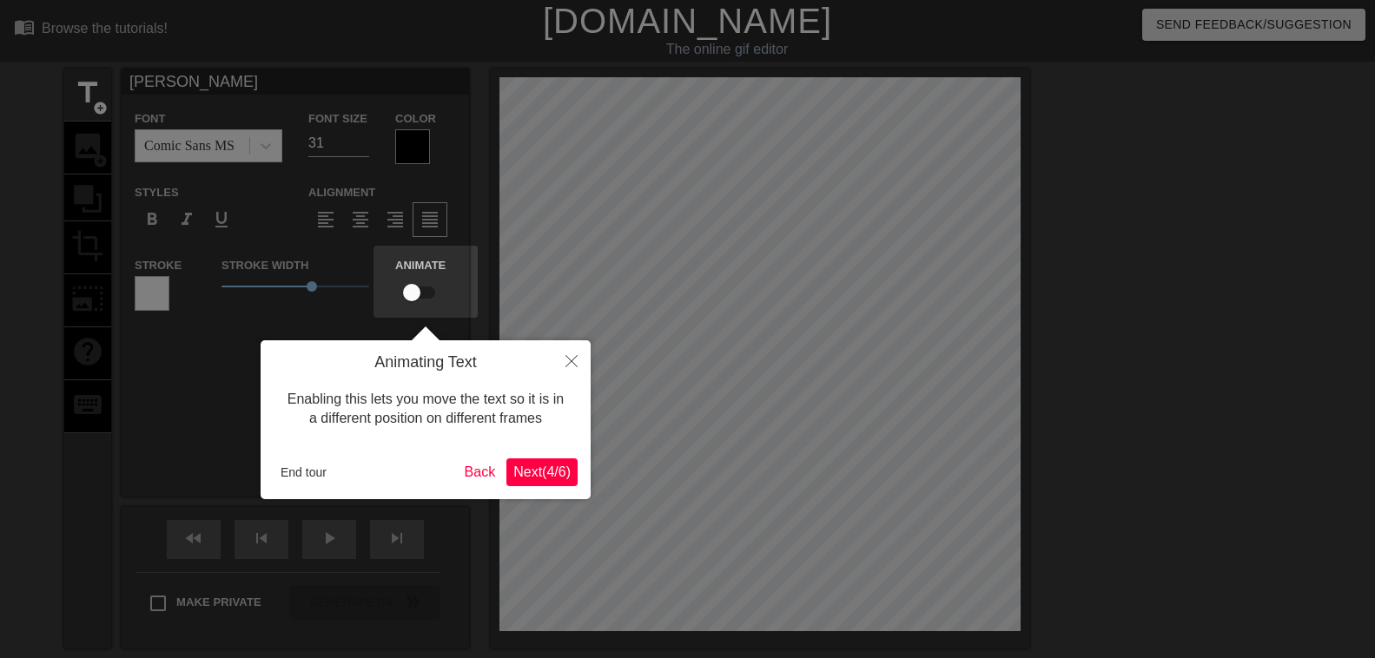
click at [532, 476] on span "Next ( 4 / 6 )" at bounding box center [541, 472] width 57 height 15
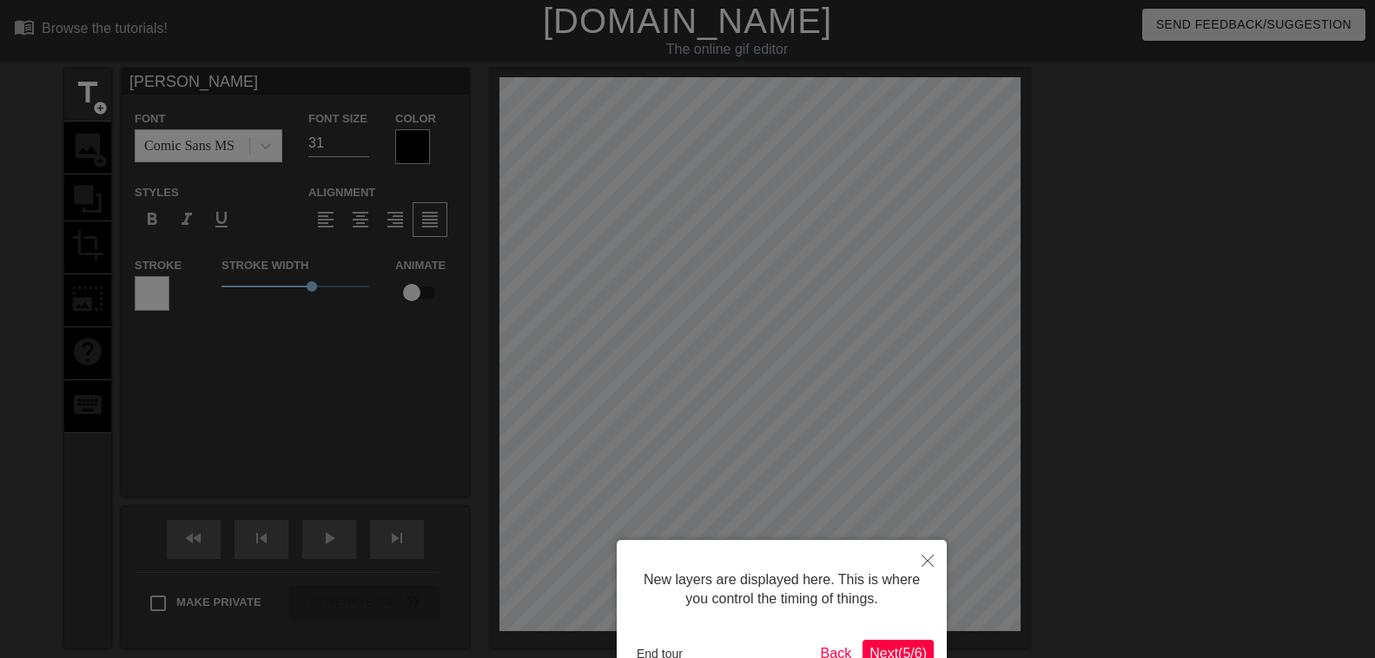
scroll to position [109, 0]
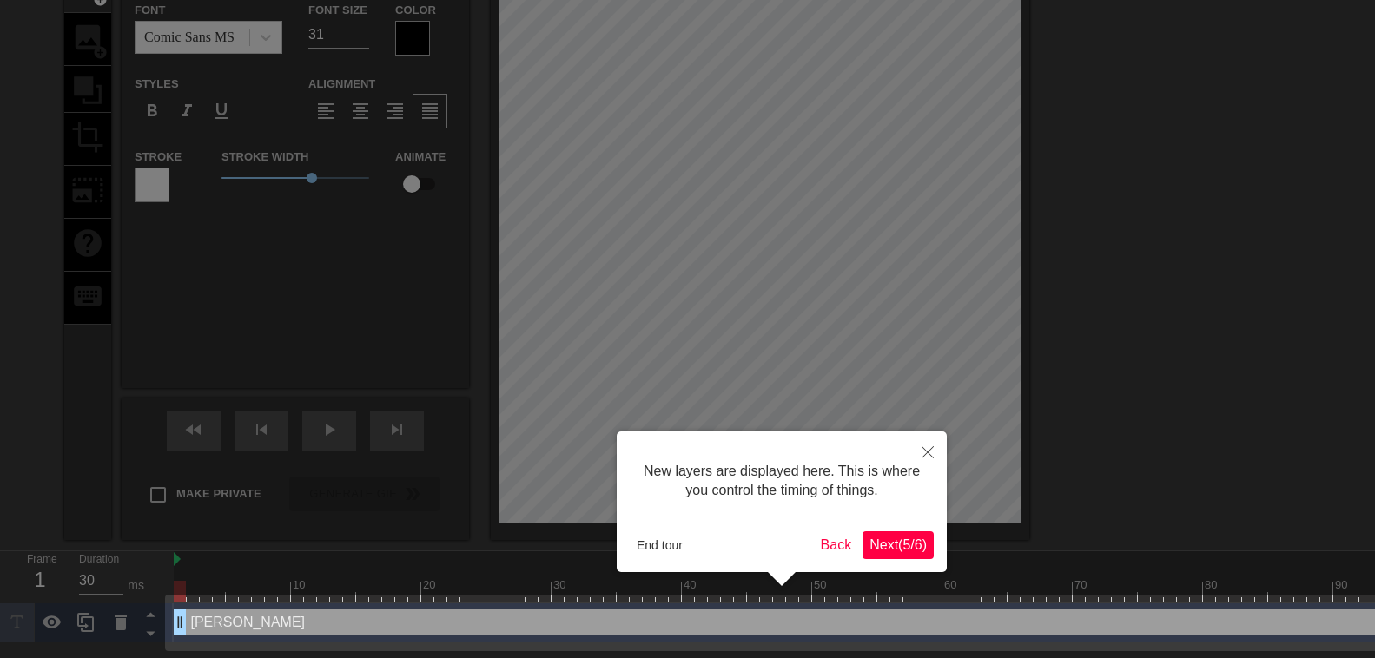
click at [921, 552] on span "Next ( 5 / 6 )" at bounding box center [897, 545] width 57 height 15
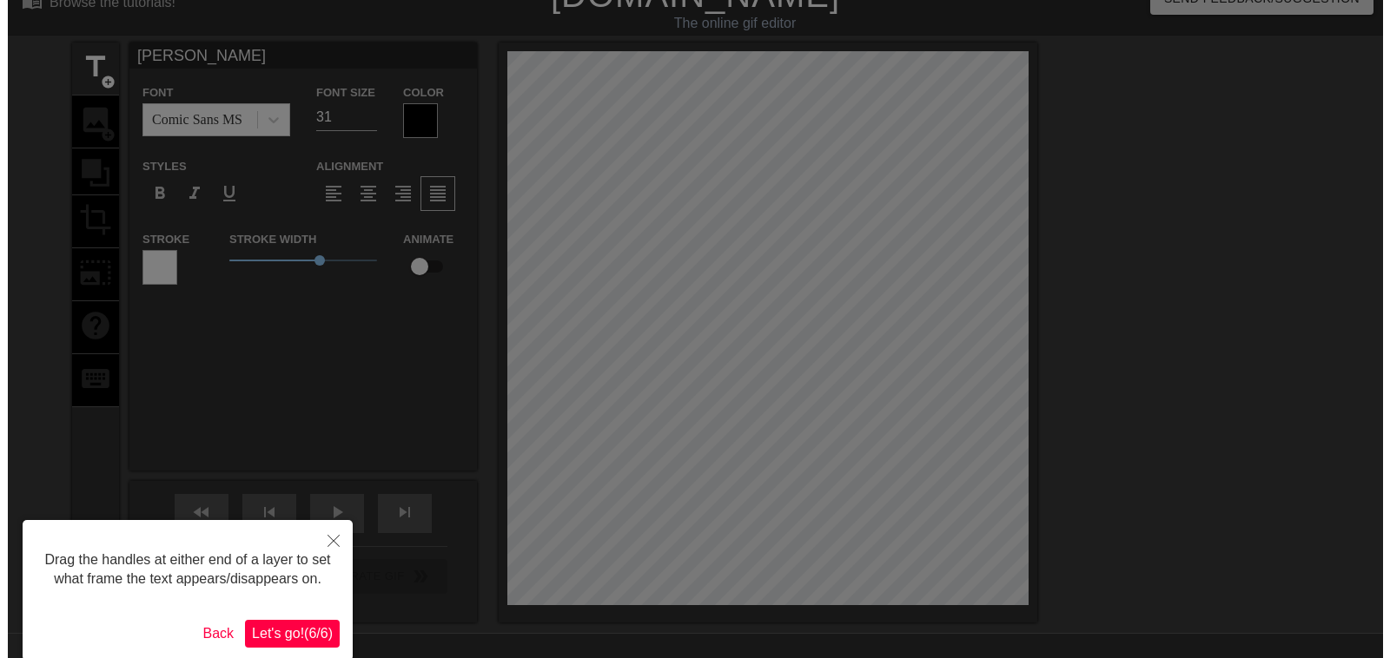
scroll to position [0, 0]
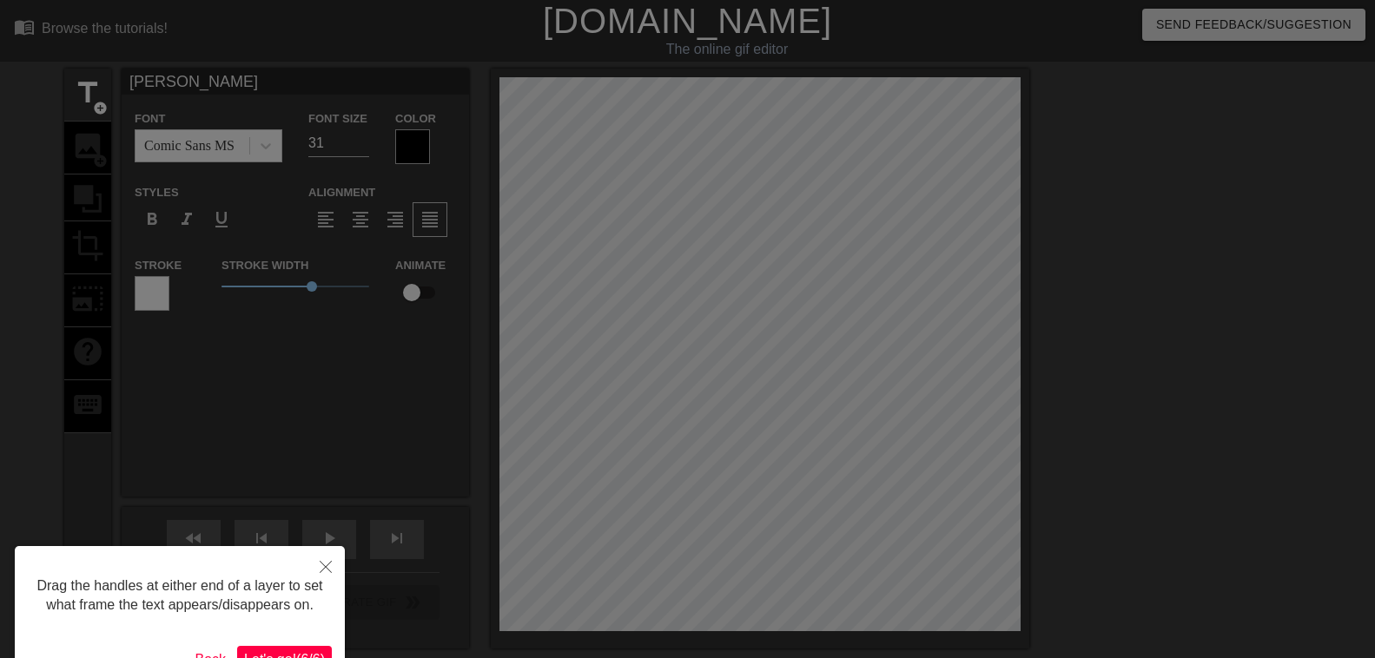
click at [313, 650] on button "Let's go! ( 6 / 6 )" at bounding box center [284, 660] width 95 height 28
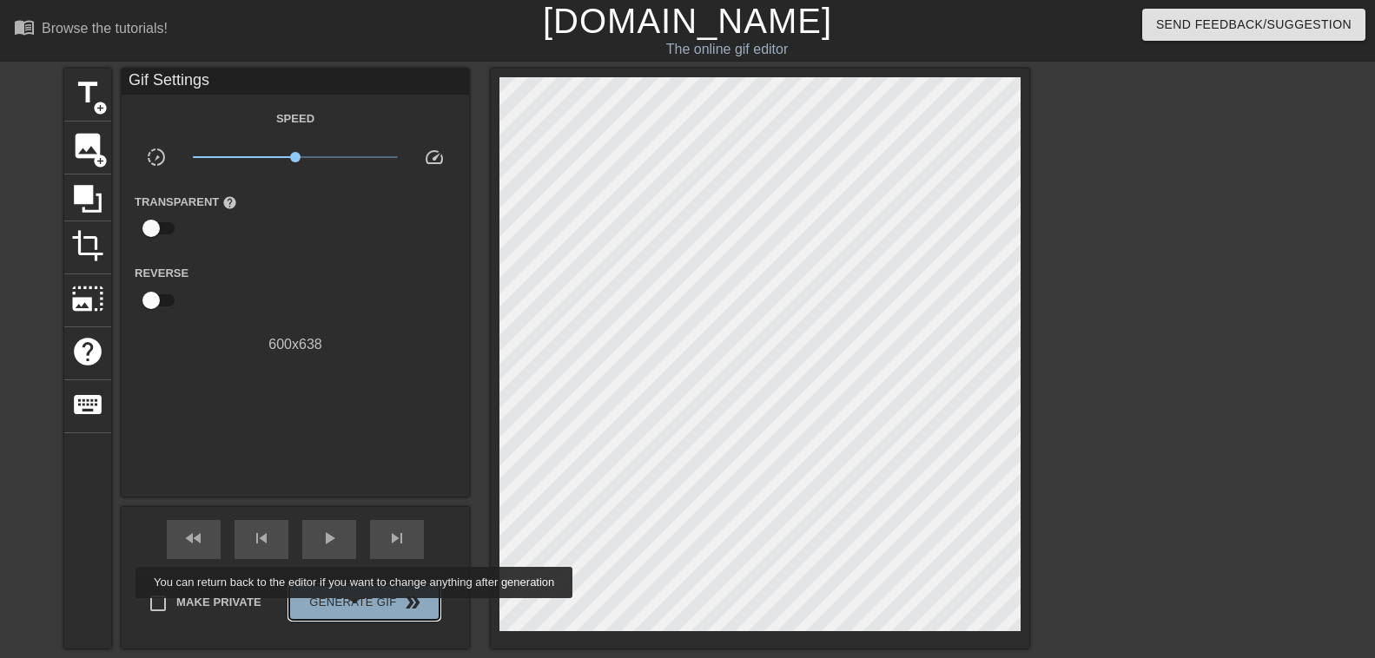
click at [359, 611] on span "Generate Gif double_arrow" at bounding box center [364, 602] width 136 height 21
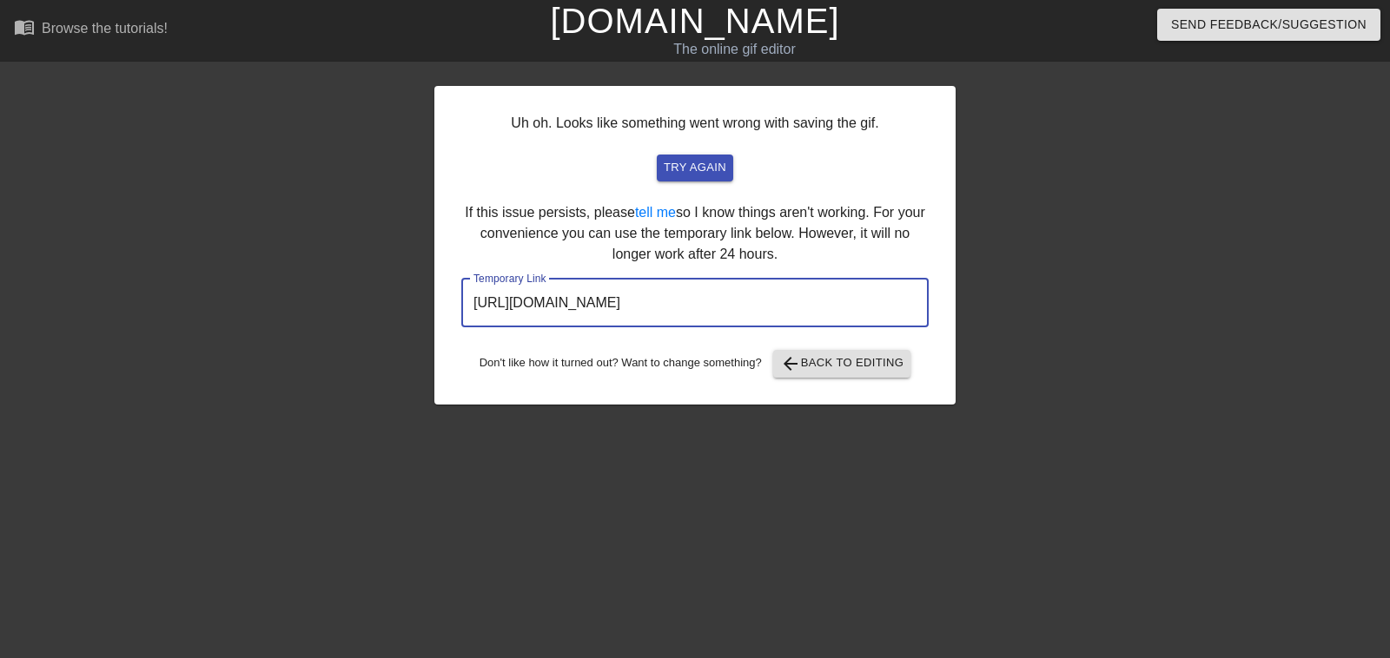
drag, startPoint x: 878, startPoint y: 316, endPoint x: 337, endPoint y: 277, distance: 542.5
click at [461, 279] on input "http://www.gifntext.com/temp_generations/Qd0xFW2h.gif" at bounding box center [694, 303] width 467 height 49
